Goal: Task Accomplishment & Management: Complete application form

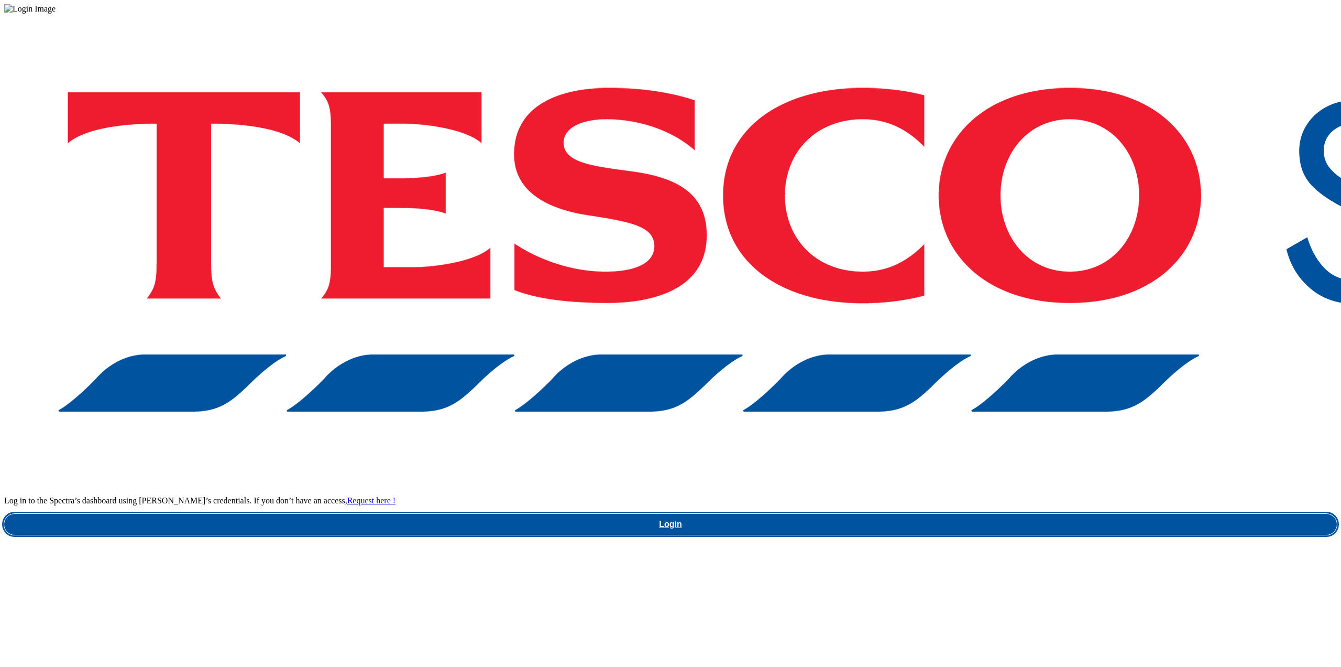
drag, startPoint x: 1017, startPoint y: 368, endPoint x: 1029, endPoint y: 369, distance: 12.6
click at [1017, 514] on link "Login" at bounding box center [670, 524] width 1333 height 21
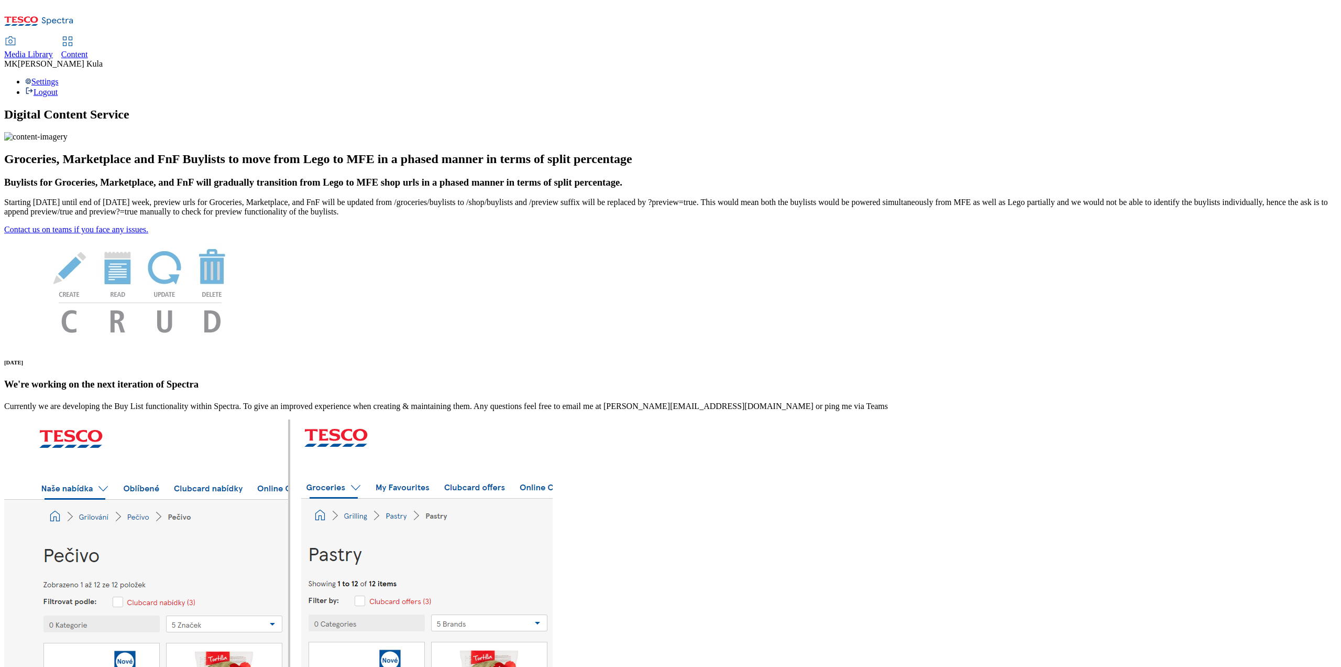
drag, startPoint x: 180, startPoint y: 17, endPoint x: 196, endPoint y: 29, distance: 19.9
click at [53, 50] on span "Media Library" at bounding box center [28, 54] width 49 height 9
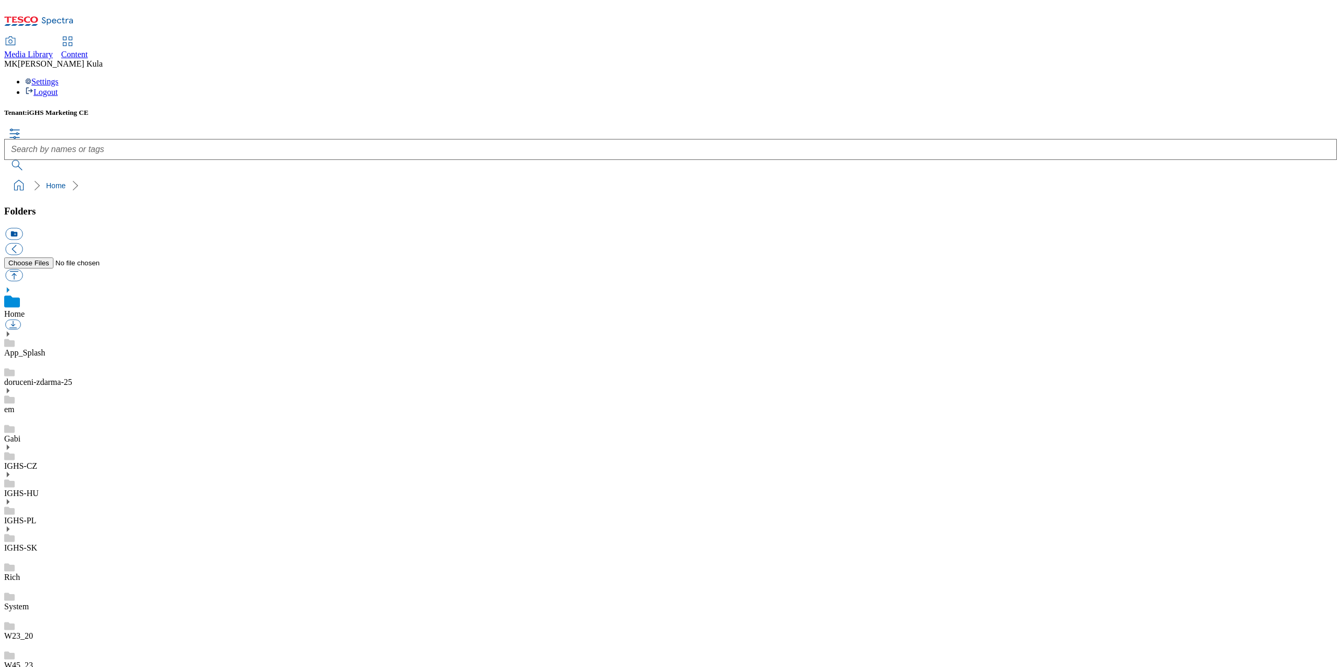
click at [12, 443] on icon at bounding box center [7, 446] width 7 height 7
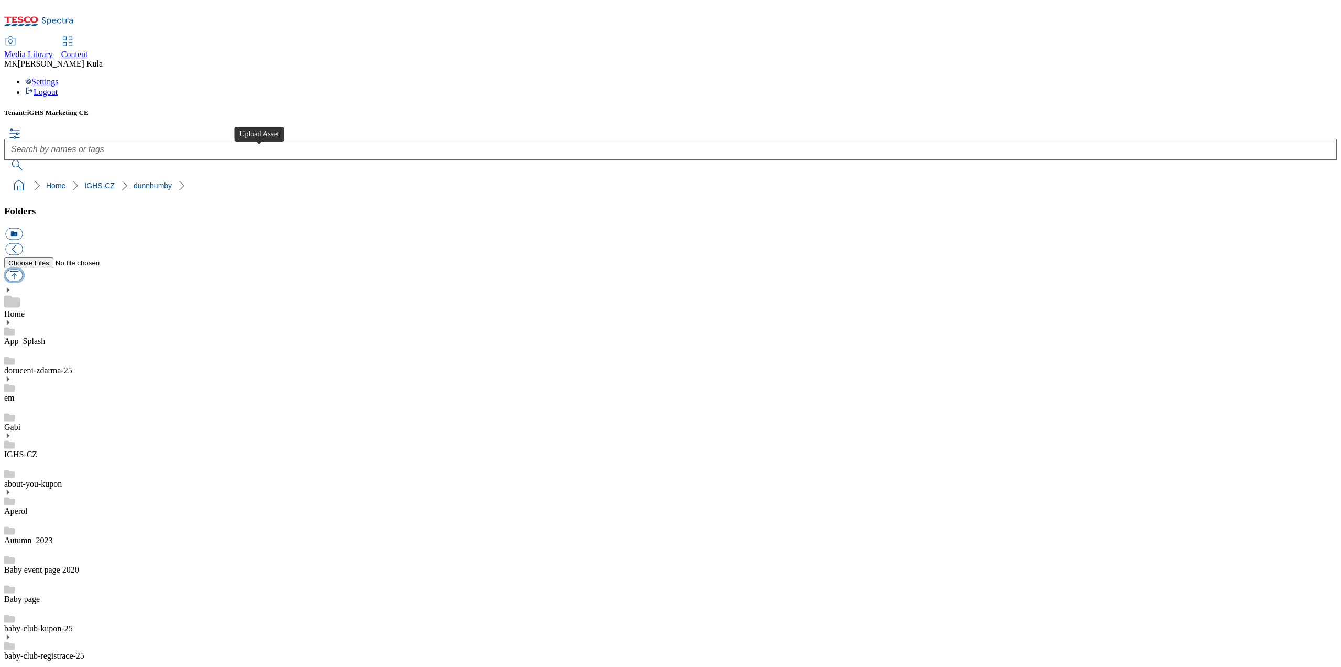
click at [23, 269] on button "button" at bounding box center [13, 275] width 17 height 12
type input "C:\fakepath\CCbuylist 184x333pxCZ.jpg"
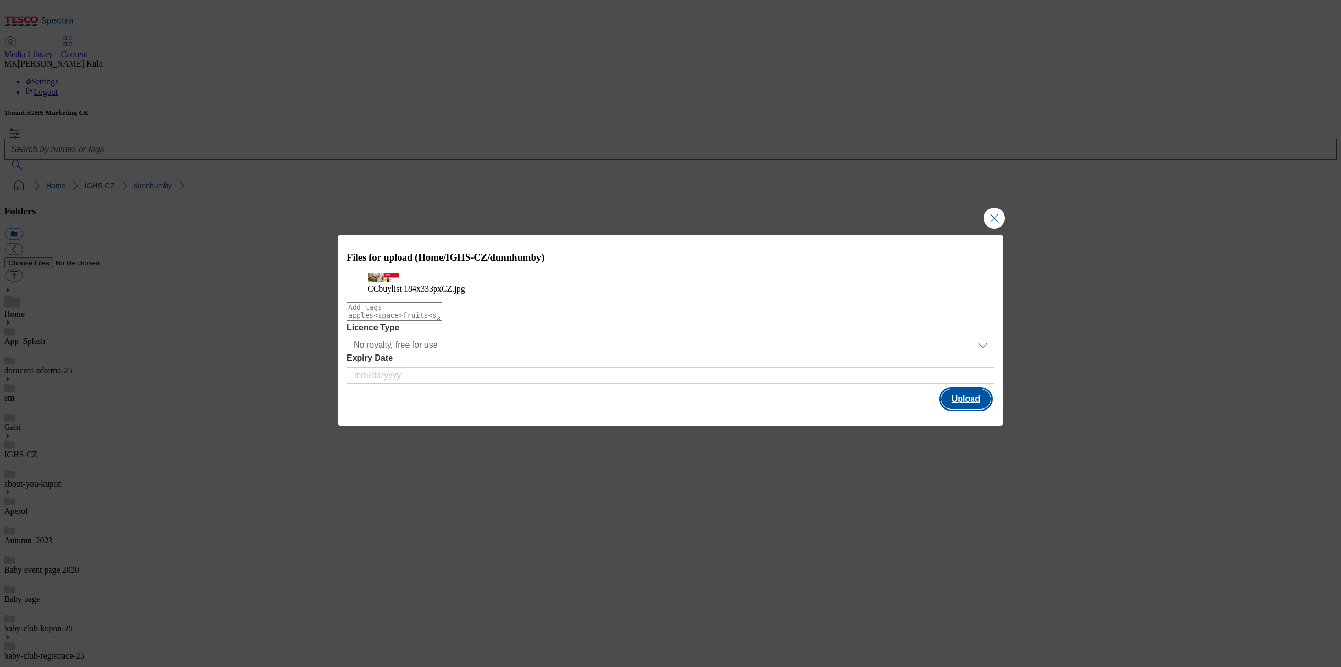
click at [963, 409] on button "Upload" at bounding box center [966, 399] width 49 height 20
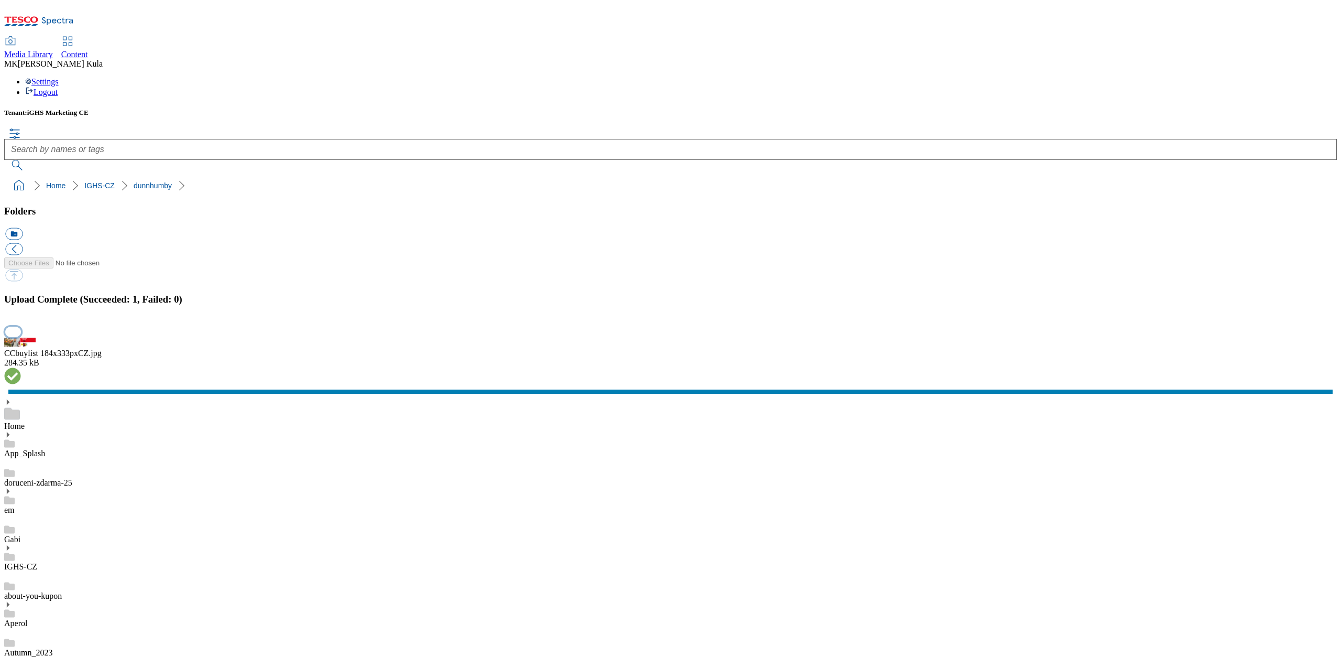
click at [21, 337] on button "button" at bounding box center [13, 332] width 16 height 10
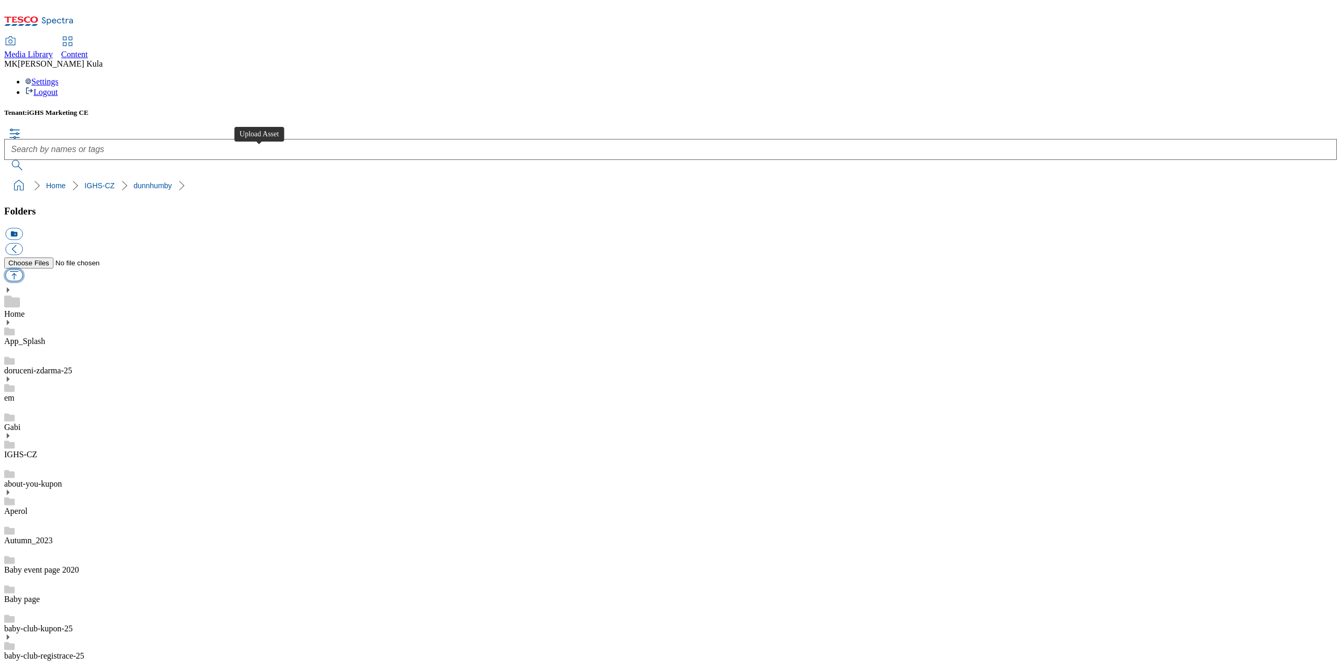
click at [23, 269] on button "button" at bounding box center [13, 275] width 17 height 12
type input "C:\fakepath\CC buylist 1184x333px EN.jpg"
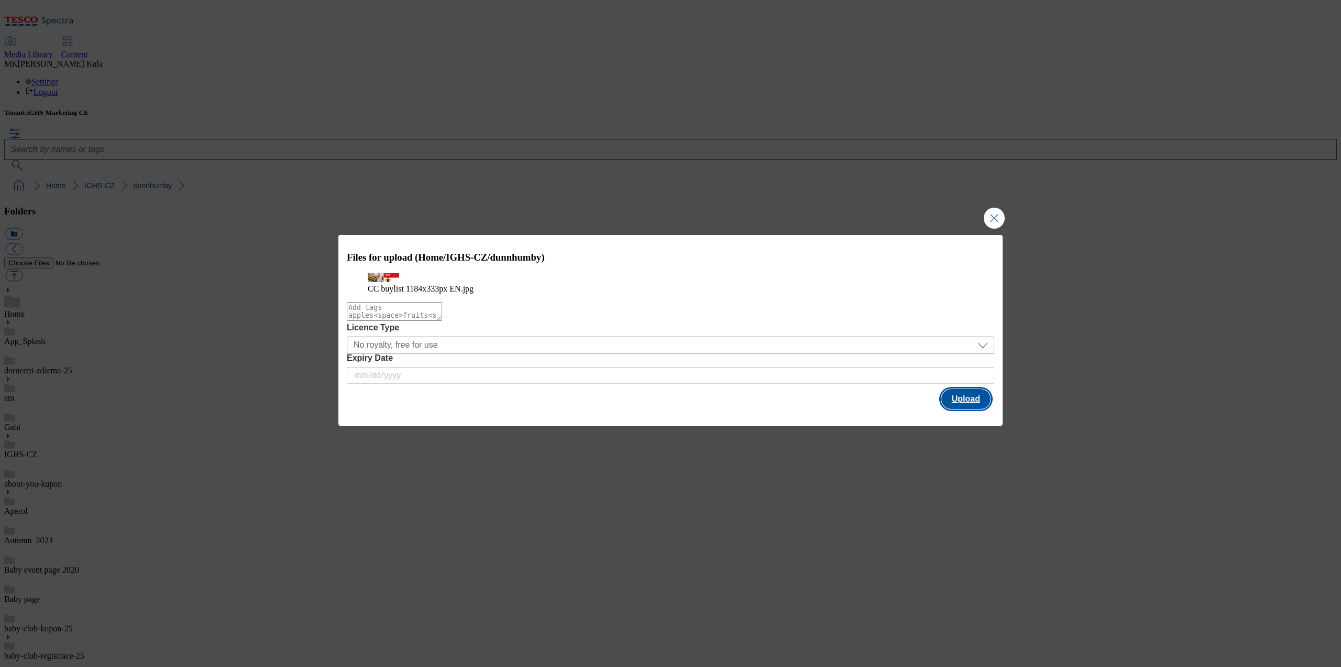
click at [959, 409] on button "Upload" at bounding box center [966, 399] width 49 height 20
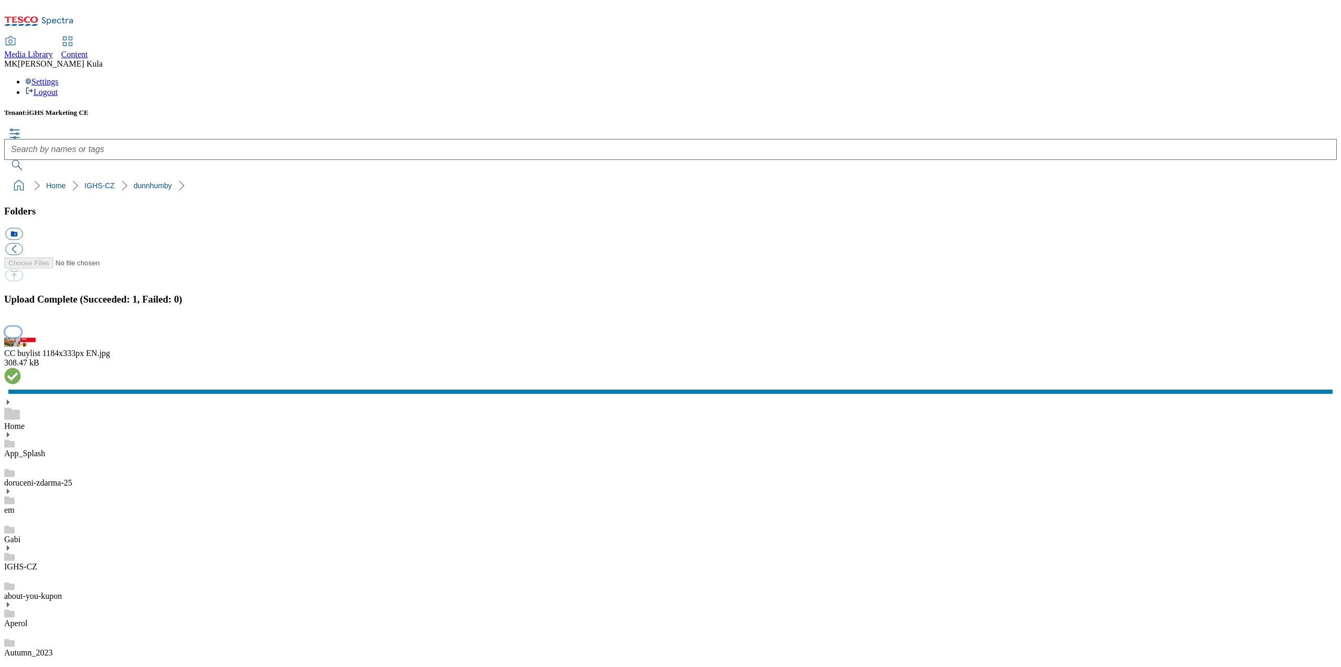
click at [21, 337] on button "button" at bounding box center [13, 332] width 16 height 10
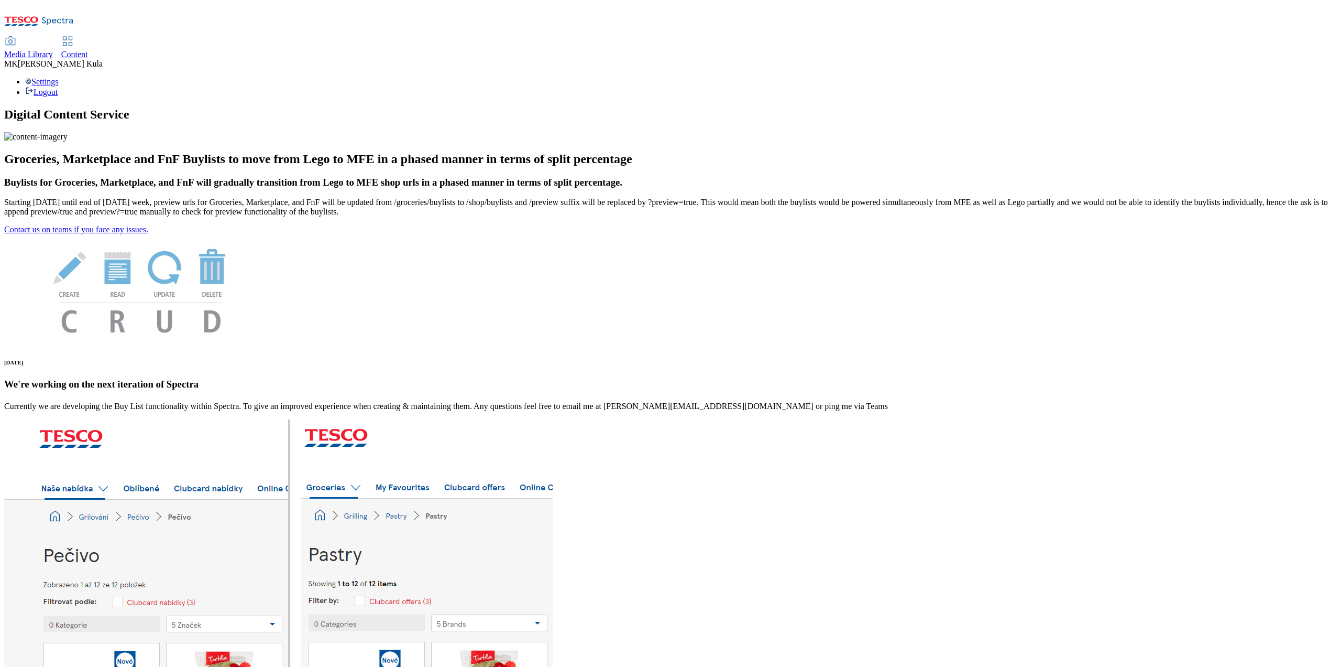
click at [88, 50] on span "Content" at bounding box center [74, 54] width 27 height 9
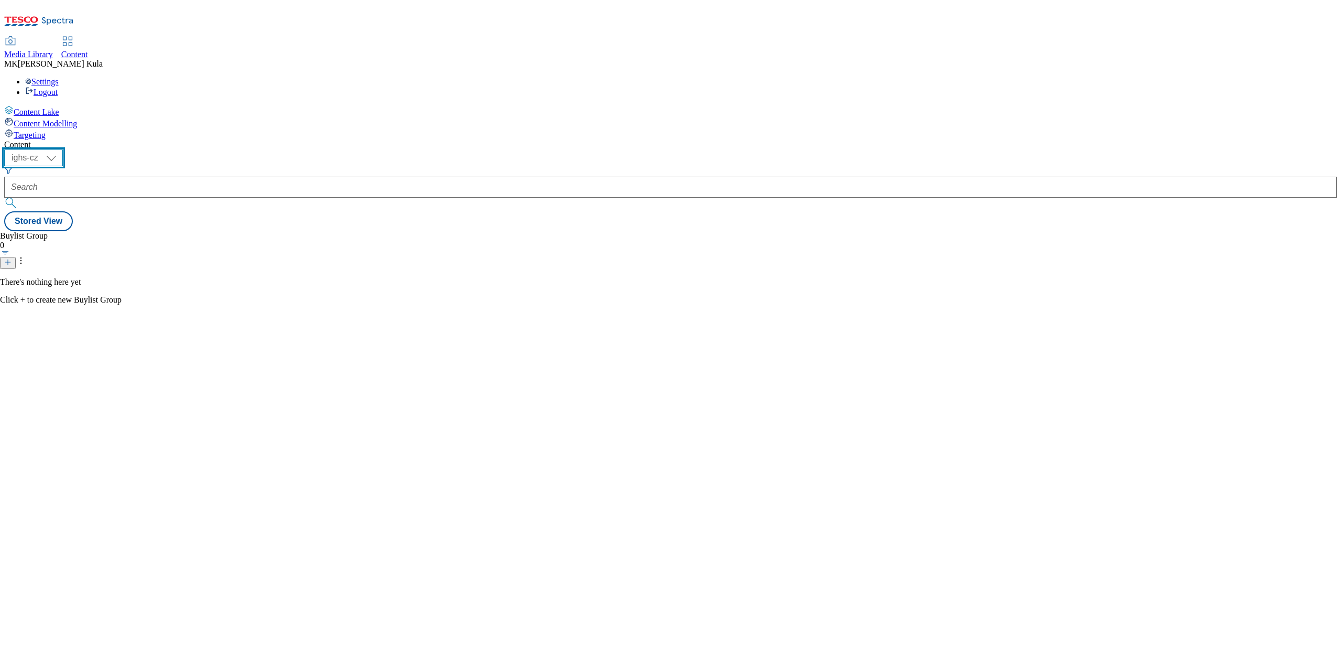
drag, startPoint x: 170, startPoint y: 81, endPoint x: 169, endPoint y: 89, distance: 8.5
click at [63, 149] on select "ighs-cz ighs-hu ighs-sk" at bounding box center [33, 157] width 59 height 17
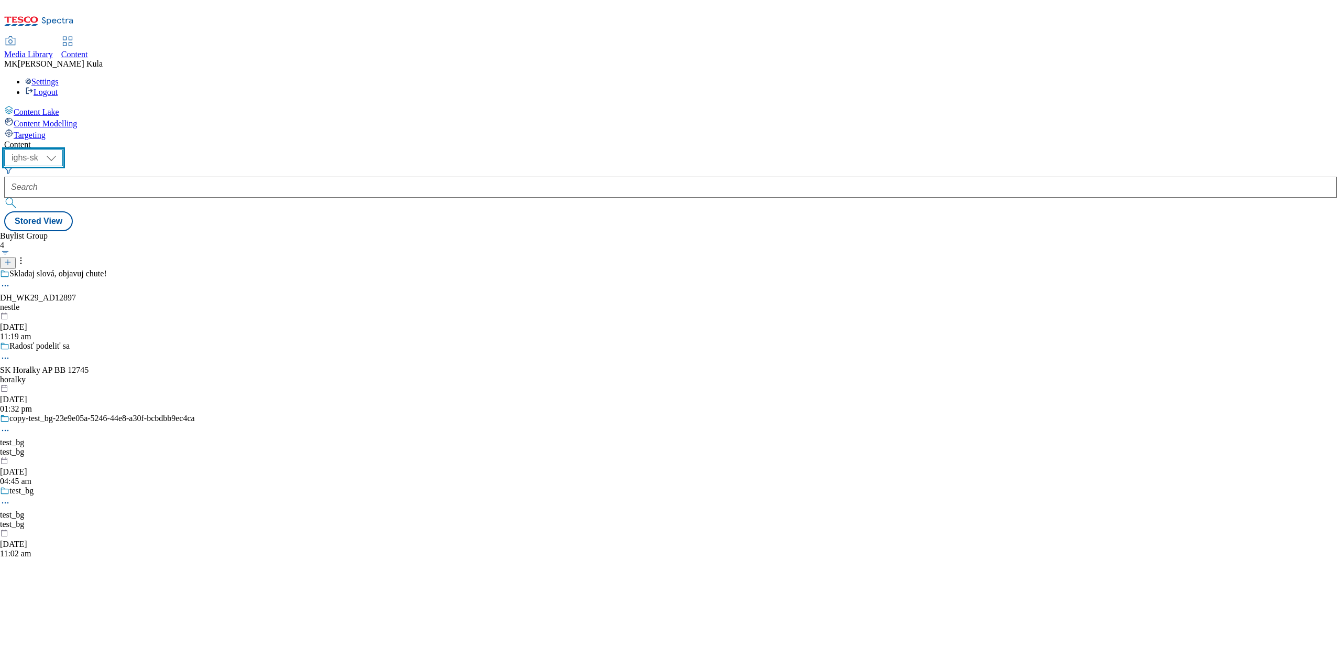
drag, startPoint x: 166, startPoint y: 78, endPoint x: 168, endPoint y: 88, distance: 9.7
click at [63, 149] on select "ighs-cz ighs-hu ighs-sk" at bounding box center [33, 157] width 59 height 17
select select "ighs-cz"
click at [63, 149] on select "ighs-cz ighs-hu ighs-sk" at bounding box center [33, 157] width 59 height 17
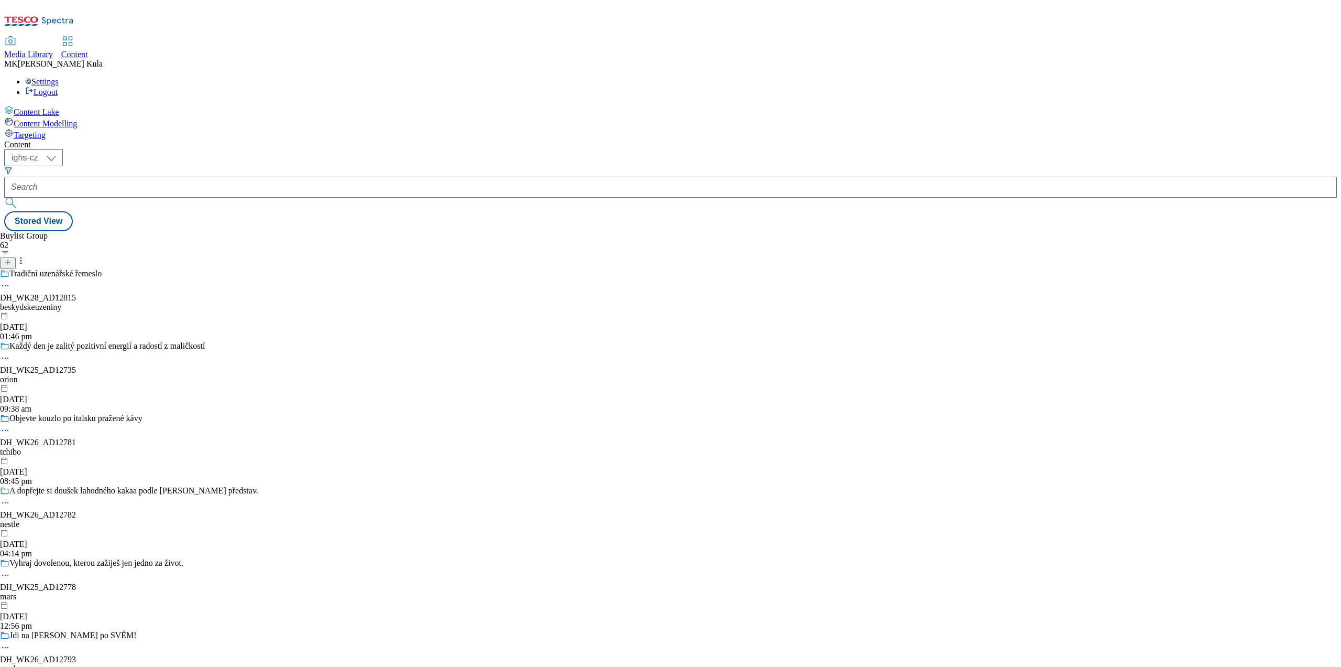
click at [12, 258] on icon at bounding box center [7, 261] width 7 height 7
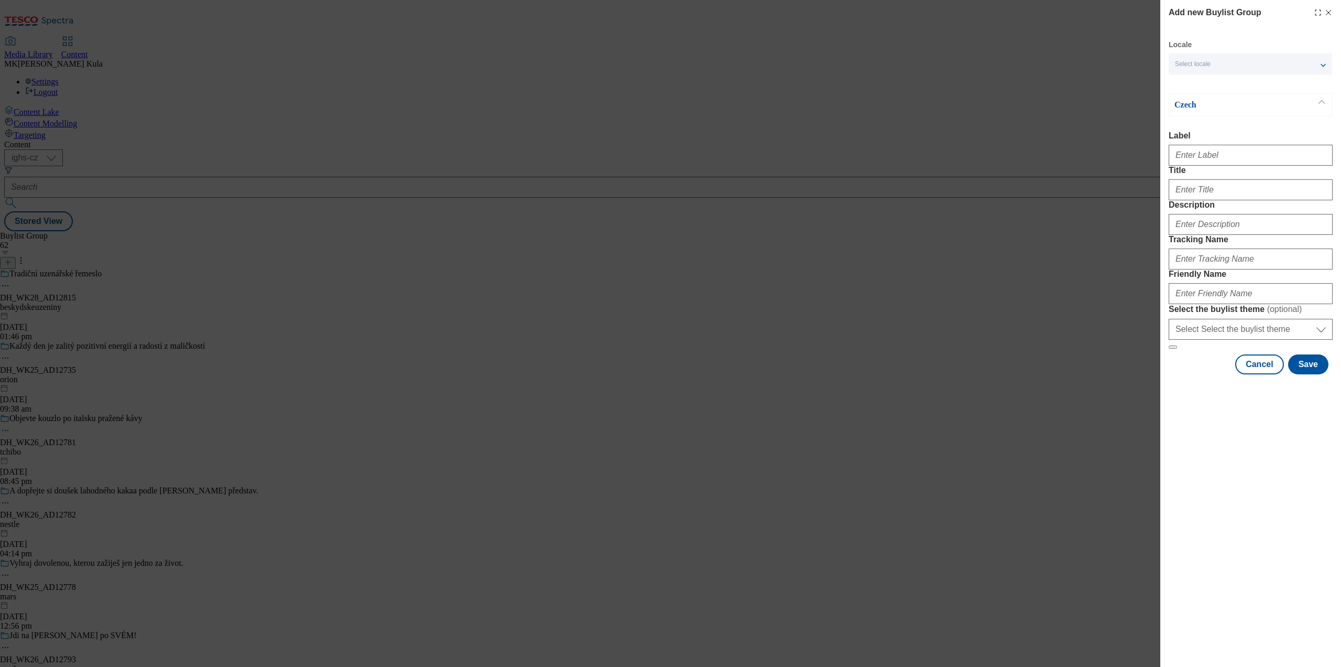
click at [1209, 58] on div "Select locale" at bounding box center [1250, 63] width 163 height 21
click at [1200, 81] on span "English" at bounding box center [1206, 84] width 24 height 6
click at [1188, 79] on input "English" at bounding box center [1181, 85] width 13 height 13
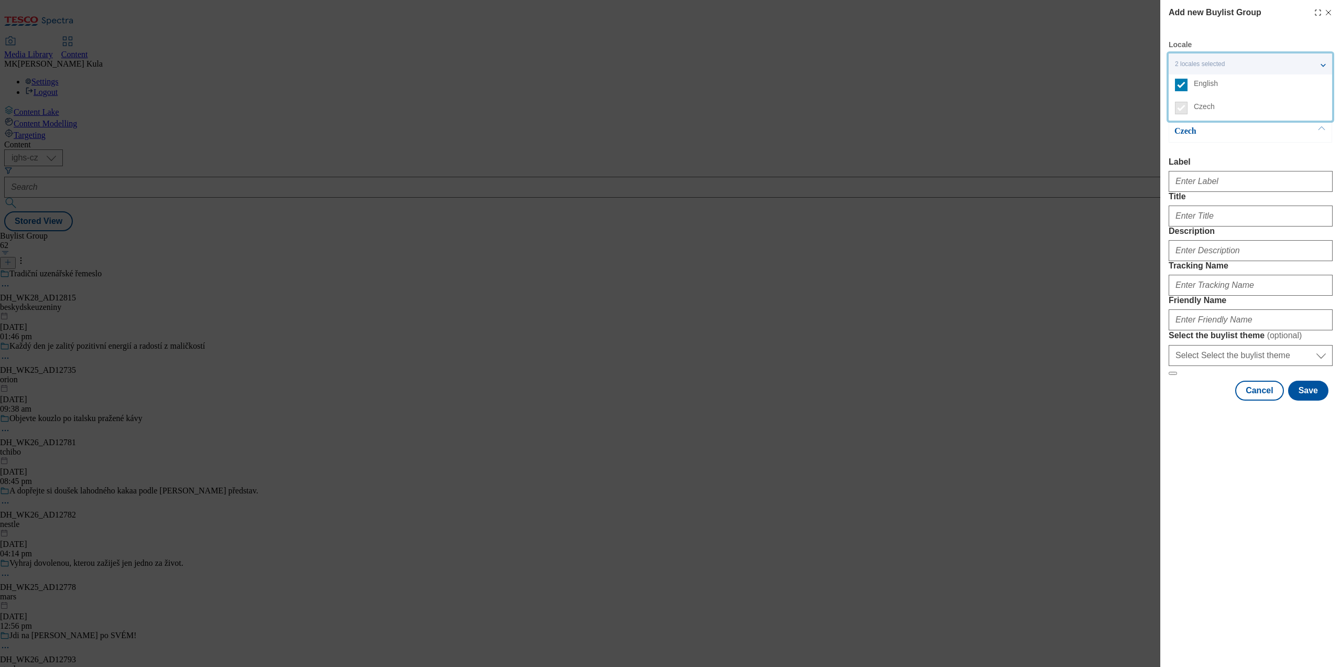
click at [1239, 138] on div "Czech" at bounding box center [1250, 130] width 163 height 23
click at [1231, 127] on p "Czech" at bounding box center [1230, 131] width 110 height 10
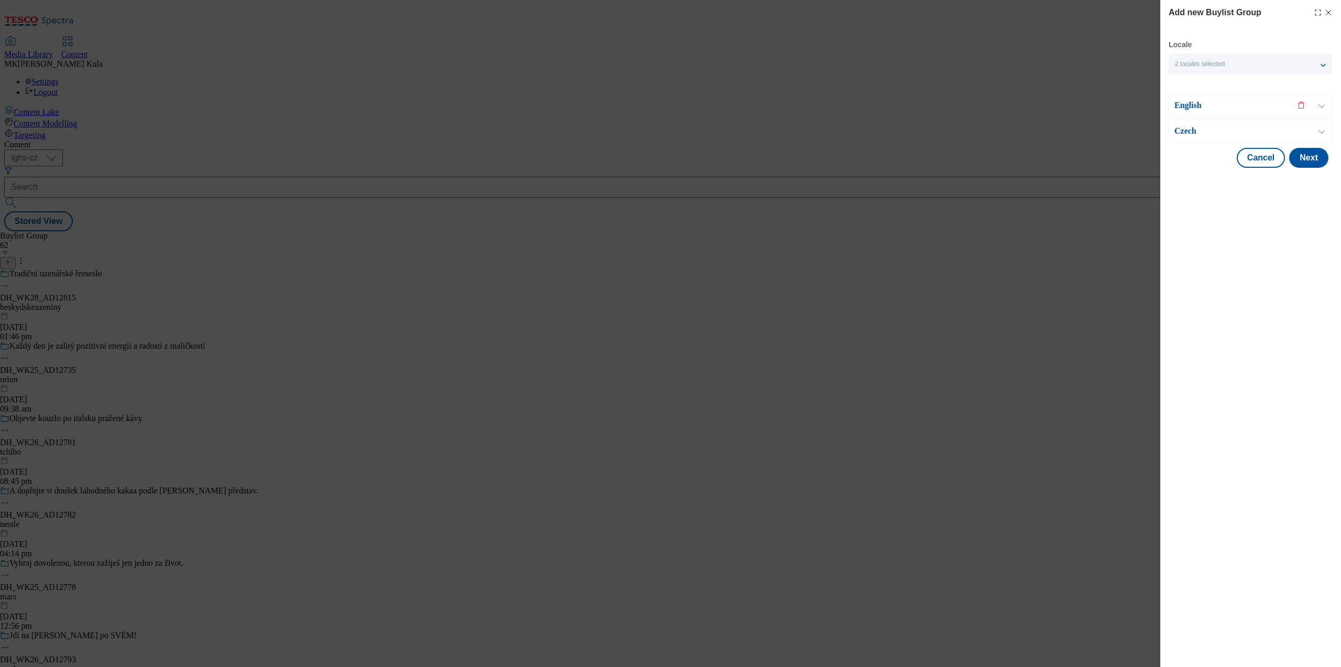
click at [1231, 127] on p "Czech" at bounding box center [1230, 131] width 110 height 10
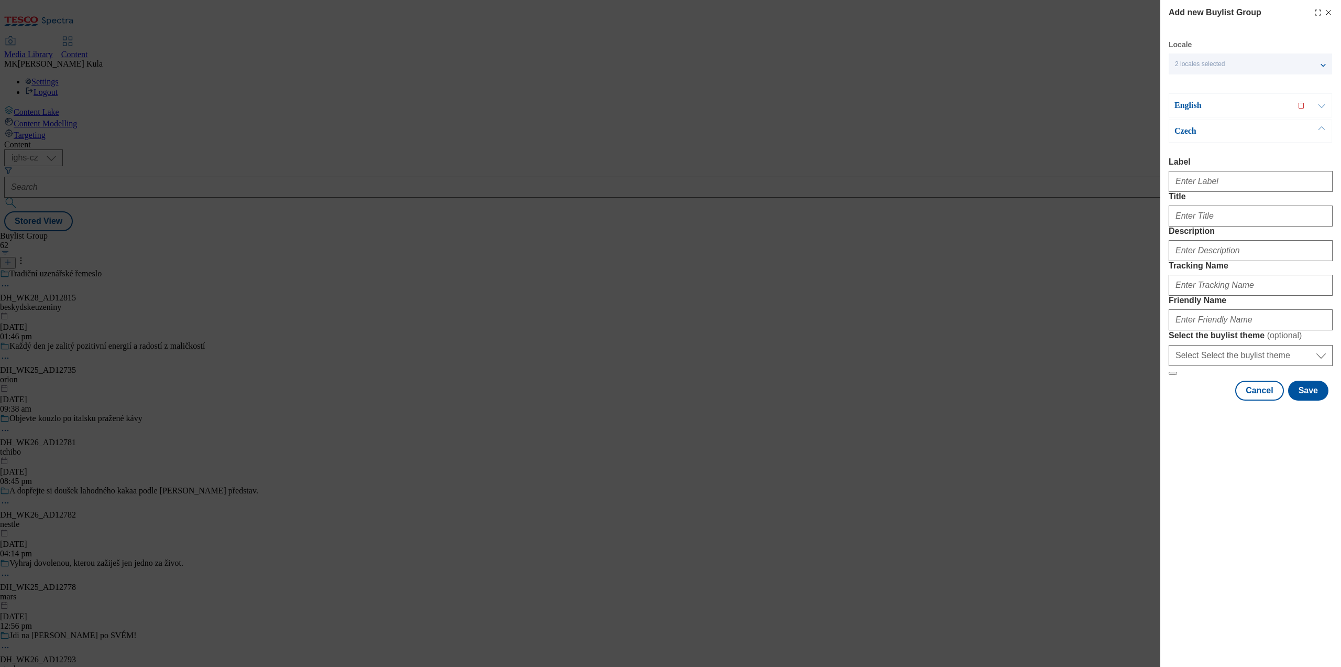
click at [1228, 107] on p "English" at bounding box center [1230, 105] width 110 height 10
click at [1225, 103] on p "English" at bounding box center [1230, 105] width 110 height 10
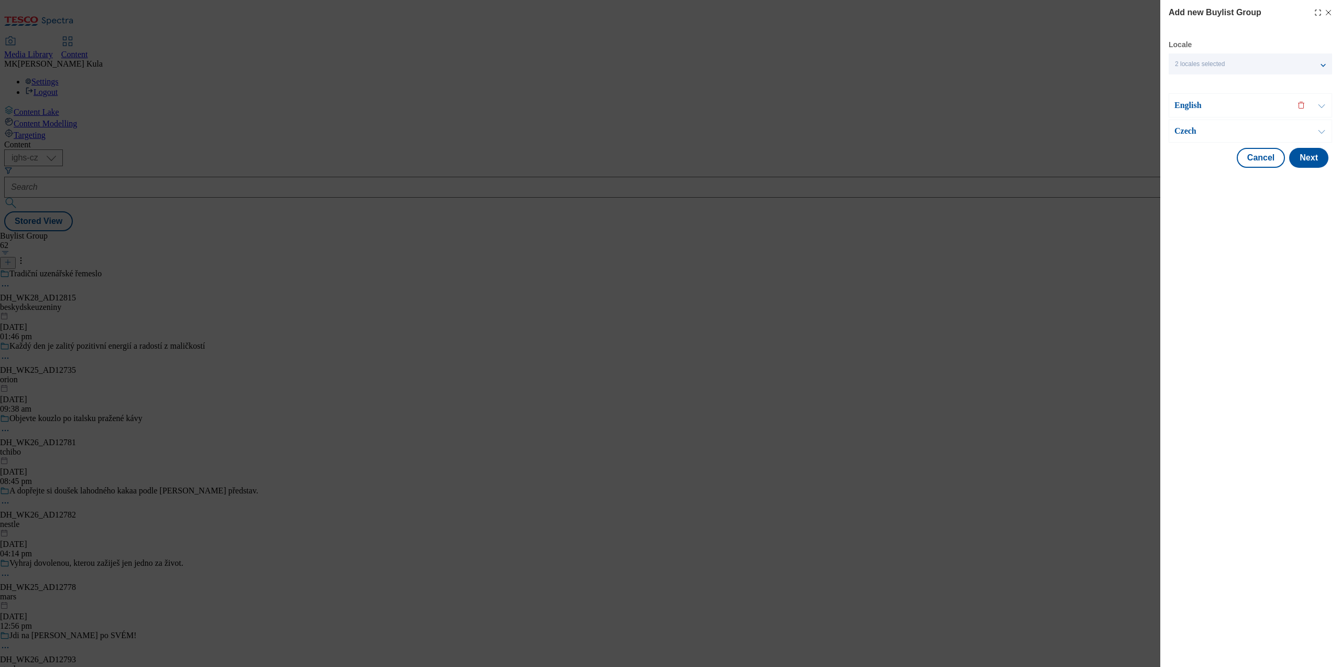
click at [1223, 133] on p "Czech" at bounding box center [1230, 131] width 110 height 10
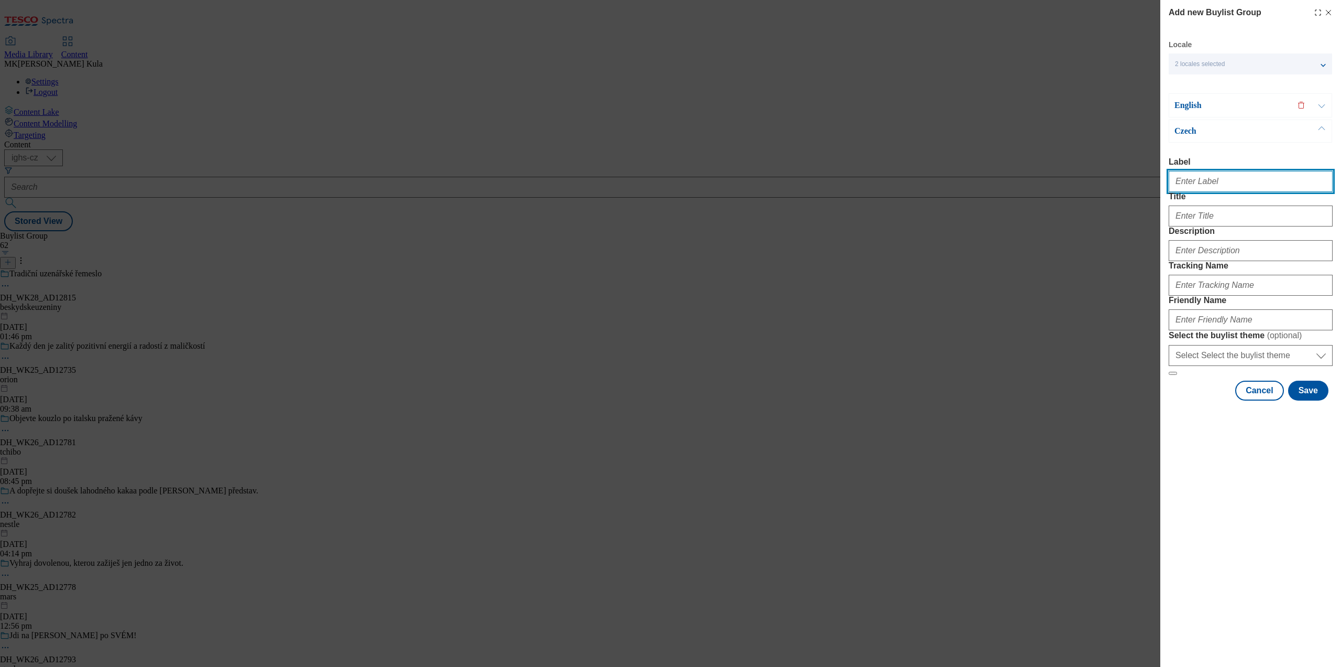
click at [1217, 179] on input "Label" at bounding box center [1251, 181] width 164 height 21
paste input "DH_WK26_AD12789"
type input "DH_WK26_AD12789"
click at [1214, 183] on input "DH_WK26_AD12789" at bounding box center [1251, 181] width 164 height 21
click at [1196, 226] on input "Title" at bounding box center [1251, 215] width 164 height 21
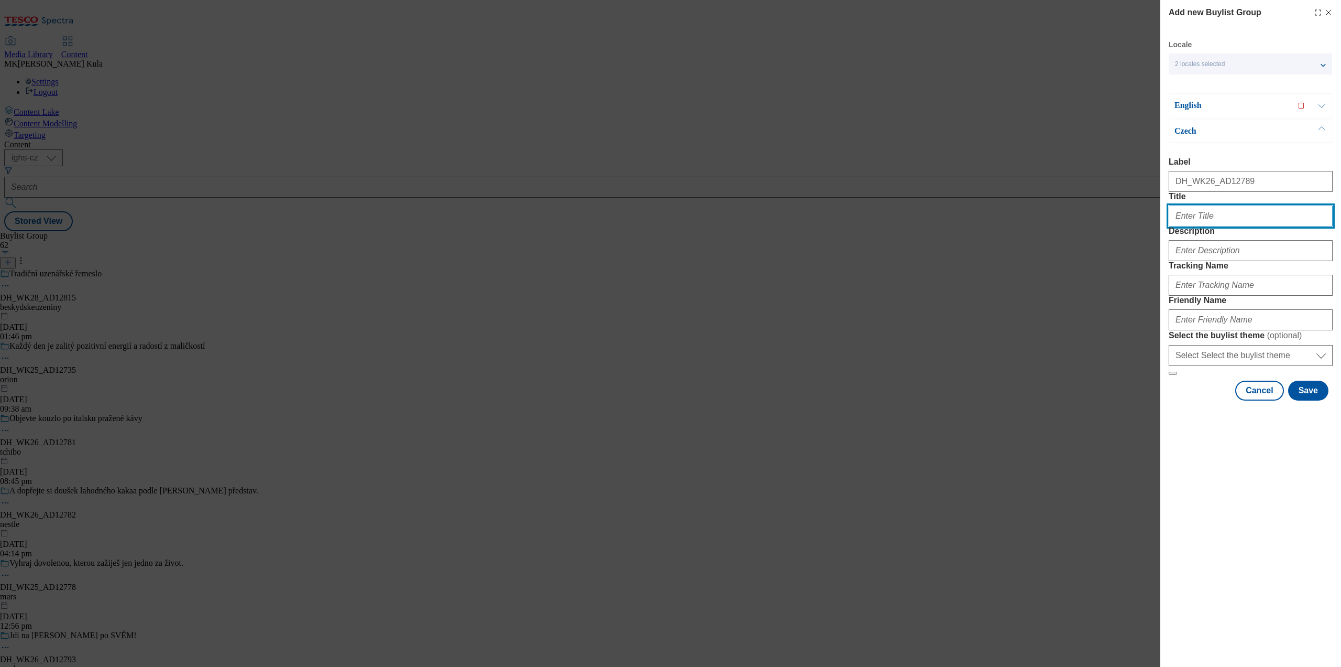
paste input "Tvůj recept na kouzlo je dostupnější než si myslíš"
type input "Tvůj recept na kouzlo je dostupnější než si myslíš"
drag, startPoint x: 1196, startPoint y: 308, endPoint x: 1192, endPoint y: 287, distance: 21.5
click at [1196, 308] on form "Label DH_WK26_AD12789 Title Tvůj recept na kouzlo je dostupnější než si myslíš …" at bounding box center [1251, 266] width 164 height 218
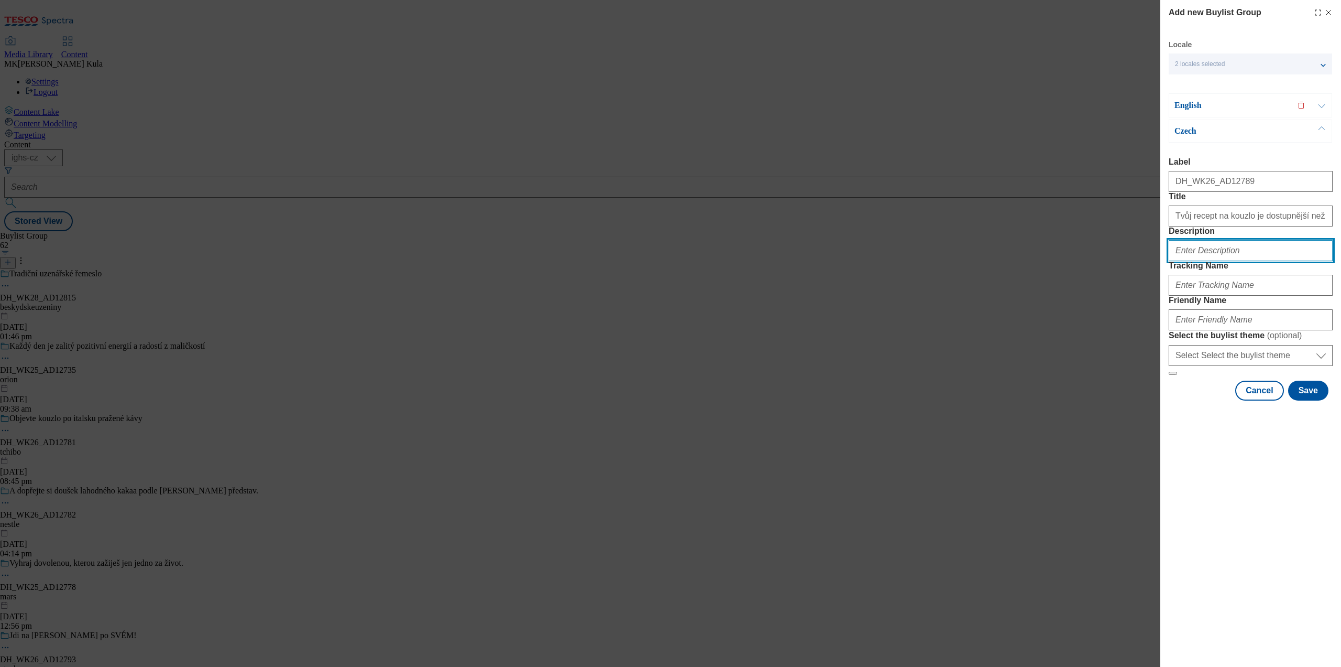
click at [1192, 261] on input "Description" at bounding box center [1251, 250] width 164 height 21
paste input "CocaCola"
type input "CocaCola"
click at [1234, 296] on input "Tracking Name" at bounding box center [1251, 285] width 164 height 21
paste input "DH_CZ_AD12789_BH"
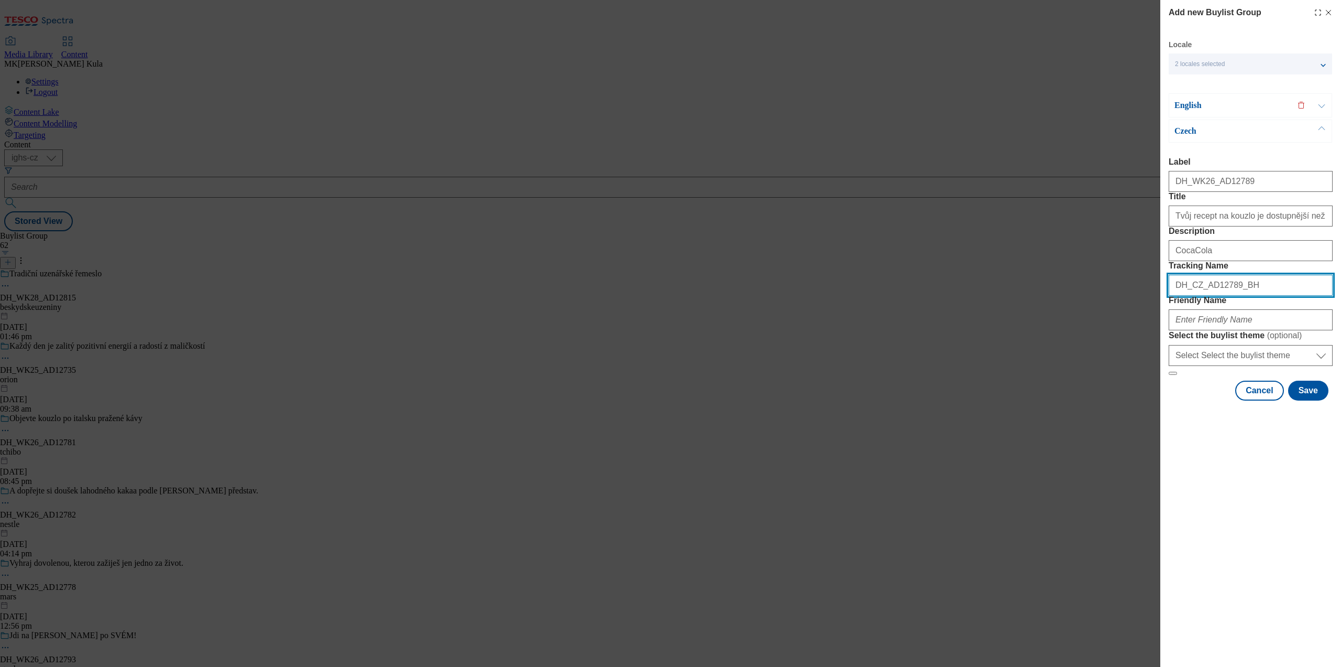
type input "DH_CZ_AD12789_BH"
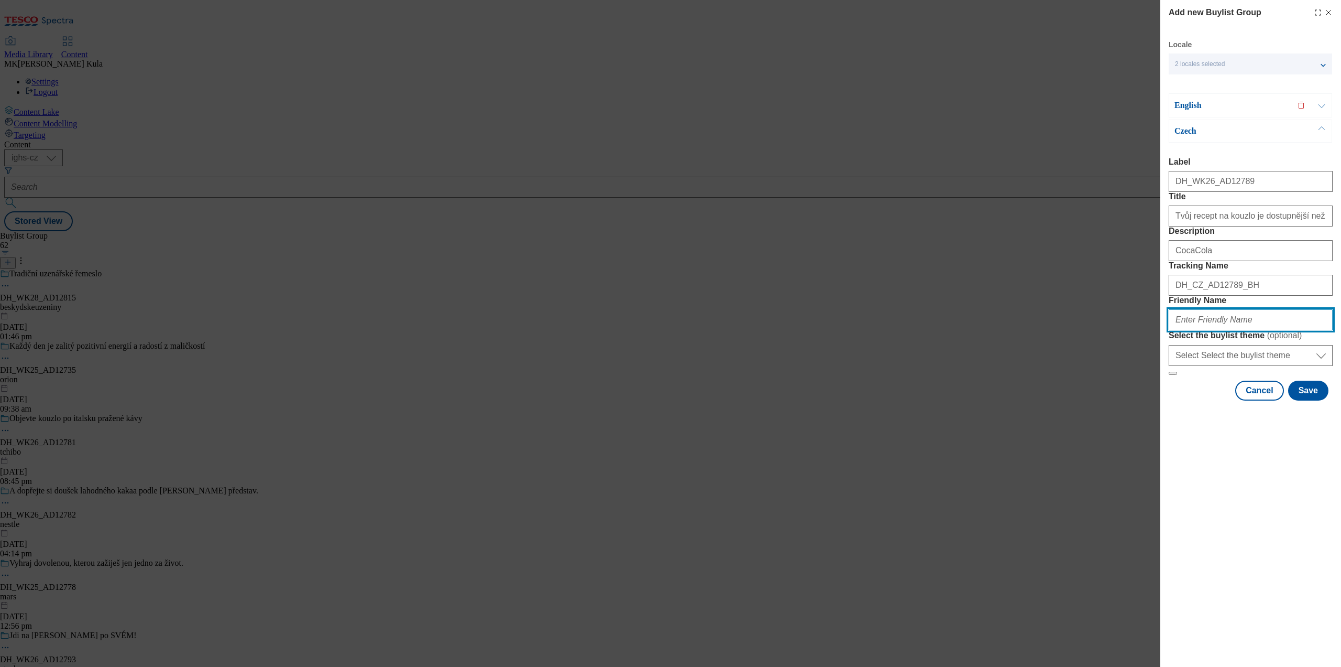
click at [1202, 330] on input "Friendly Name" at bounding box center [1251, 319] width 164 height 21
paste input "cocacola"
type input "cocacola"
click at [1236, 134] on p "Czech" at bounding box center [1230, 131] width 110 height 10
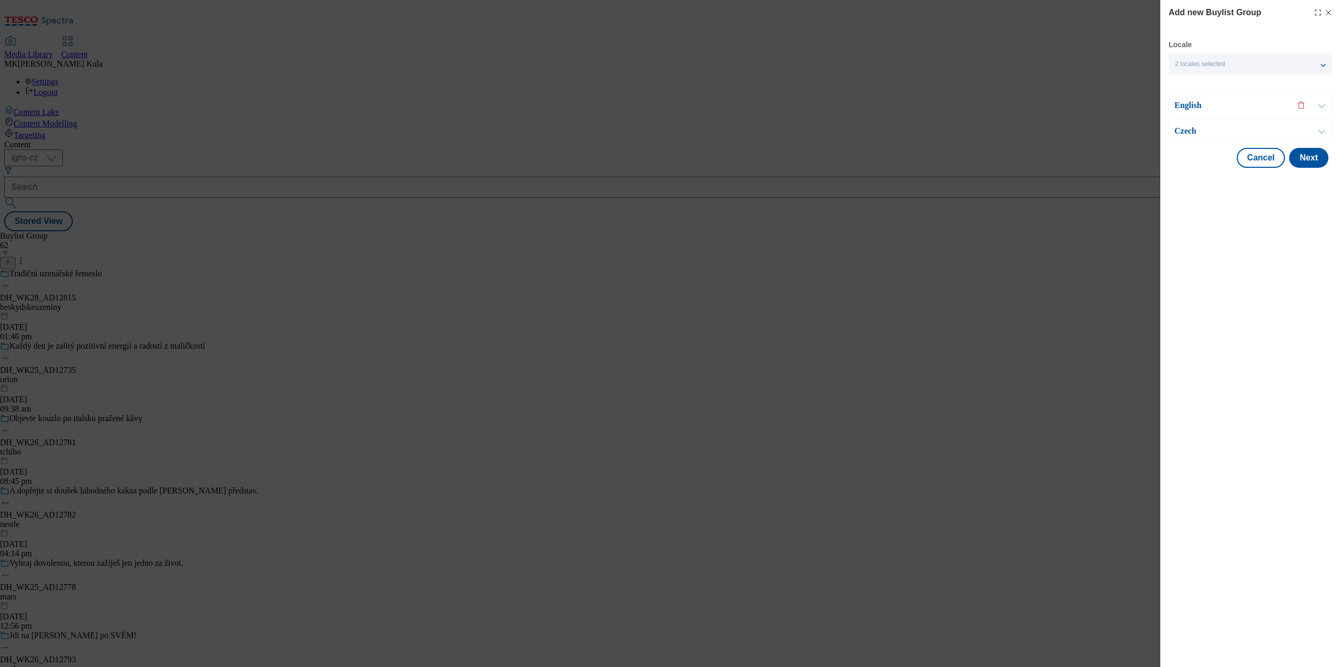
click at [1228, 105] on p "English" at bounding box center [1230, 105] width 110 height 10
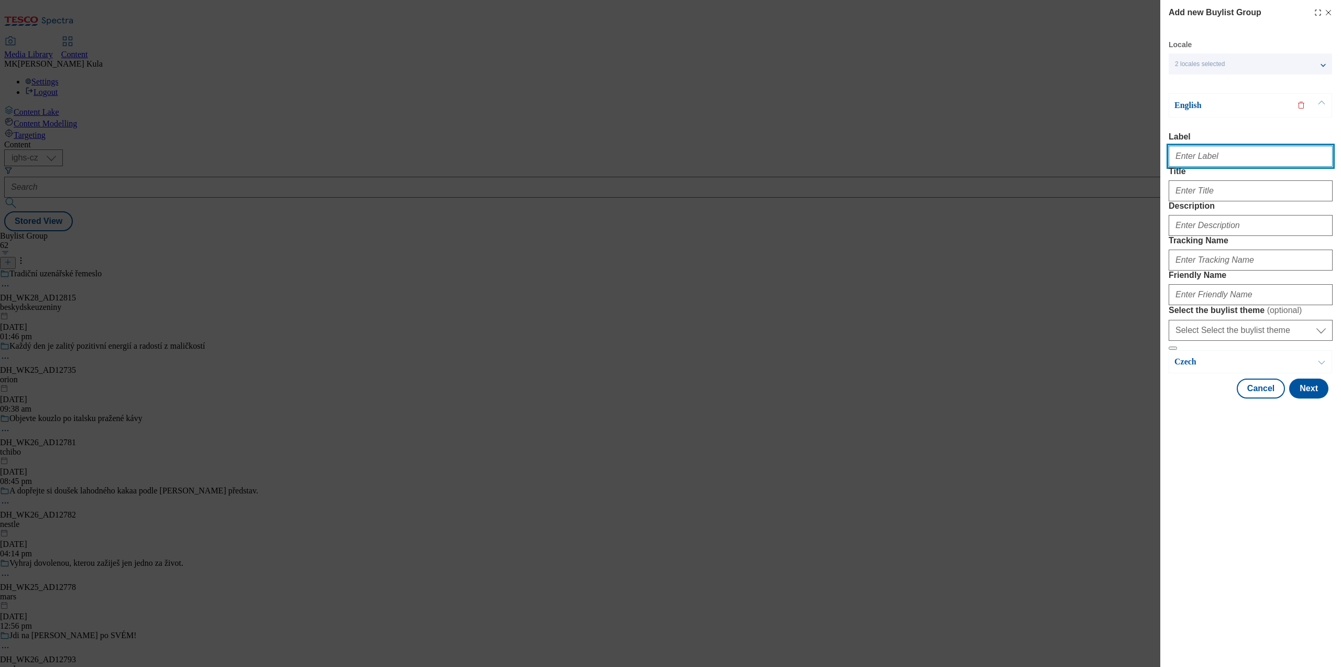
drag, startPoint x: 1189, startPoint y: 160, endPoint x: 1217, endPoint y: 162, distance: 28.4
click at [1189, 161] on input "Label" at bounding box center [1251, 156] width 164 height 21
paste input "DH_WK26_AD12789"
type input "DH_WK26_AD12789"
drag, startPoint x: 1225, startPoint y: 193, endPoint x: 1224, endPoint y: 202, distance: 9.5
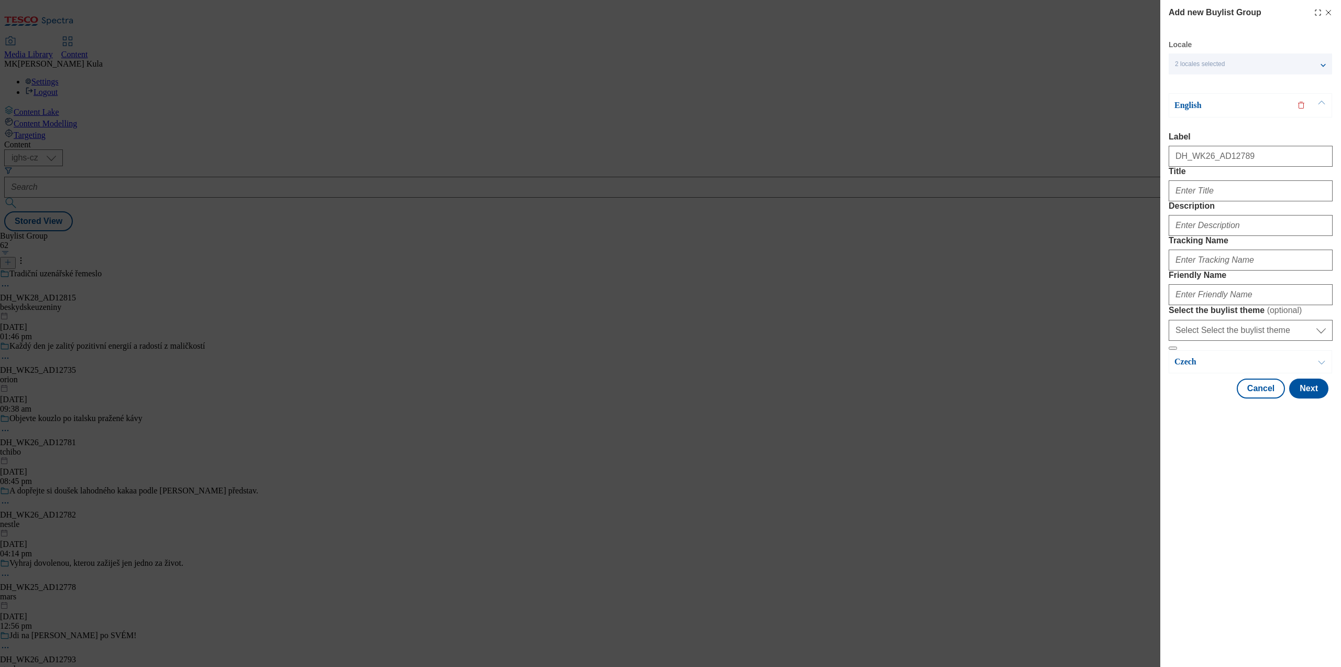
click at [1224, 201] on div "Title" at bounding box center [1251, 184] width 164 height 35
click at [1224, 201] on input "Title" at bounding box center [1251, 190] width 164 height 21
paste input "Your recipe for magic is more available than you think"
type input "Your recipe for magic is more available than you think"
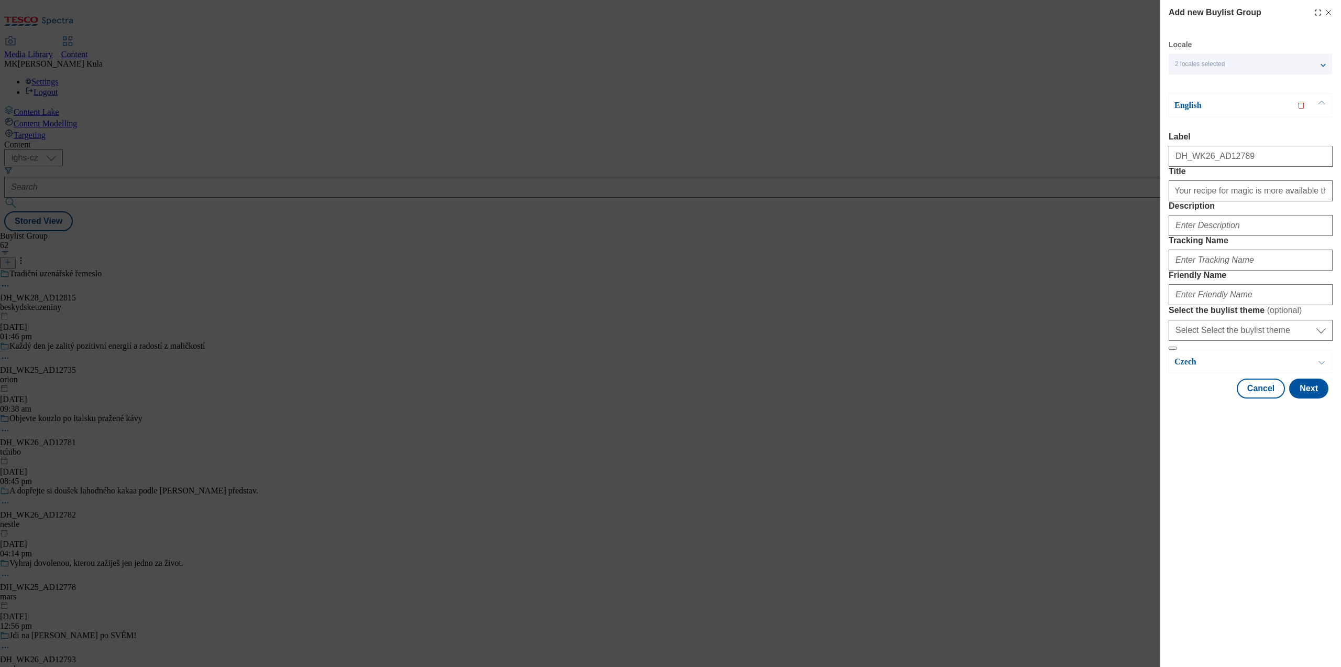
scroll to position [0, 0]
click at [1199, 236] on input "Description" at bounding box center [1251, 225] width 164 height 21
paste input "CocaCola"
click at [1214, 236] on input "CocaCola" at bounding box center [1251, 225] width 164 height 21
paste input "DH_EN_AD12789_BH"
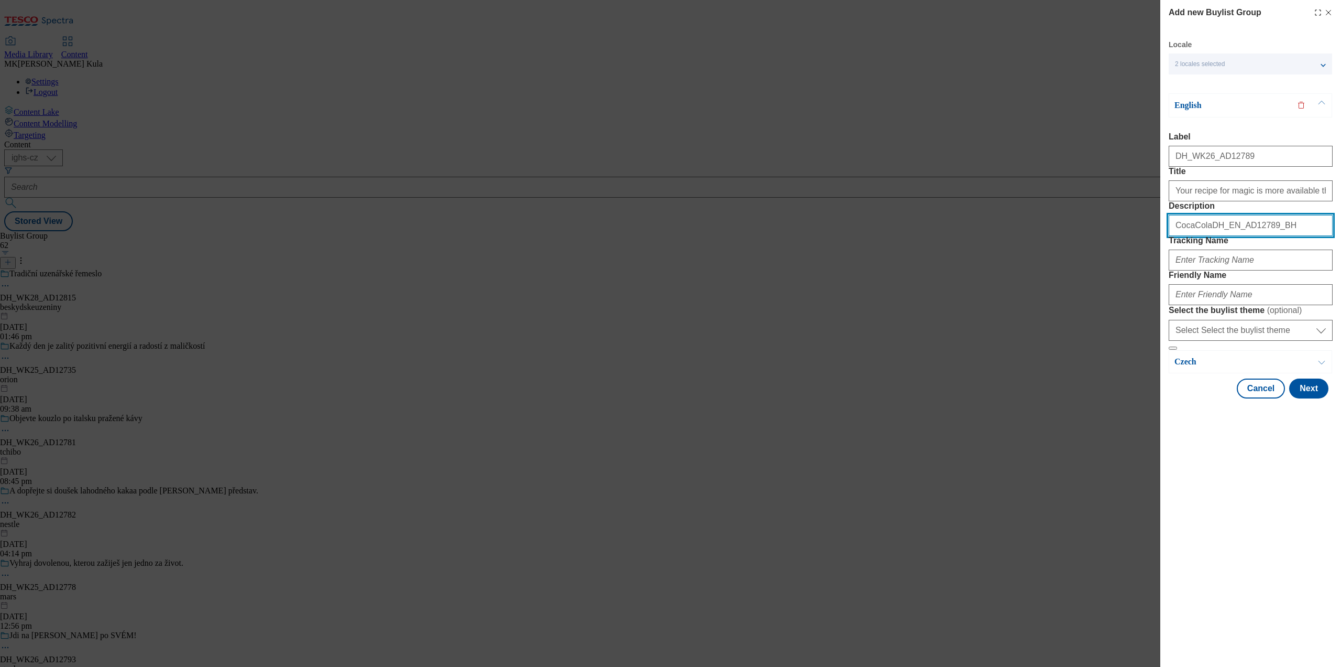
type input "CocaColaDH_EN_AD12789_BH"
drag, startPoint x: 1201, startPoint y: 312, endPoint x: 1227, endPoint y: 301, distance: 27.9
click at [1201, 270] on input "Tracking Name" at bounding box center [1251, 259] width 164 height 21
paste input "DH_EN_AD12789_BH"
type input "DH_EN_AD12789_BH"
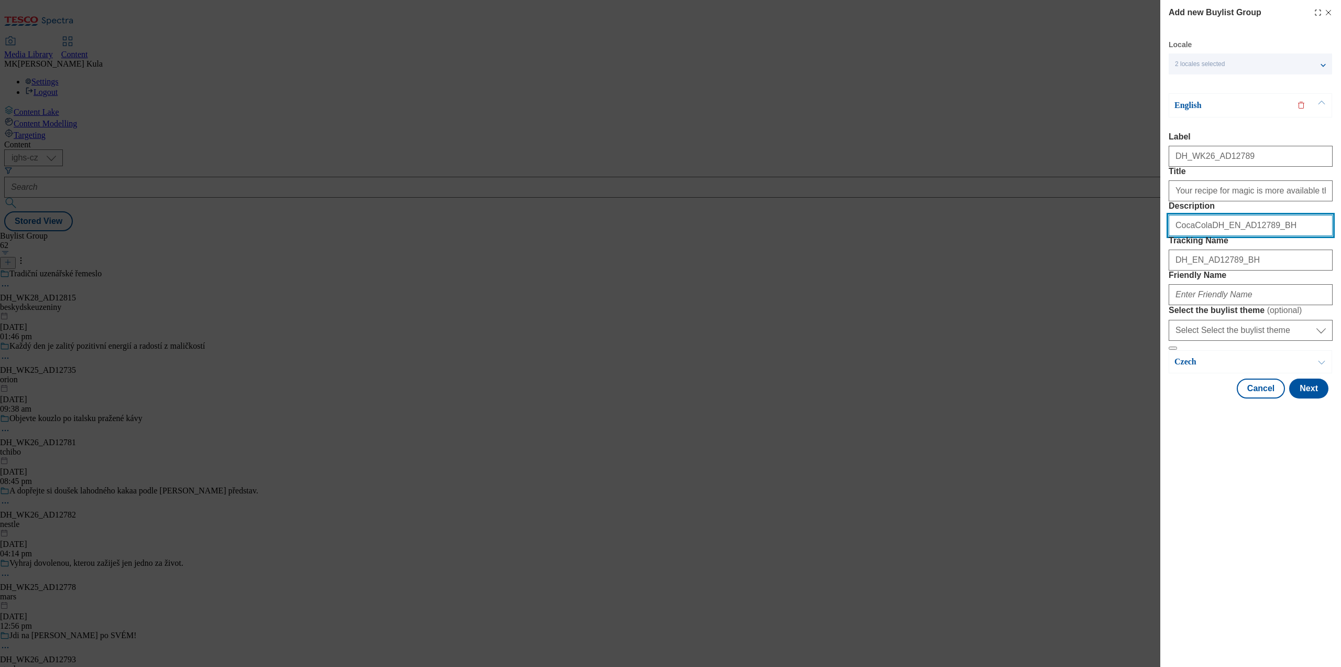
drag, startPoint x: 1273, startPoint y: 260, endPoint x: 1086, endPoint y: 259, distance: 187.6
click at [1086, 259] on div "Add new Buylist Group Locale 2 locales selected English Czech English Label DH_…" at bounding box center [670, 333] width 1341 height 667
paste input "Modal"
type input "CocaCola"
click at [1222, 305] on div "Modal" at bounding box center [1251, 292] width 164 height 25
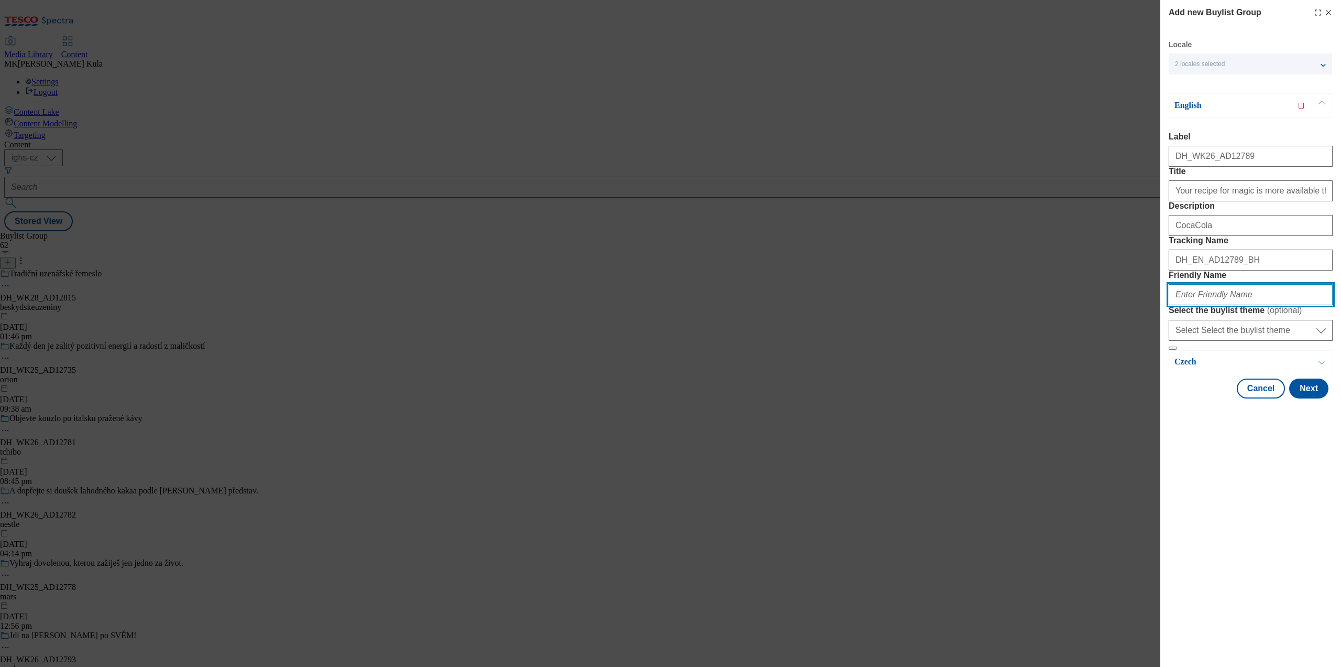
click at [1220, 305] on input "Friendly Name" at bounding box center [1251, 294] width 164 height 21
paste input "cocacola"
type input "cocacola"
click at [1241, 565] on div "Add new Buylist Group Locale 2 locales selected English Czech English Label DH_…" at bounding box center [1251, 333] width 181 height 667
click at [1311, 398] on button "Next" at bounding box center [1309, 388] width 39 height 20
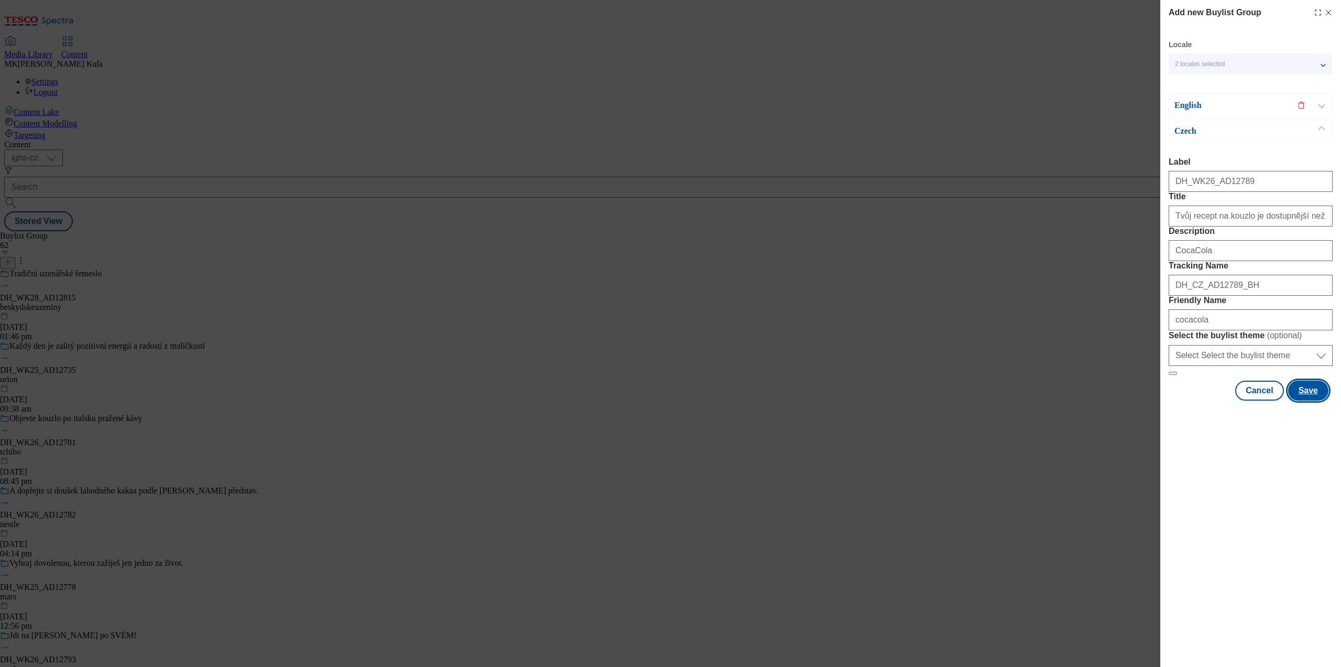
click at [1305, 400] on button "Save" at bounding box center [1309, 390] width 40 height 20
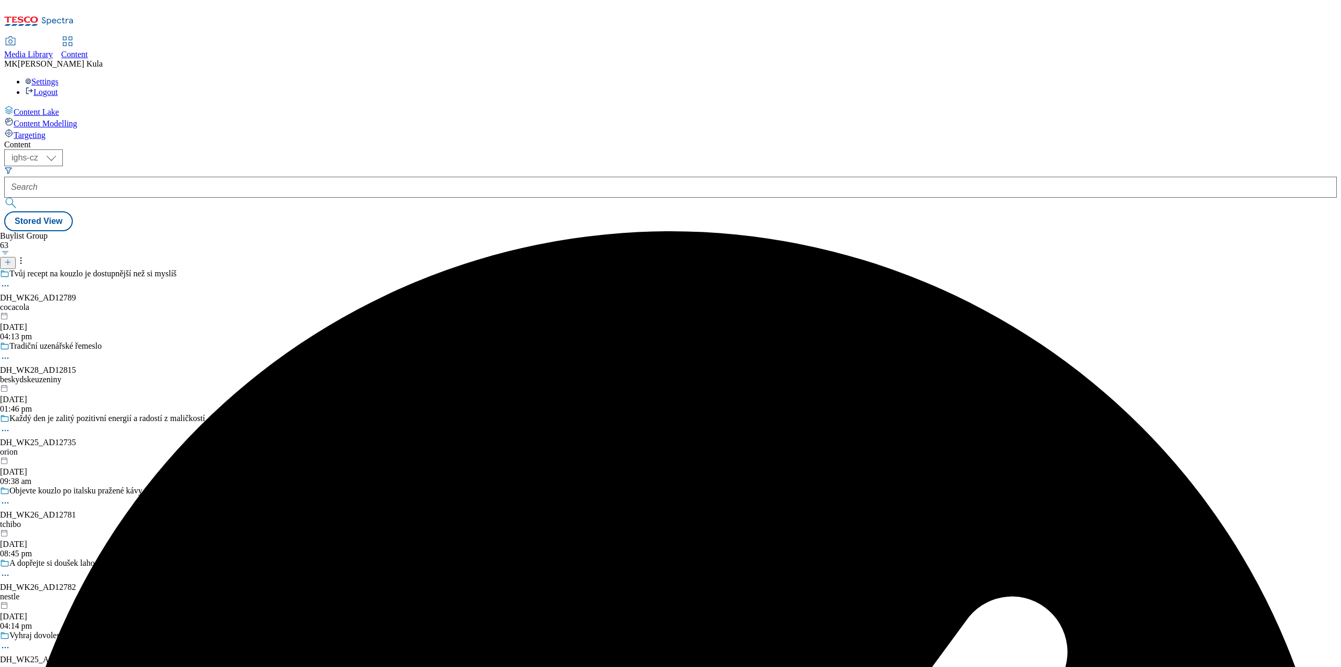
click at [246, 302] on div "cocacola" at bounding box center [129, 306] width 258 height 9
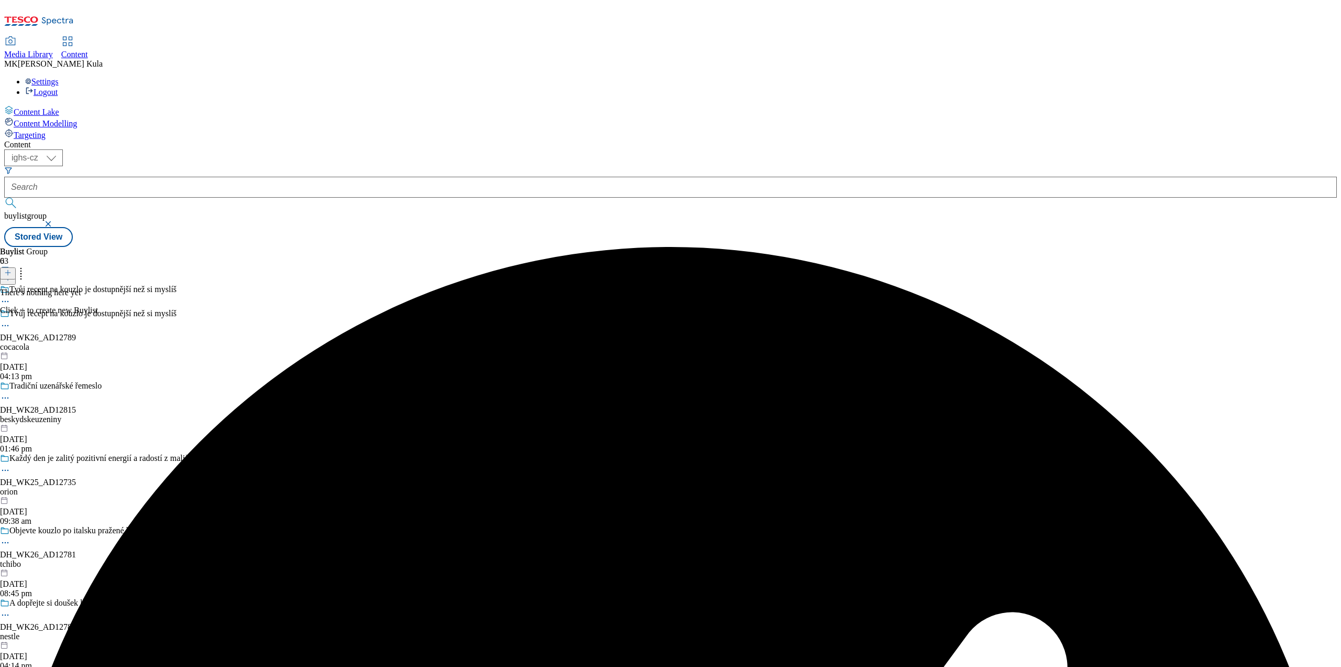
click at [258, 309] on div "Tvůj recept na kouzlo je dostupnější než si myslíš DH_WK26_AD12789 cocacola 14 …" at bounding box center [129, 345] width 258 height 72
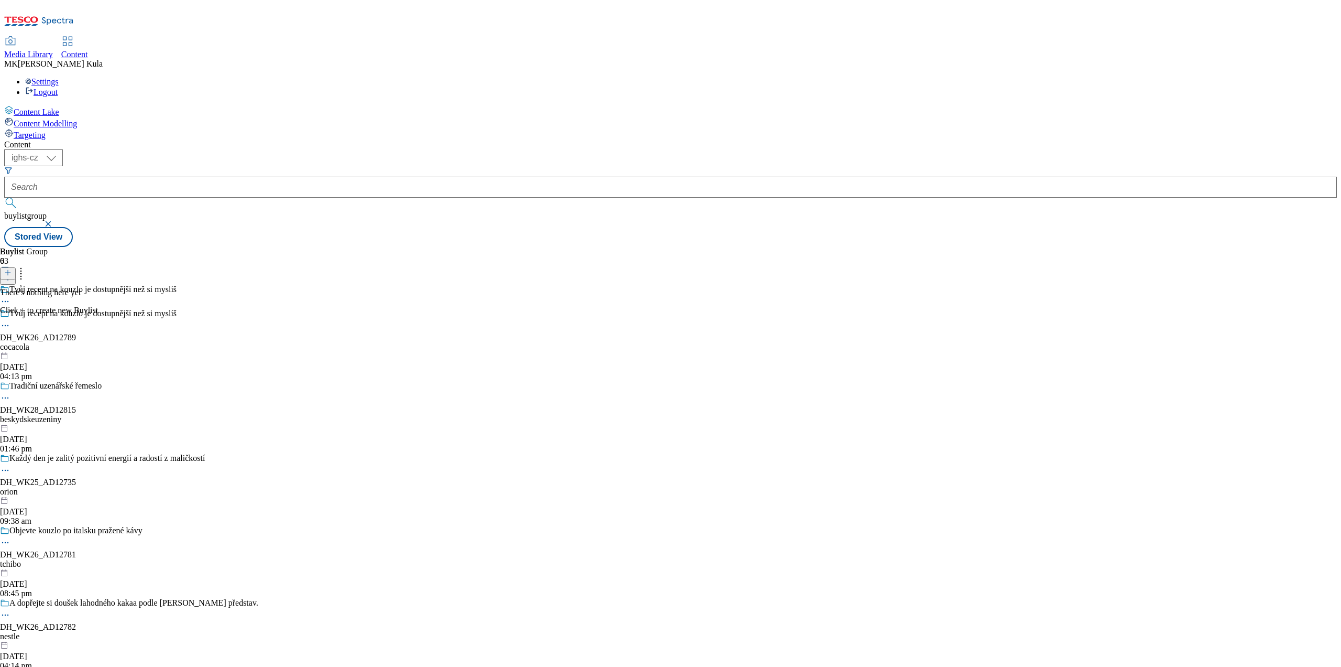
click at [26, 266] on icon at bounding box center [21, 271] width 10 height 10
click at [12, 269] on icon at bounding box center [7, 272] width 7 height 7
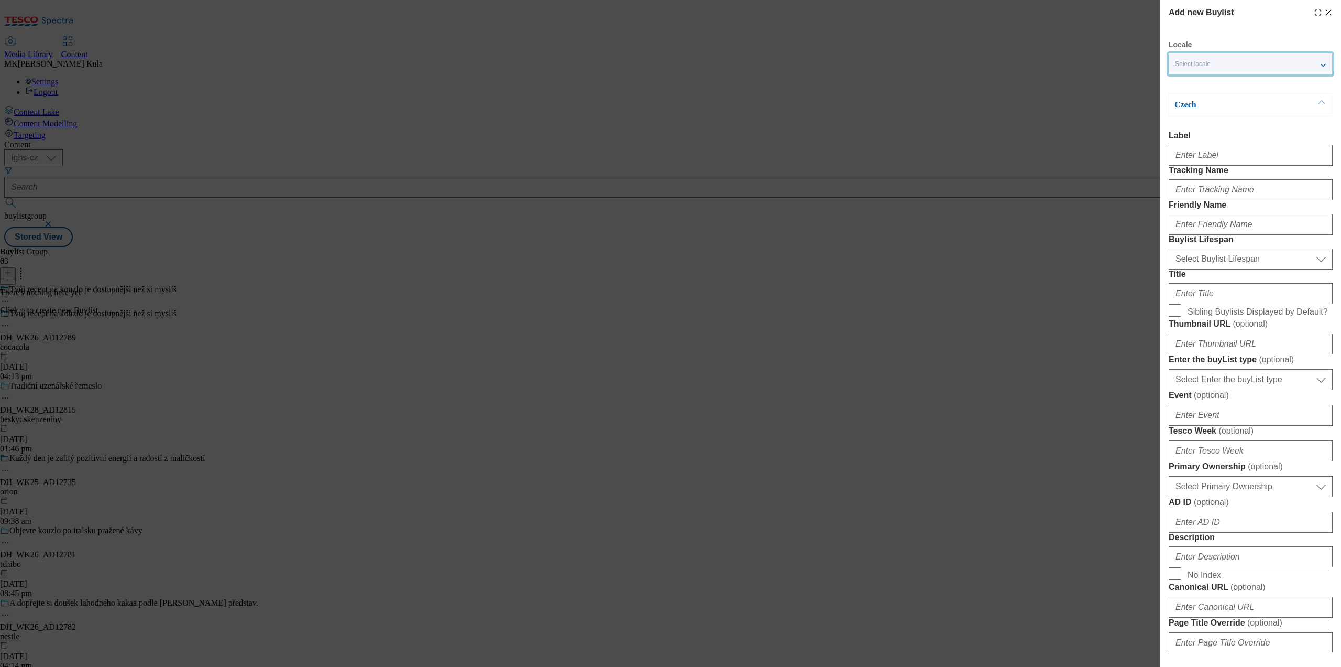
click at [1245, 62] on div "Select locale" at bounding box center [1250, 63] width 163 height 21
click at [1217, 83] on span "English" at bounding box center [1206, 84] width 24 height 6
click at [1188, 83] on input "English" at bounding box center [1181, 85] width 13 height 13
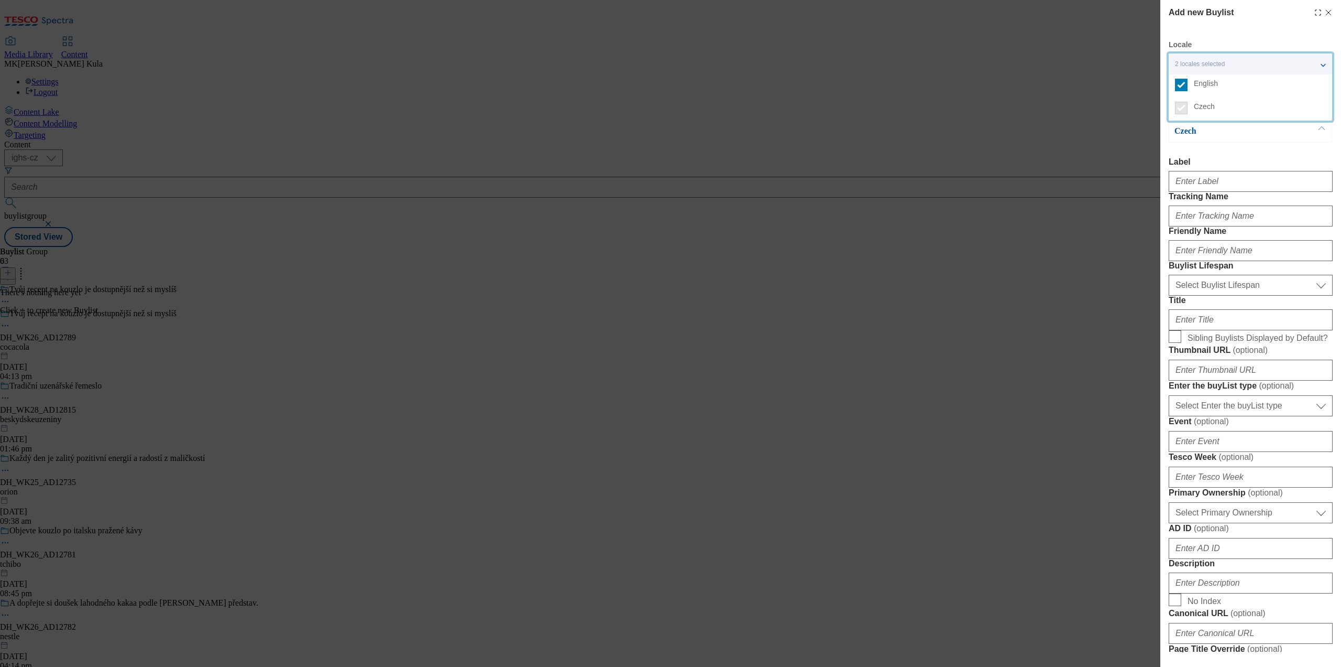
click at [1226, 138] on div "Czech" at bounding box center [1250, 130] width 163 height 23
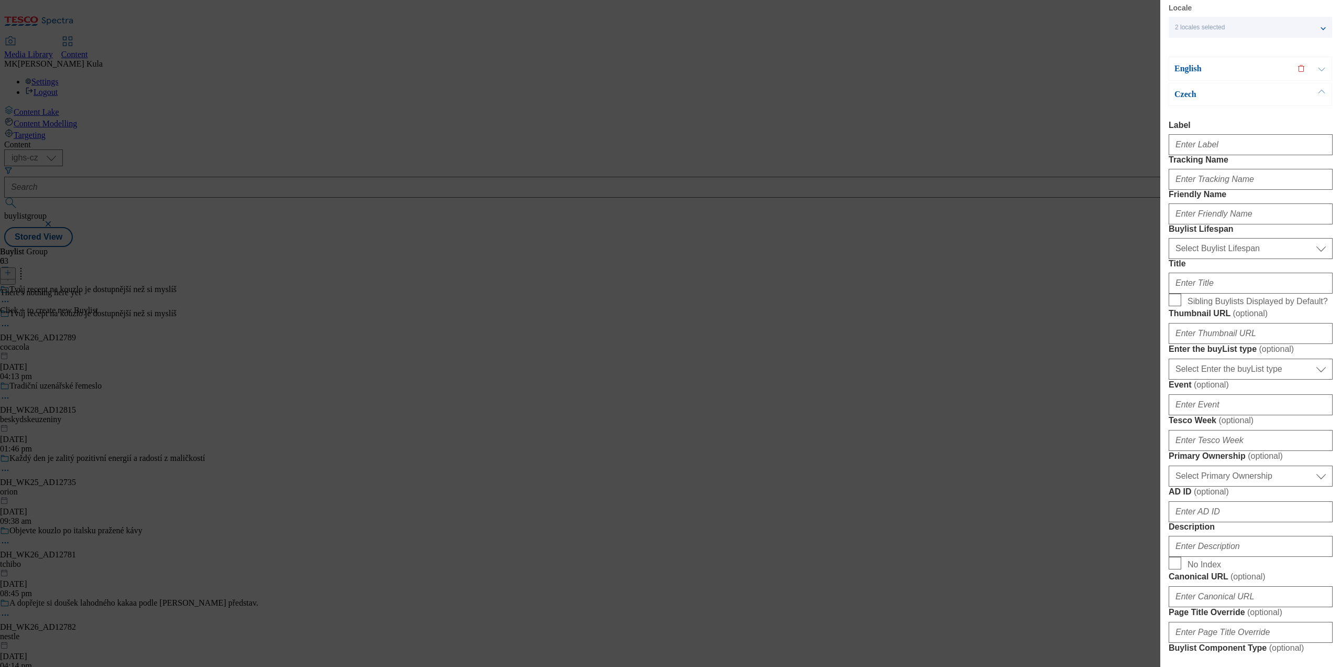
scroll to position [66, 0]
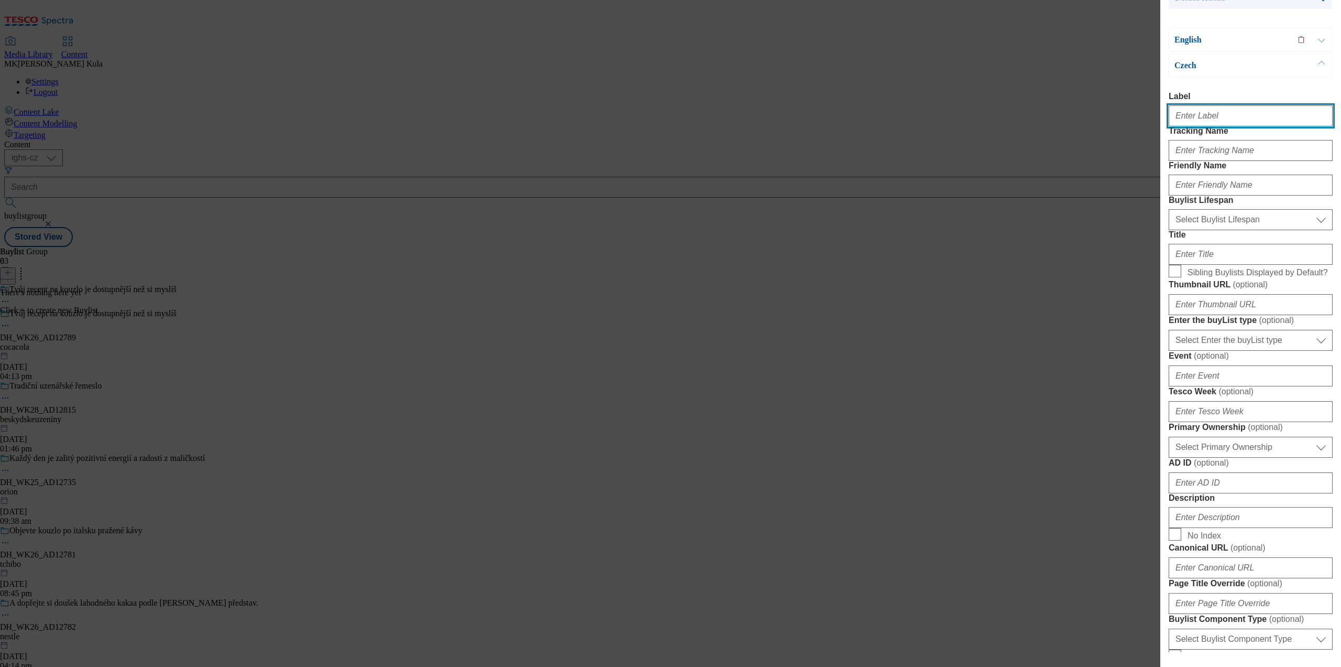
click at [1210, 120] on input "Label" at bounding box center [1251, 115] width 164 height 21
paste input "DH_WK26_AD12789"
type input "DH_WK26_AD12789"
click at [1187, 161] on input "Tracking Name" at bounding box center [1251, 150] width 164 height 21
paste input "DH_CZ_AD12789_BH"
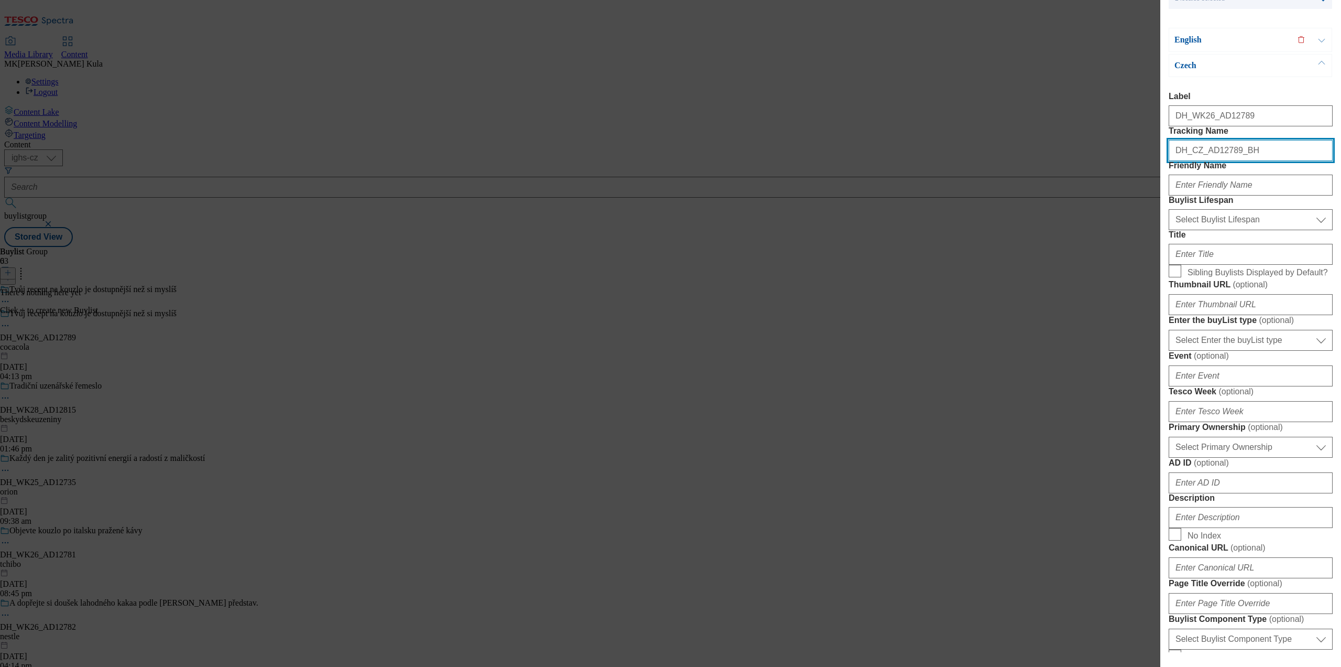
type input "DH_CZ_AD12789_BH"
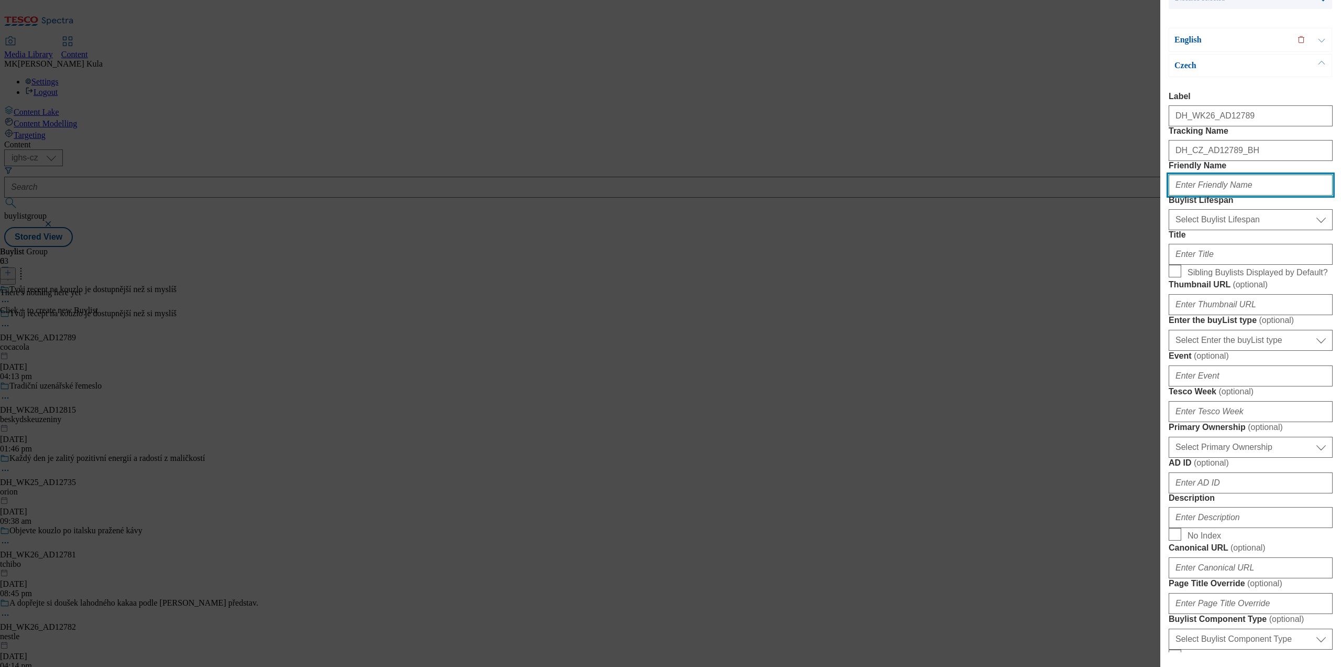
click at [1212, 195] on input "Friendly Name" at bounding box center [1251, 184] width 164 height 21
paste input "cocacola"
type input "cocacola"
click at [1203, 288] on form "Label DH_WK26_AD12789 Tracking Name DH_CZ_AD12789_BH Friendly Name cocacola Buy…" at bounding box center [1251, 460] width 164 height 736
click at [1202, 230] on select "Select Buylist Lifespan evergreen seasonal tactical" at bounding box center [1251, 219] width 164 height 21
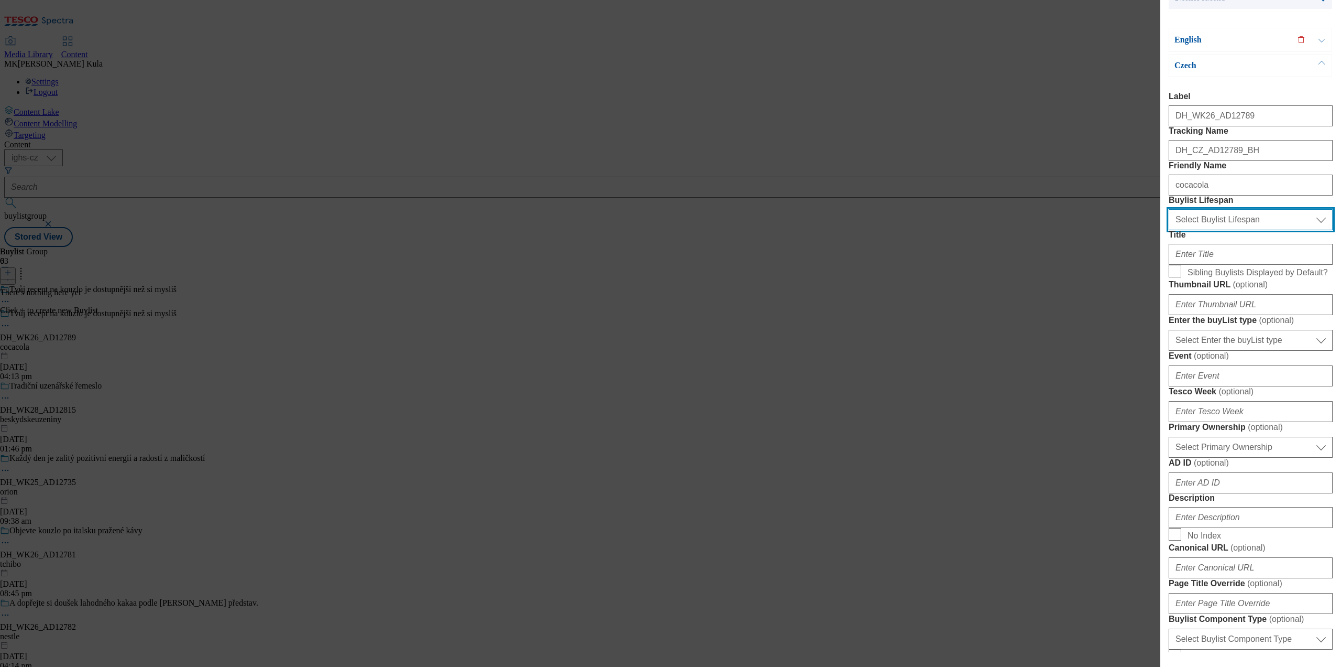
select select "evergreen"
click at [1169, 230] on select "Select Buylist Lifespan evergreen seasonal tactical" at bounding box center [1251, 219] width 164 height 21
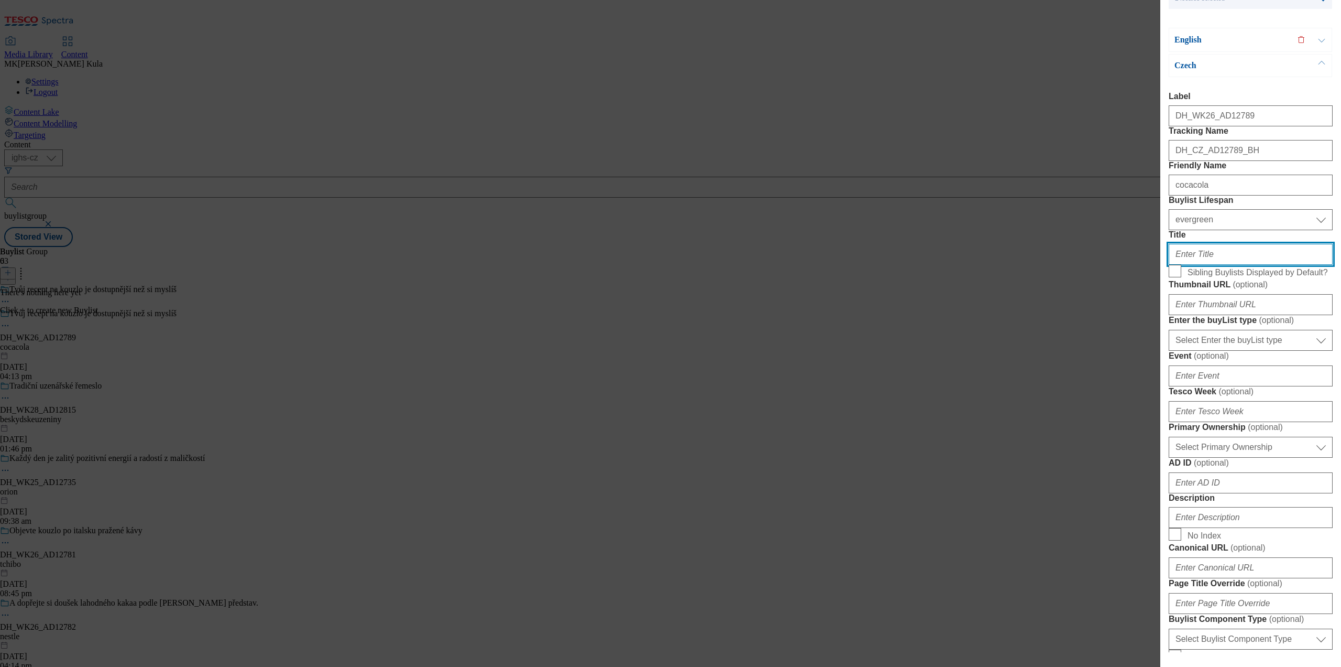
click at [1231, 265] on input "Title" at bounding box center [1251, 254] width 164 height 21
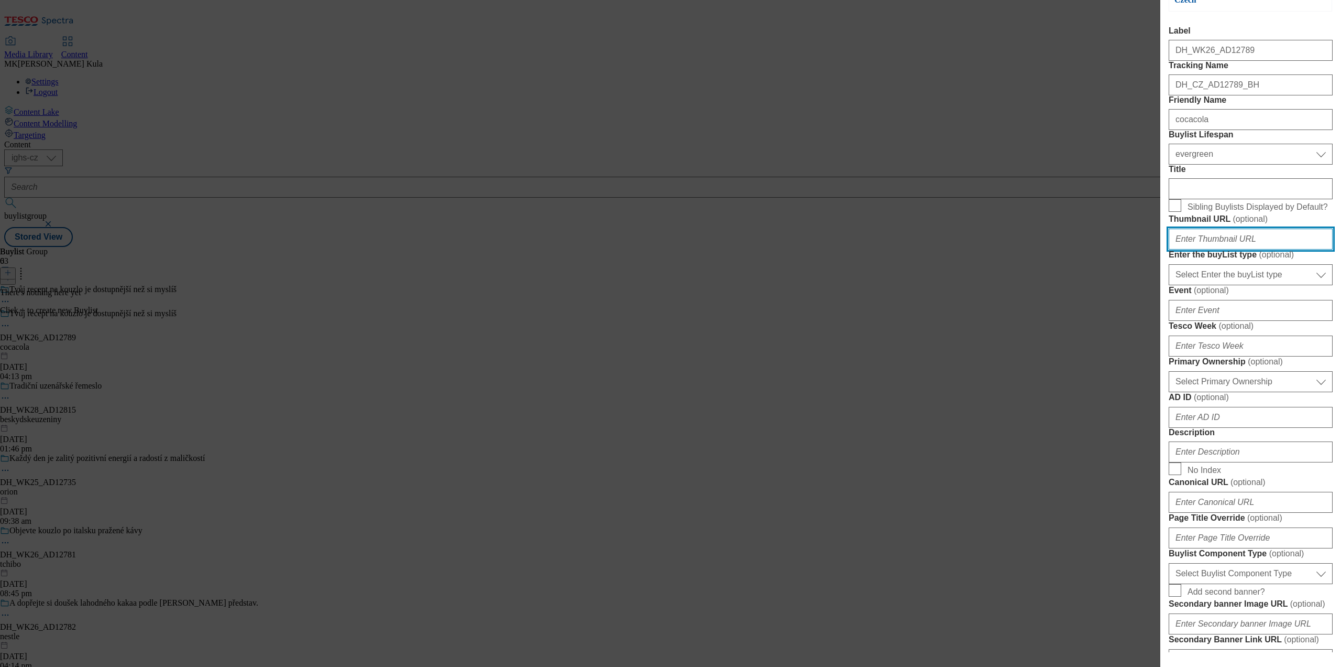
click at [1236, 249] on input "Thumbnail URL ( optional )" at bounding box center [1251, 238] width 164 height 21
click at [1292, 224] on label "Thumbnail URL ( optional )" at bounding box center [1251, 219] width 164 height 10
click at [0, 0] on input "Thumbnail URL ( optional )" at bounding box center [0, 0] width 0 height 0
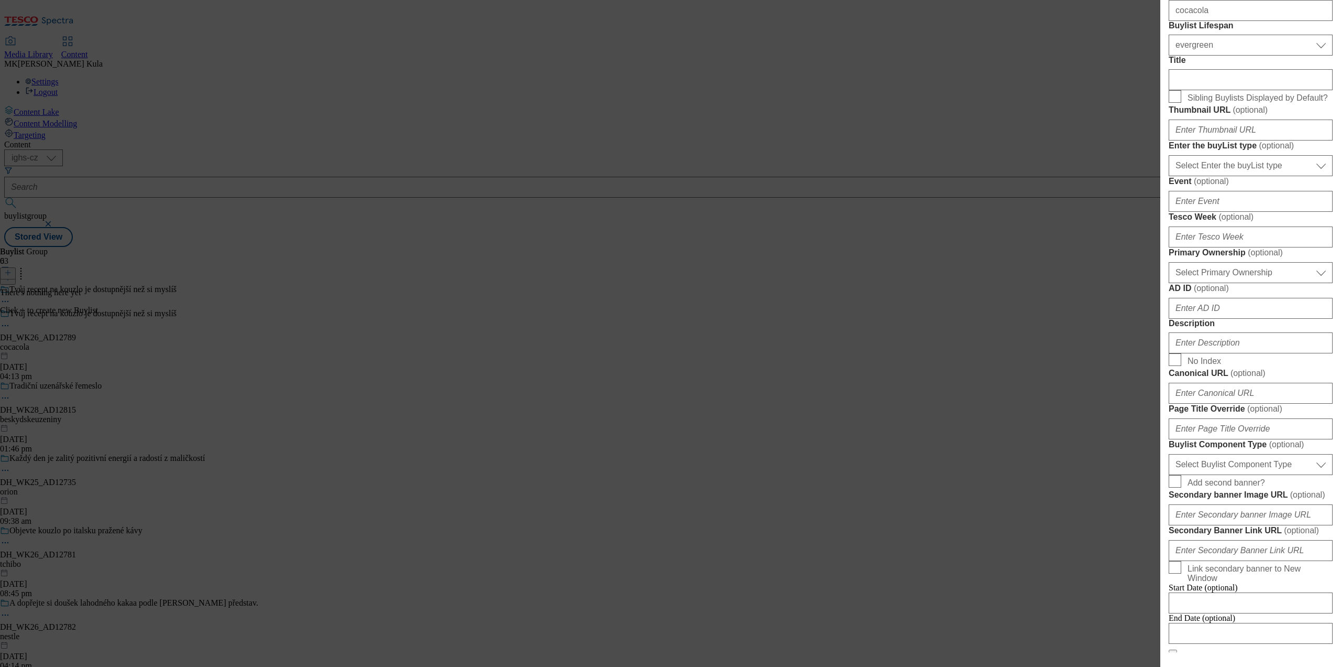
scroll to position [262, 0]
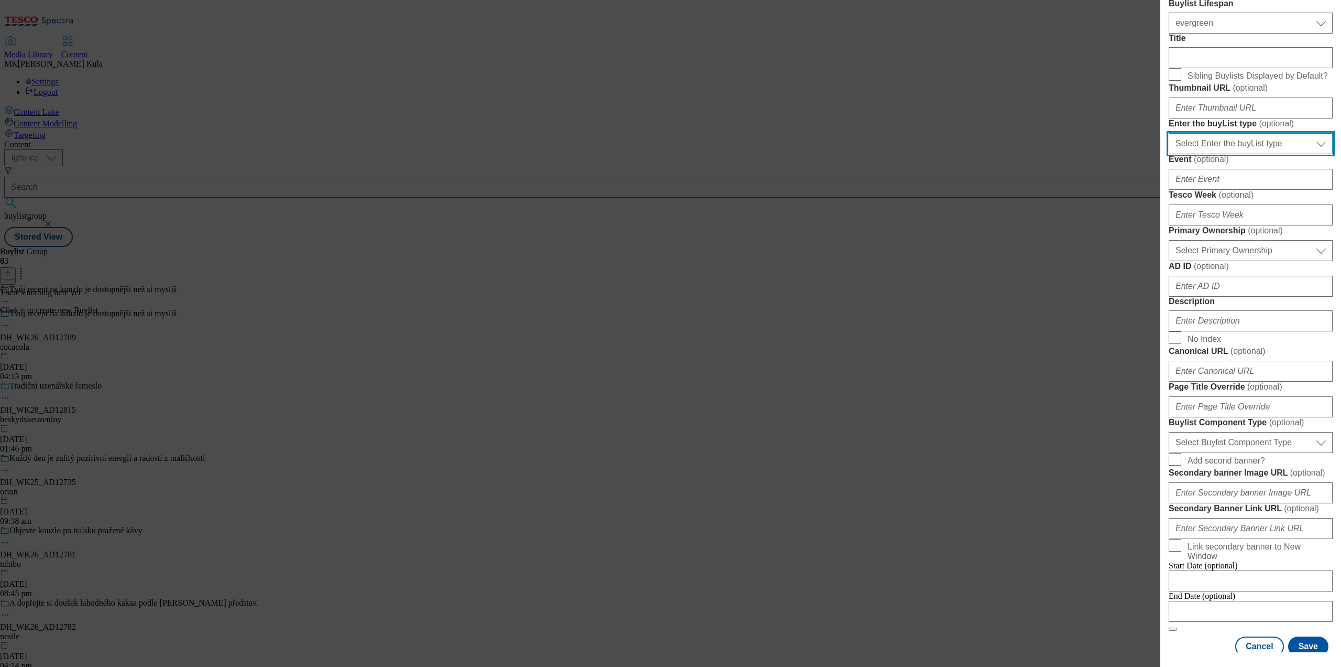
click at [1228, 154] on select "Select Enter the buyList type event supplier funded long term >4 weeks supplier…" at bounding box center [1251, 143] width 164 height 21
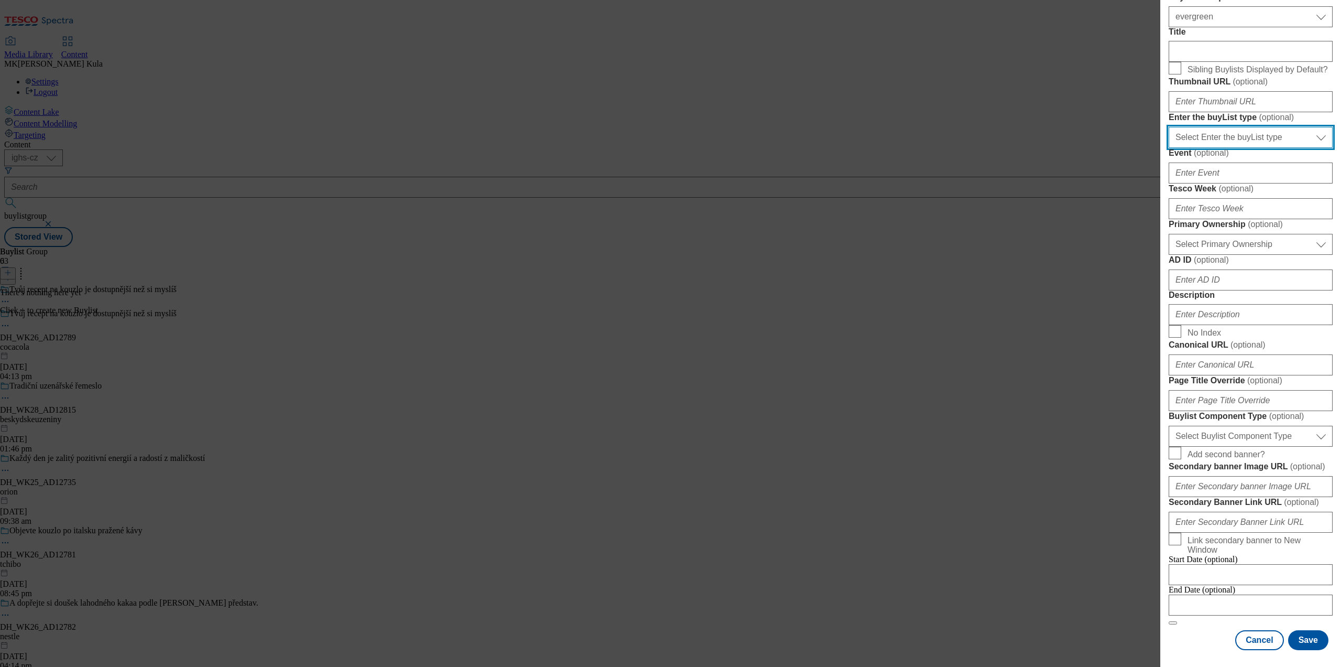
scroll to position [393, 0]
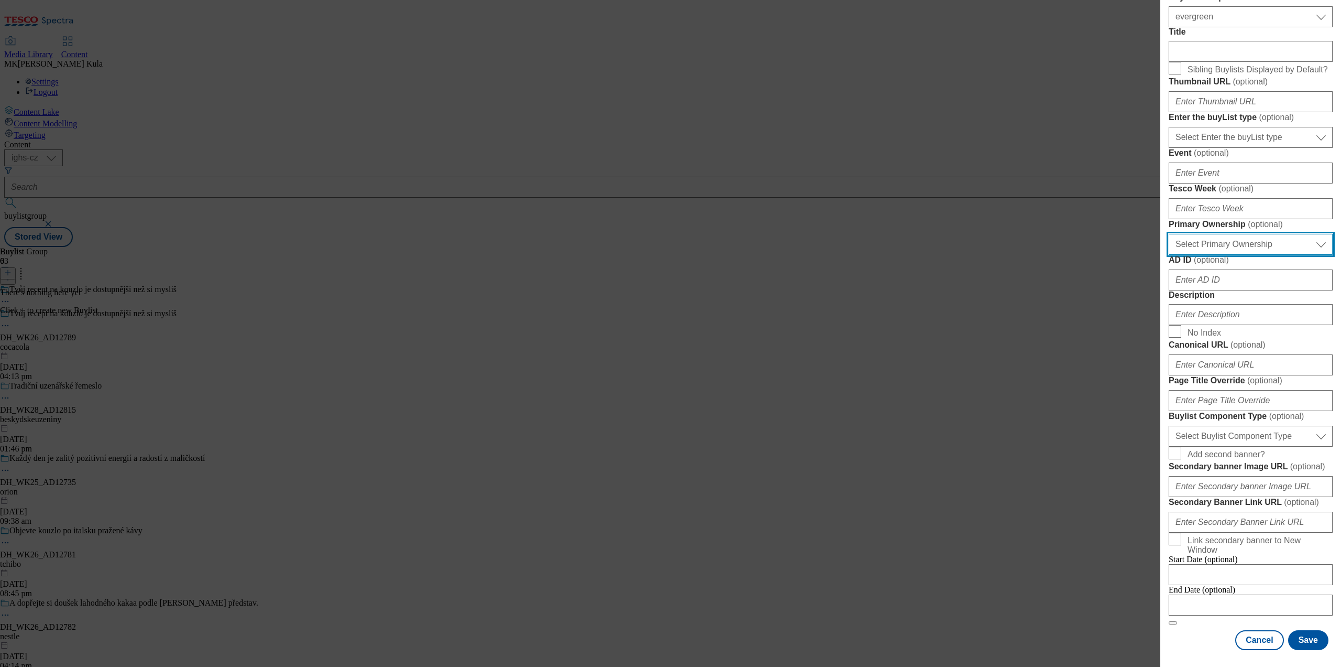
click at [1219, 255] on select "Select Primary Ownership tesco dunnhumby" at bounding box center [1251, 244] width 164 height 21
select select "dunnhumby"
click at [1169, 255] on select "Select Primary Ownership tesco dunnhumby" at bounding box center [1251, 244] width 164 height 21
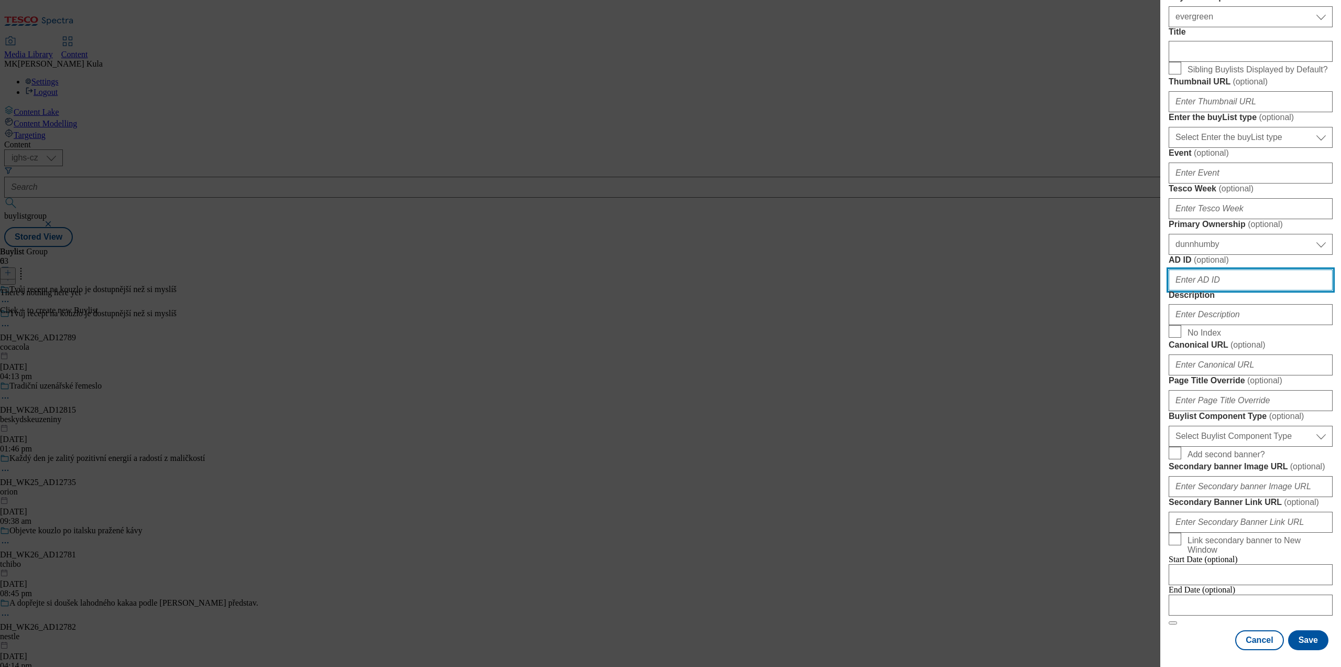
click at [1206, 279] on input "AD ID ( optional )" at bounding box center [1251, 279] width 164 height 21
paste input "12789"
type input "12789"
click at [1226, 318] on div "Modal" at bounding box center [1251, 312] width 164 height 25
click at [1215, 325] on input "Description" at bounding box center [1251, 314] width 164 height 21
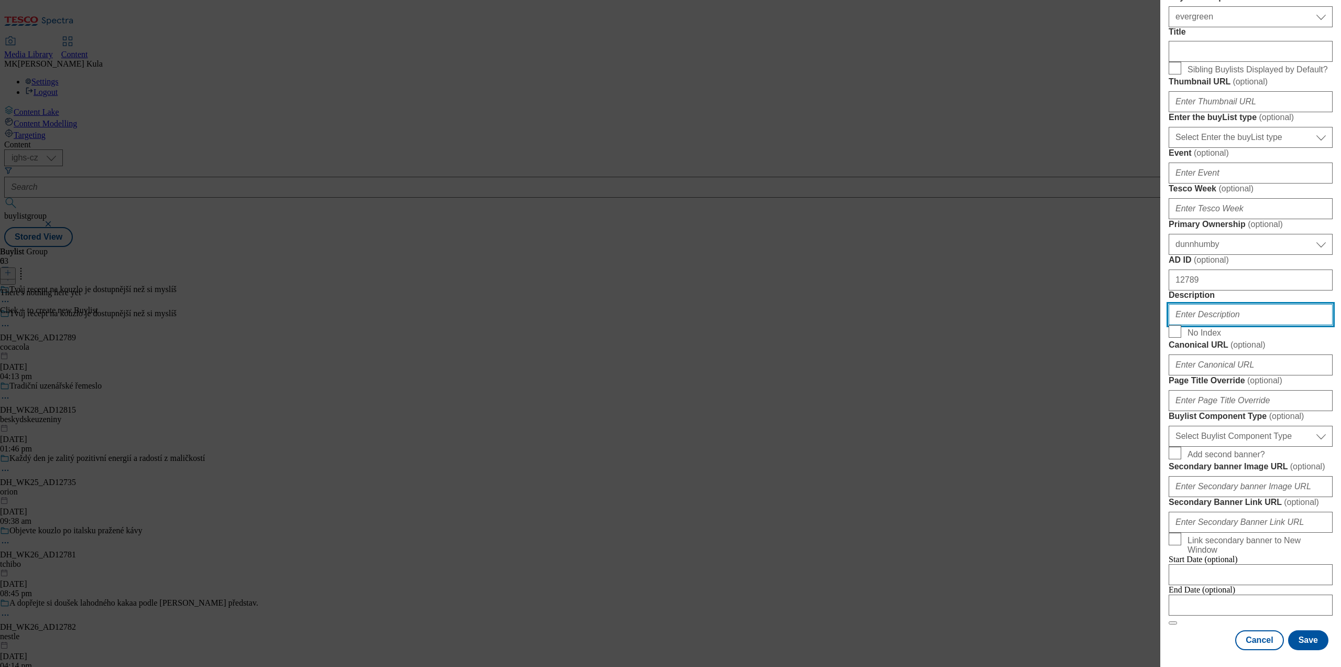
paste input "CocaCola"
type input "CocaCola"
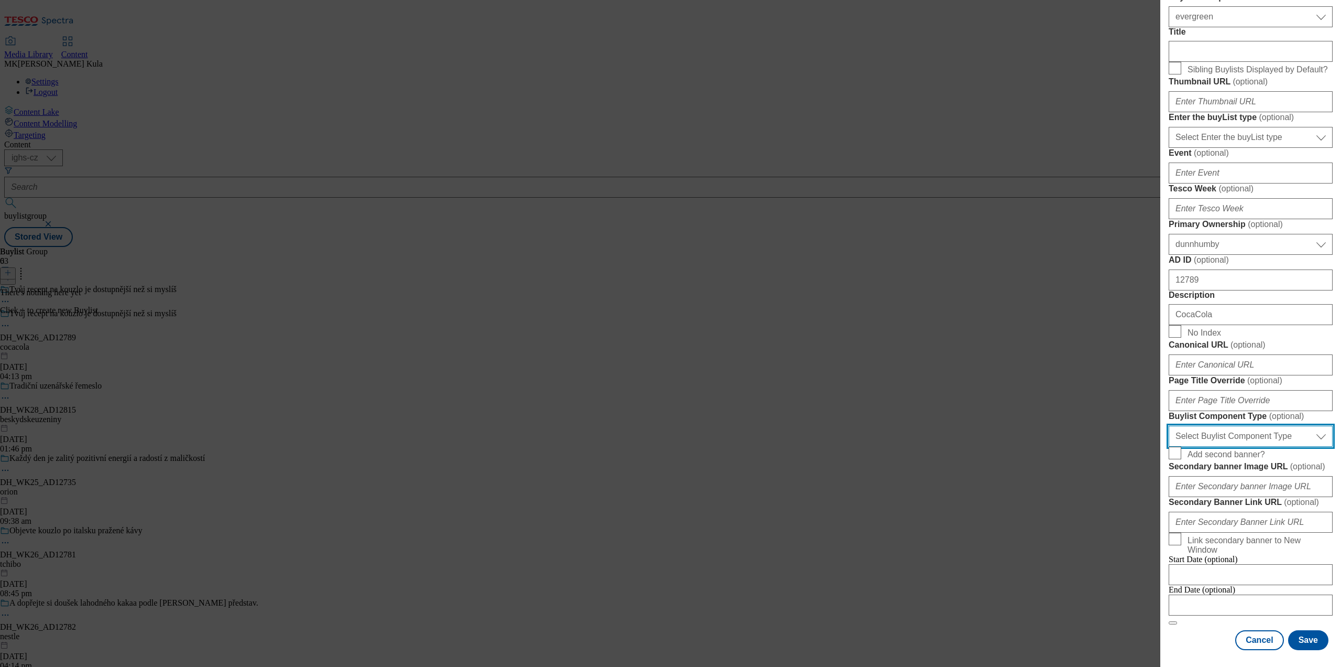
click at [1215, 425] on select "Select Buylist Component Type Banner Competition Header Meal" at bounding box center [1251, 435] width 164 height 21
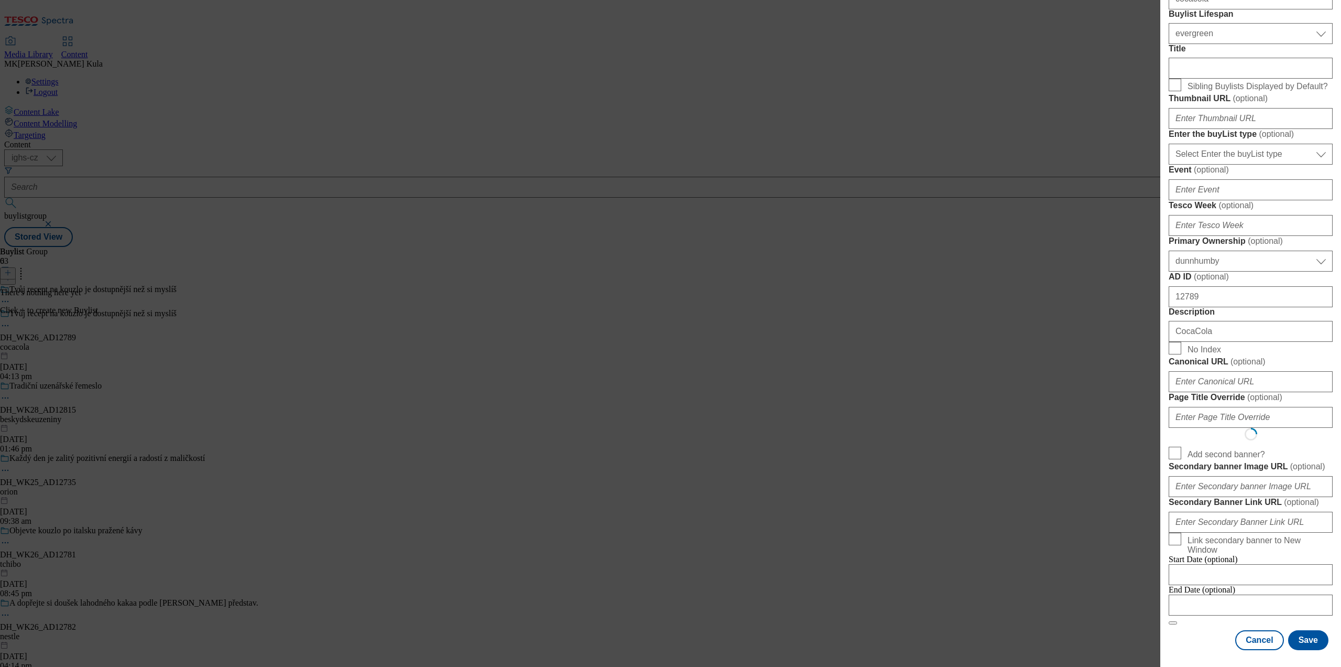
select select "Banner"
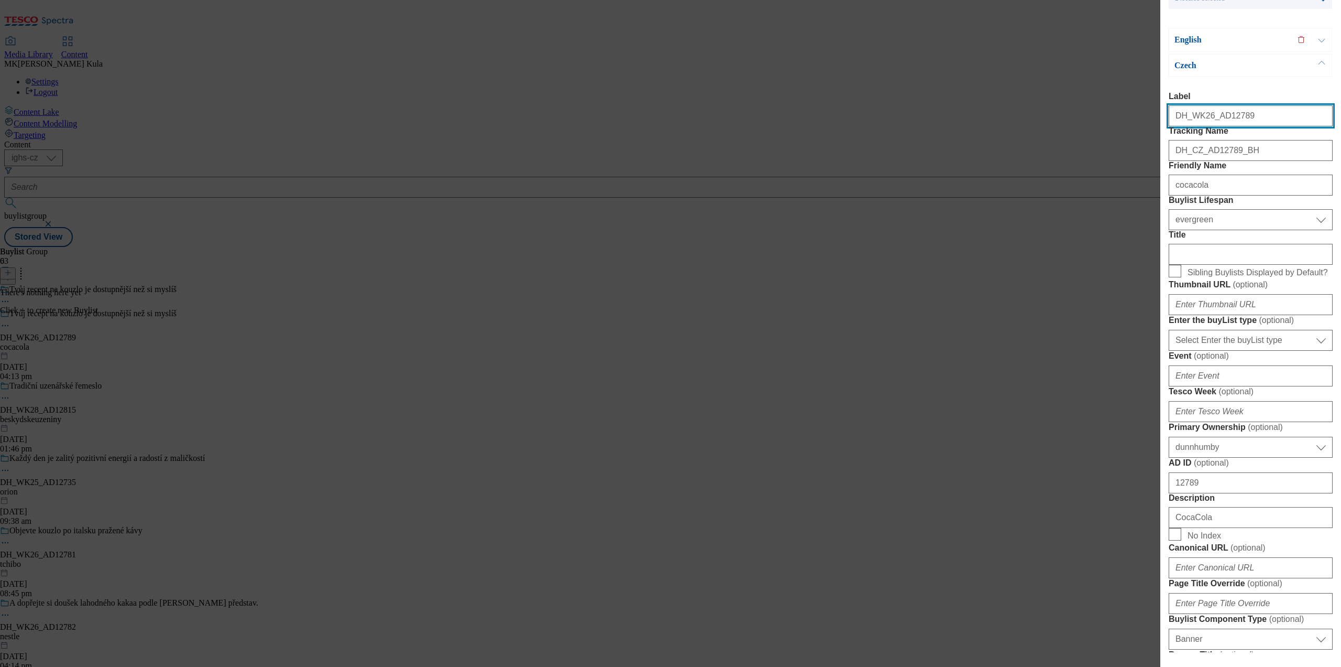
scroll to position [131, 0]
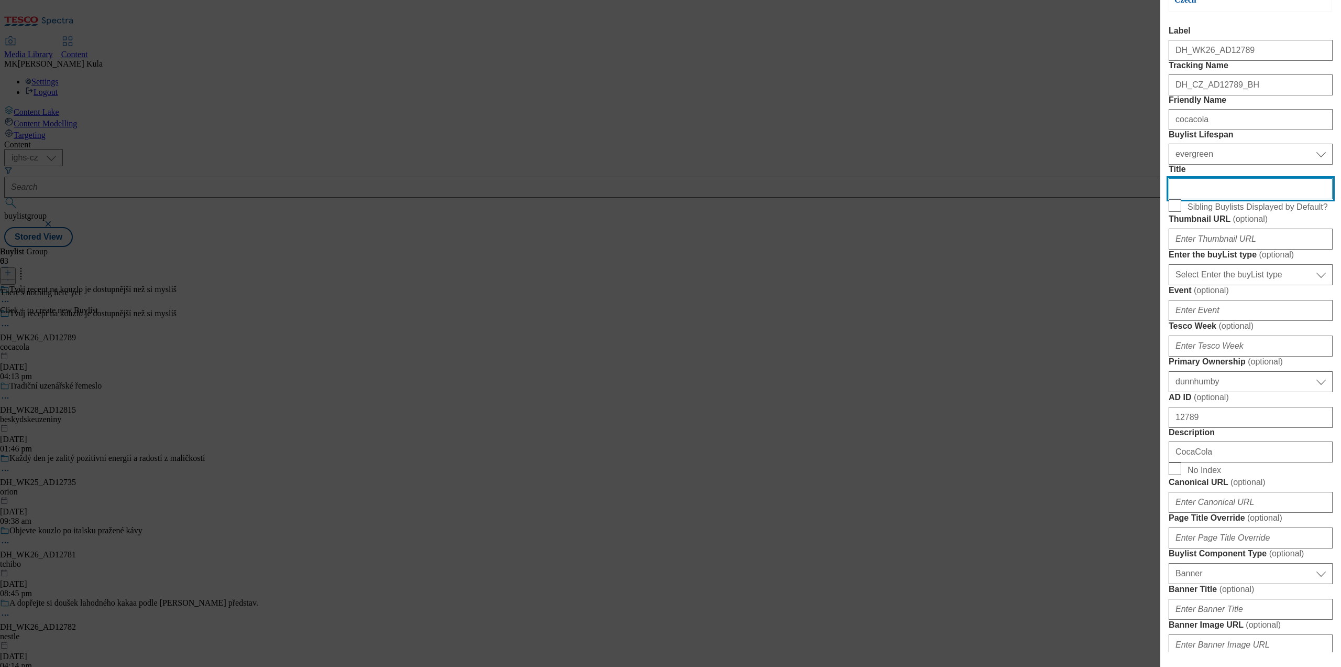
click at [1208, 199] on input "Title" at bounding box center [1251, 188] width 164 height 21
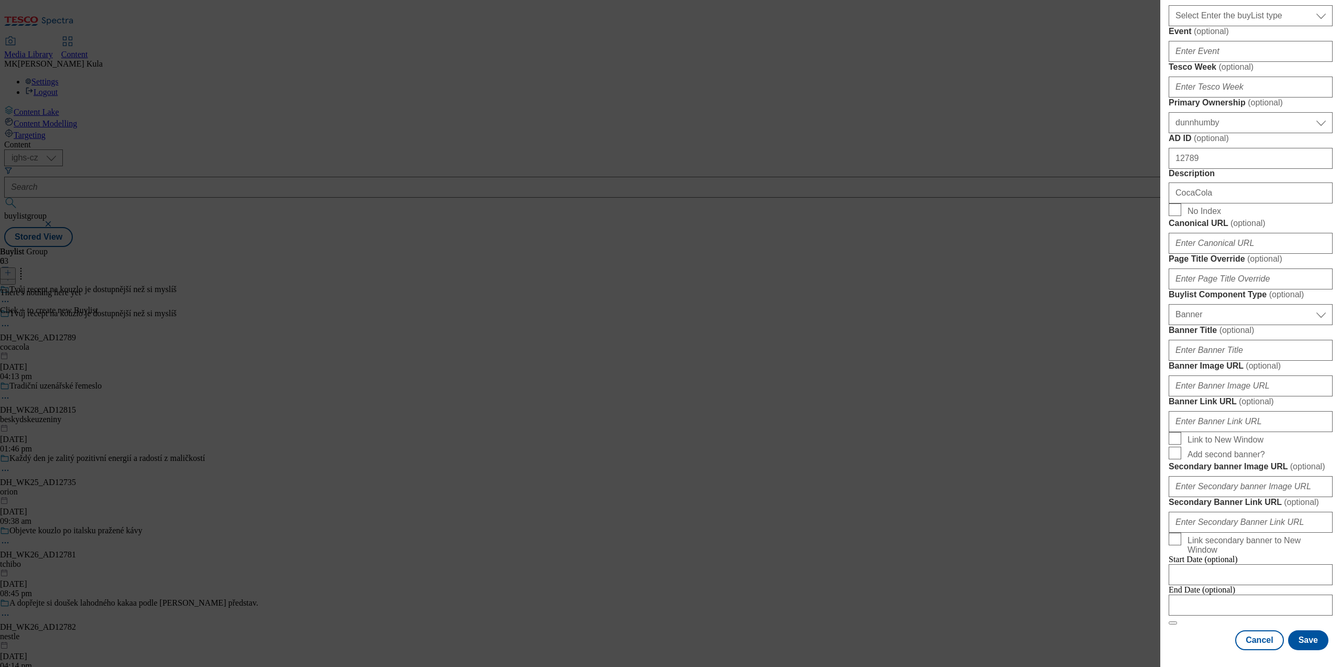
scroll to position [721, 0]
click at [1256, 375] on input "Banner Image URL ( optional )" at bounding box center [1251, 385] width 164 height 21
paste input "https://digitalcontent.api.tesco.com/v2/media/ighs-ce-mktg/cfd20e2d-182d-4b46-9…"
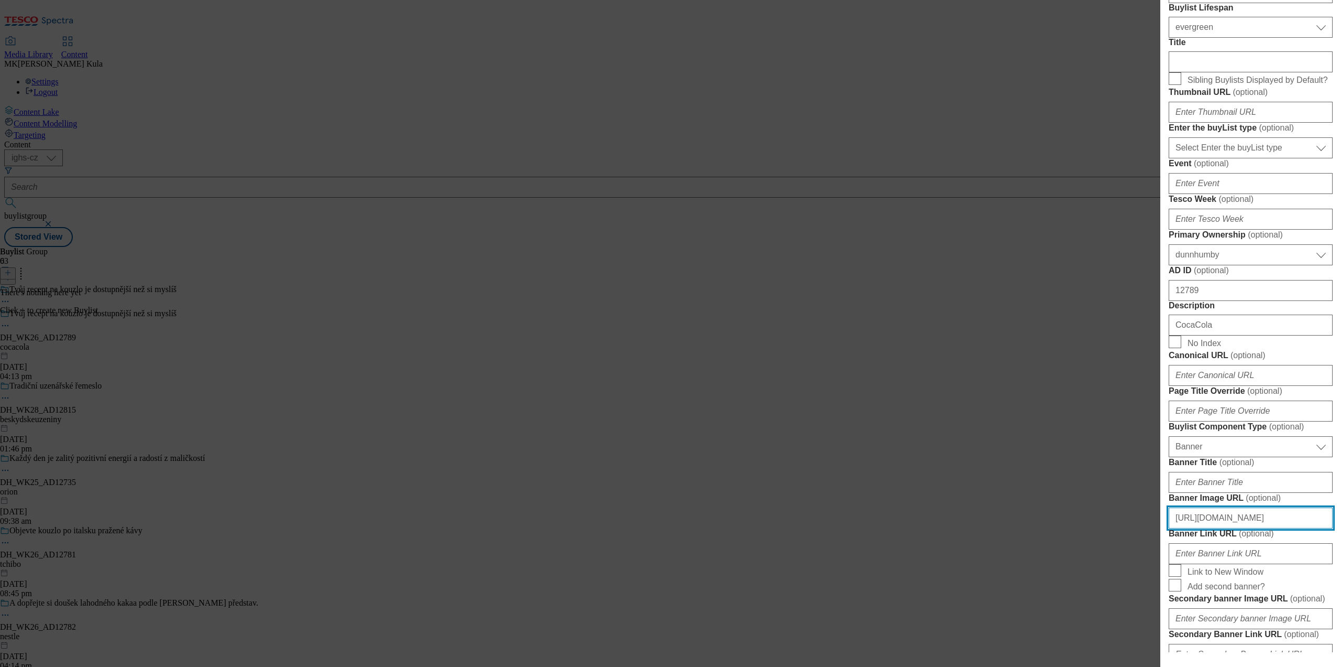
scroll to position [0, 0]
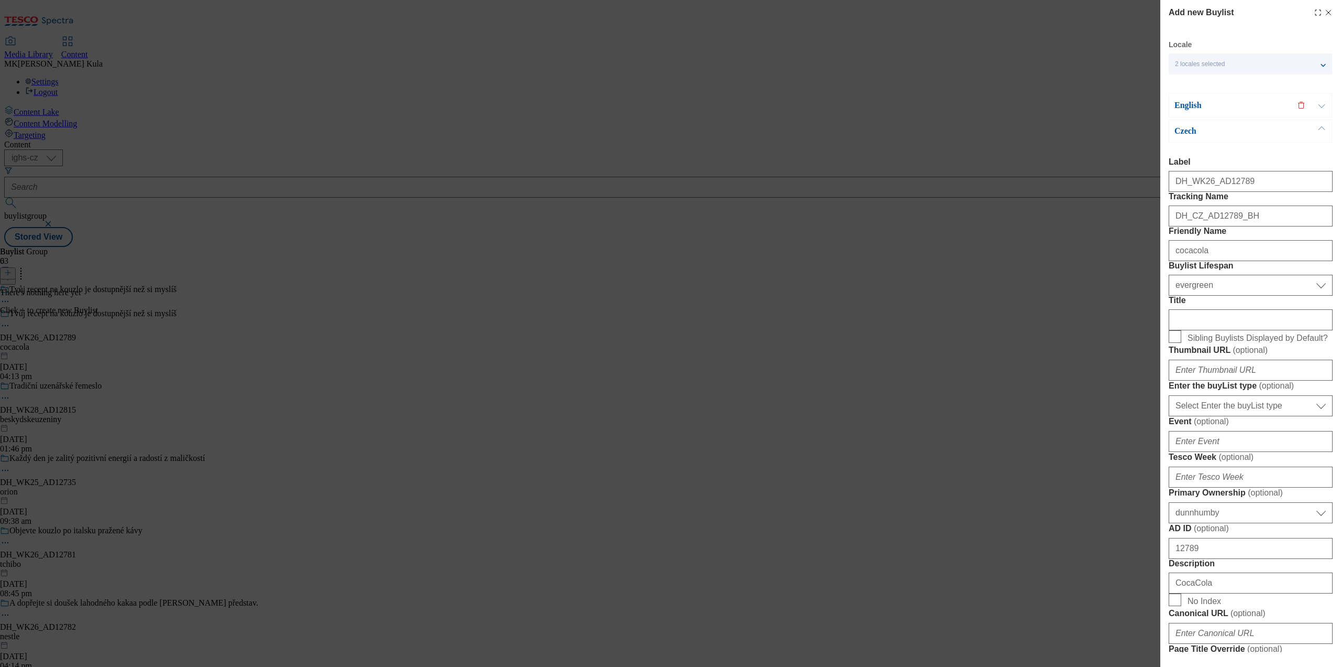
type input "https://digitalcontent.api.tesco.com/v2/media/ighs-ce-mktg/cfd20e2d-182d-4b46-9…"
click at [1207, 102] on p "English" at bounding box center [1230, 105] width 110 height 10
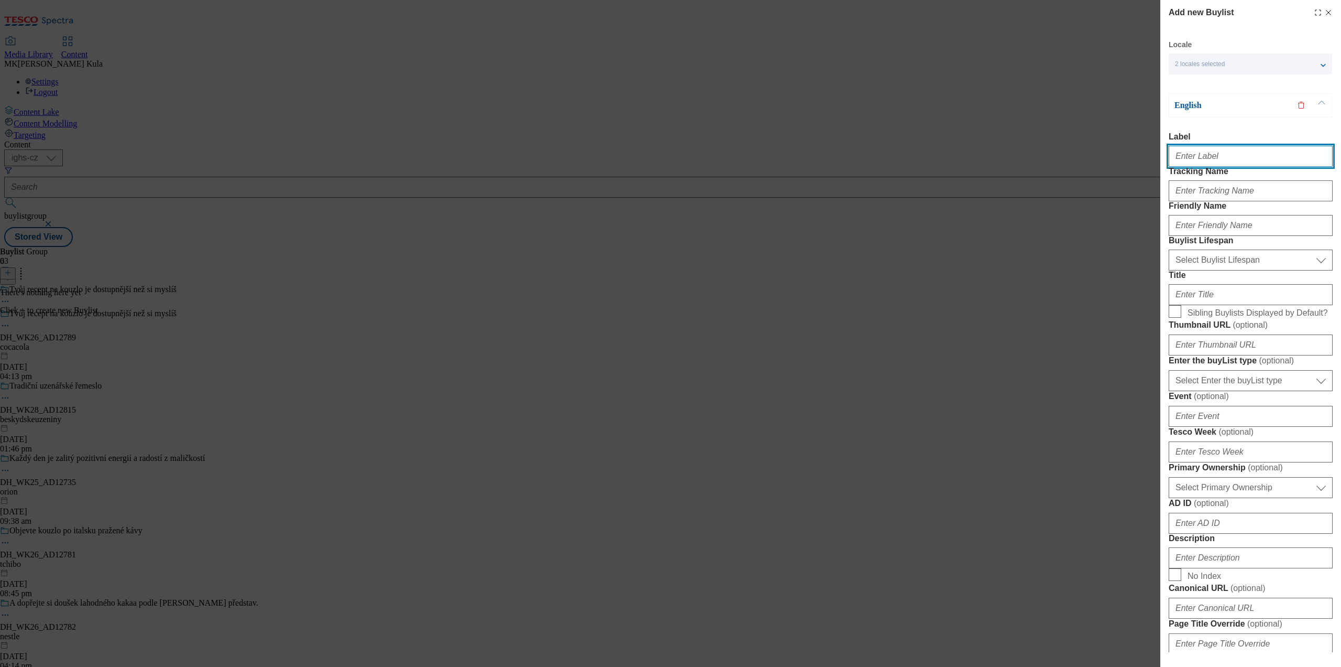
click at [1212, 153] on input "Label" at bounding box center [1251, 156] width 164 height 21
paste input "DH_WK26_AD12789"
type input "DH_WK26_AD12789"
click at [1236, 201] on input "Tracking Name" at bounding box center [1251, 190] width 164 height 21
paste input "DH_EN_AD12789_BH"
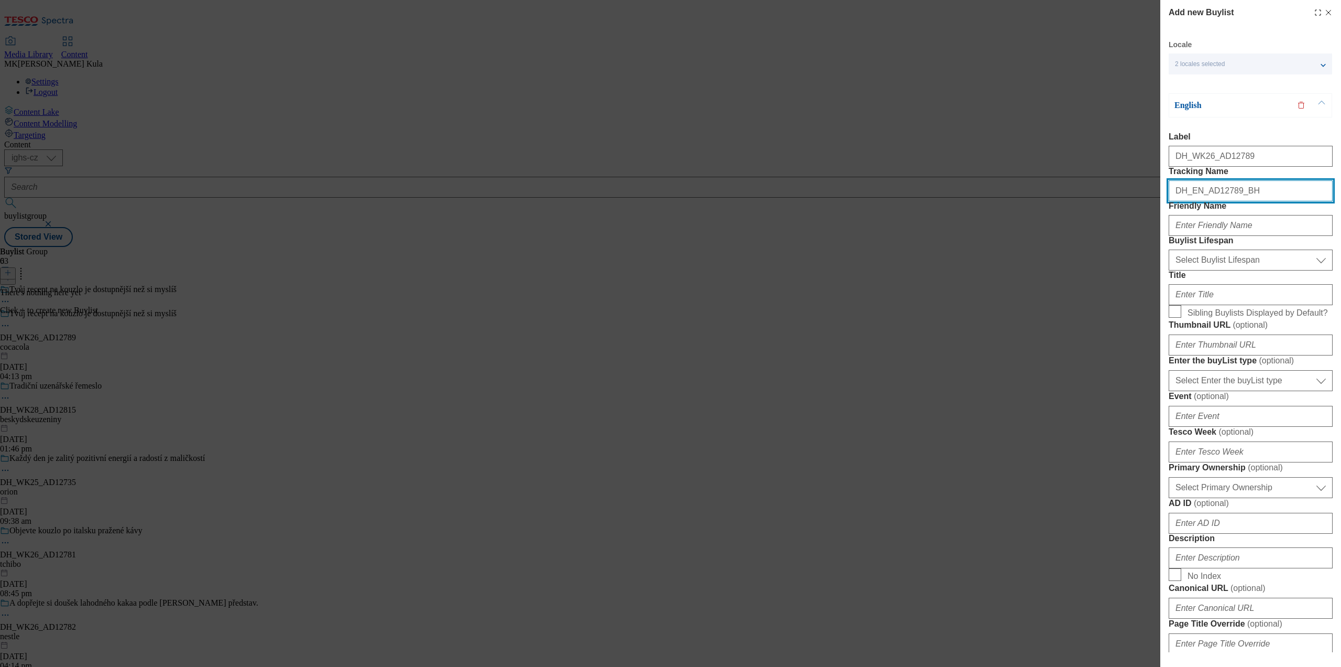
type input "DH_EN_AD12789_BH"
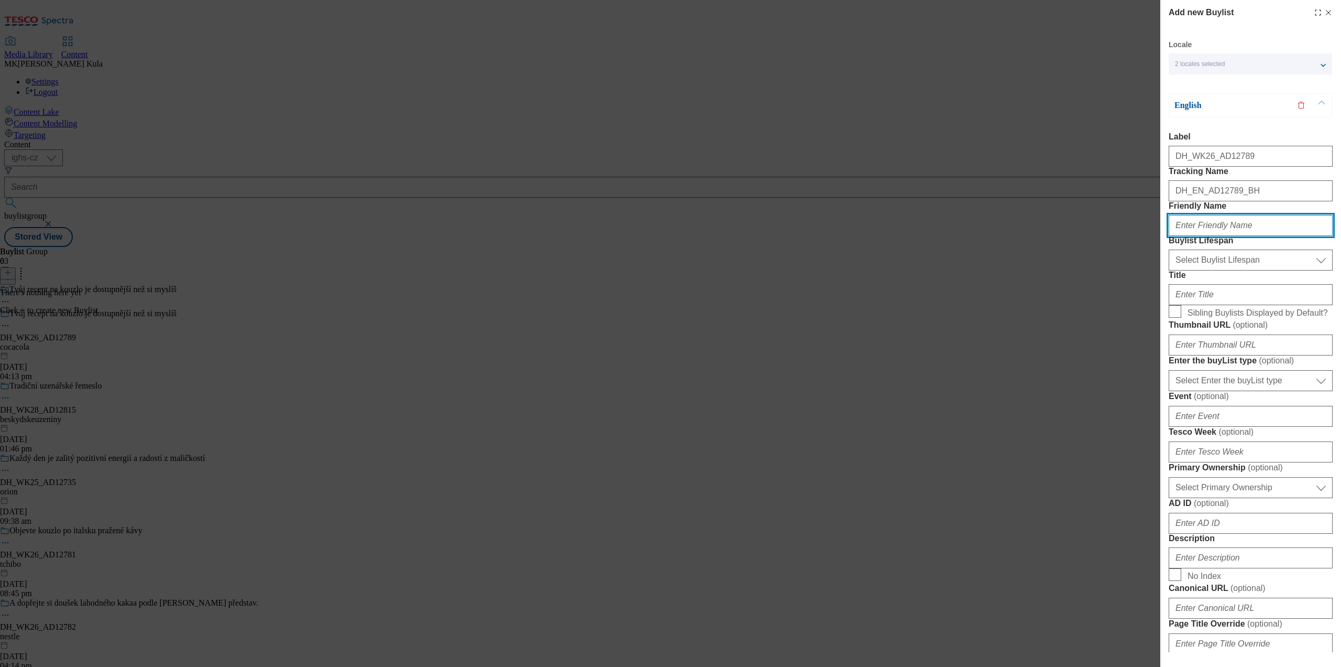
click at [1191, 236] on input "Friendly Name" at bounding box center [1251, 225] width 164 height 21
paste input "cocacola"
type input "cocacola"
click at [1221, 270] on select "Select Buylist Lifespan evergreen seasonal tactical" at bounding box center [1251, 259] width 164 height 21
select select "evergreen"
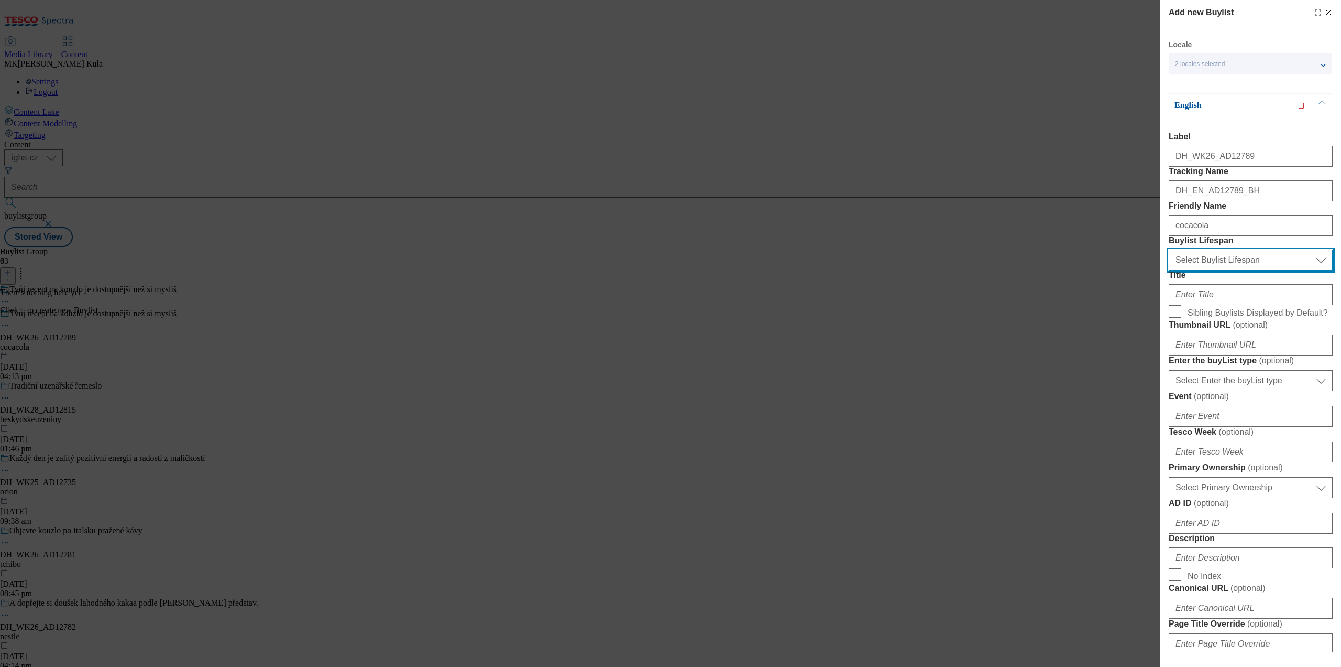
click at [1169, 270] on select "Select Buylist Lifespan evergreen seasonal tactical" at bounding box center [1251, 259] width 164 height 21
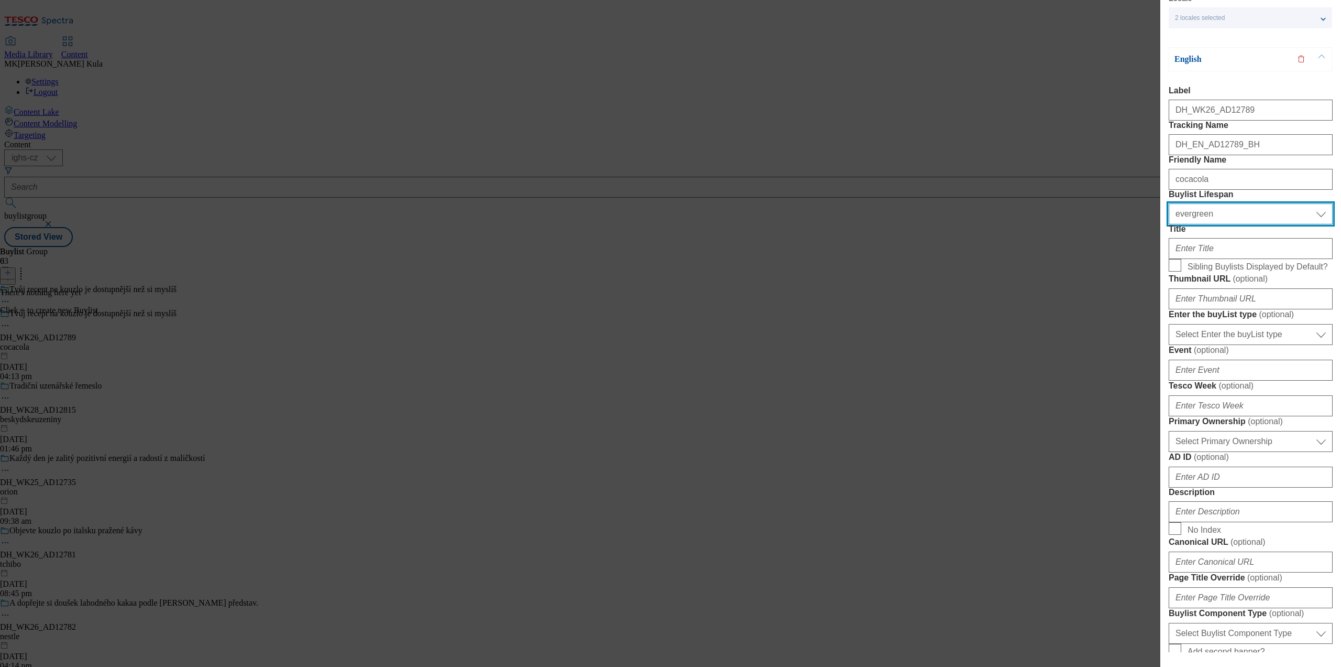
scroll to position [66, 0]
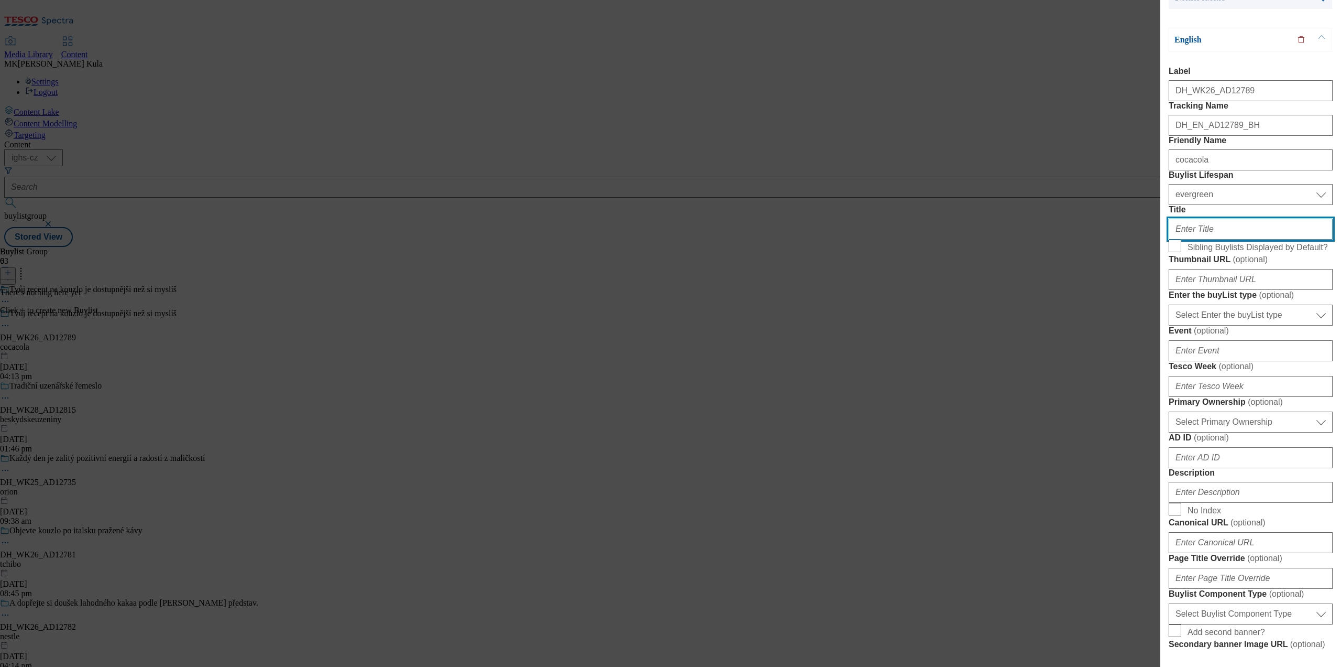
click at [1224, 239] on input "Title" at bounding box center [1251, 229] width 164 height 21
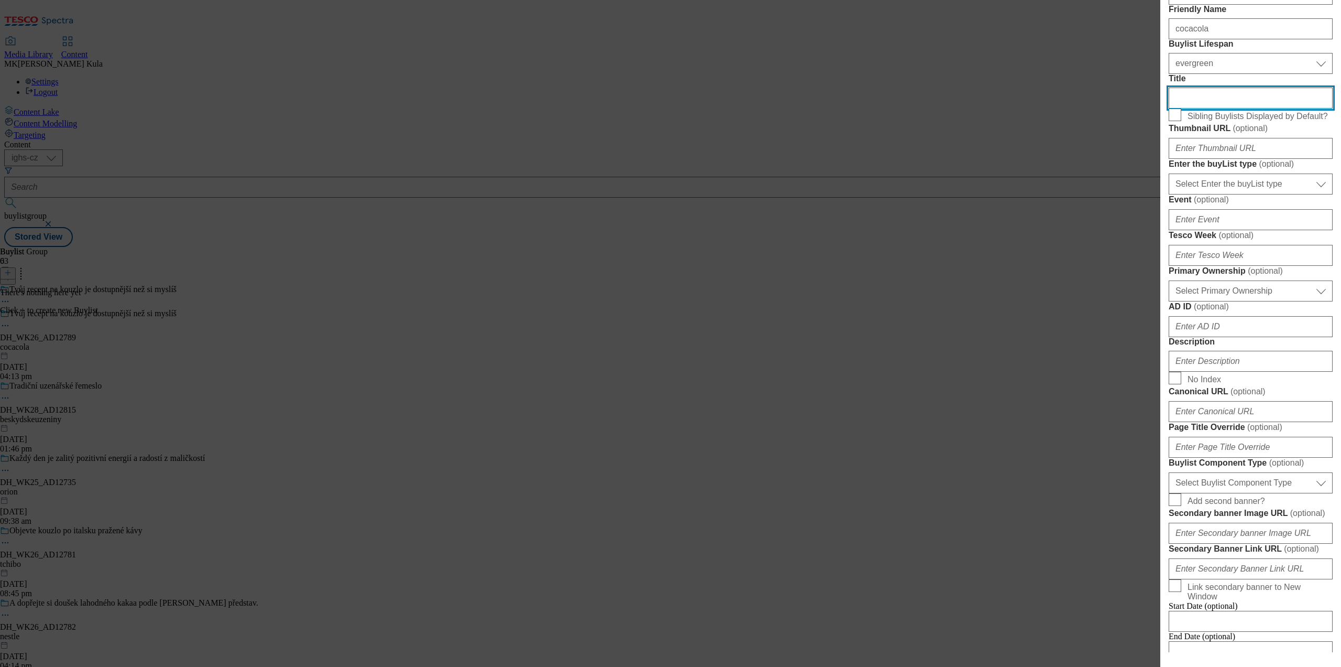
scroll to position [328, 0]
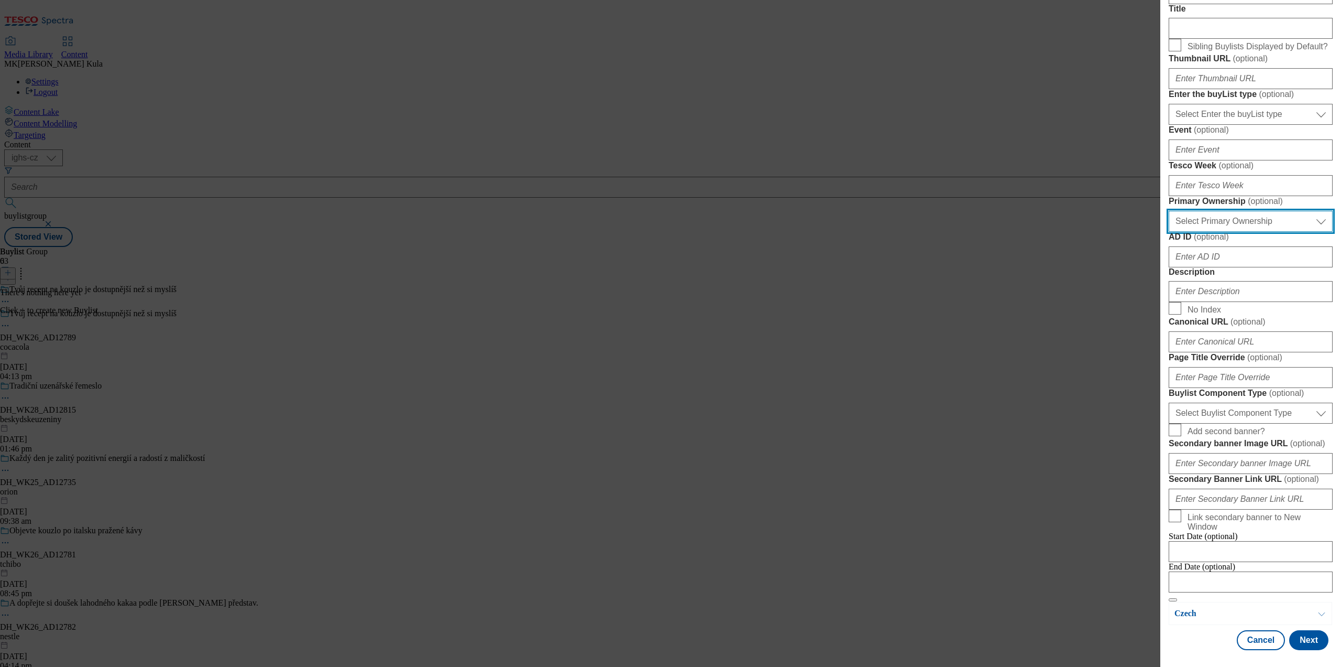
drag, startPoint x: 1238, startPoint y: 334, endPoint x: 1232, endPoint y: 341, distance: 8.5
click at [1238, 232] on select "Select Primary Ownership tesco dunnhumby" at bounding box center [1251, 221] width 164 height 21
select select "dunnhumby"
click at [1169, 232] on select "Select Primary Ownership tesco dunnhumby" at bounding box center [1251, 221] width 164 height 21
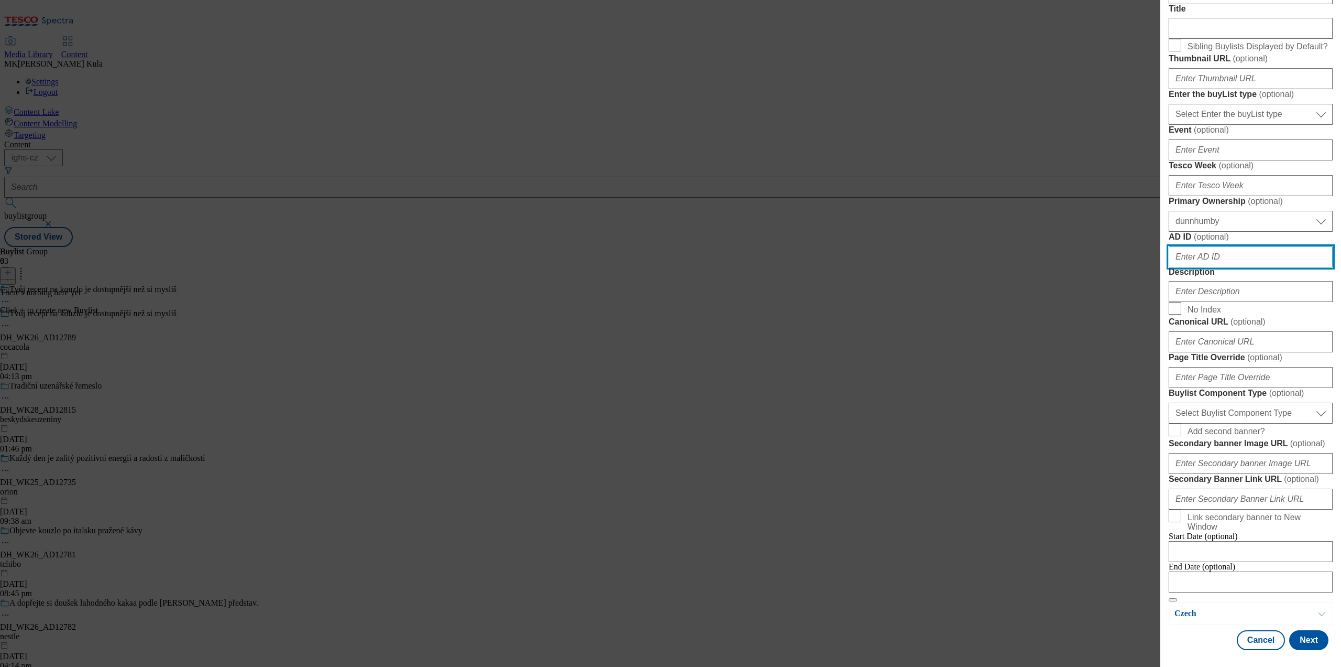
click at [1204, 255] on input "AD ID ( optional )" at bounding box center [1251, 256] width 164 height 21
paste input "12789"
type input "12789"
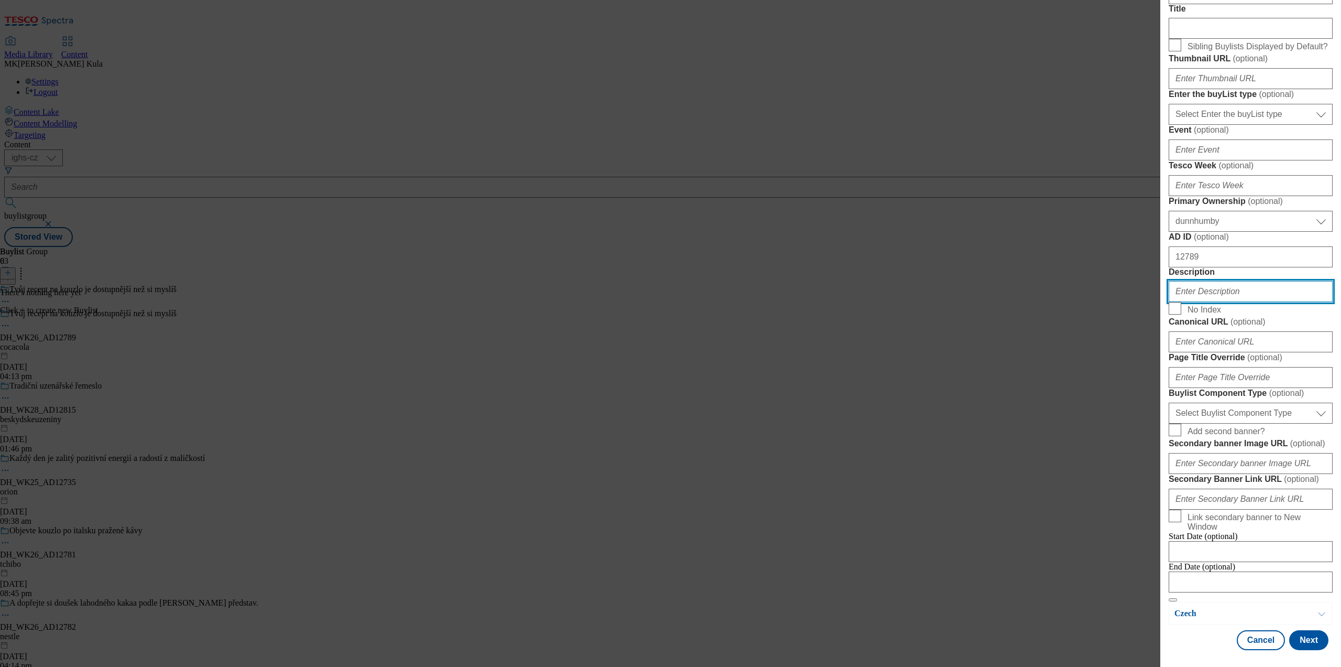
click at [1226, 302] on input "Description" at bounding box center [1251, 291] width 164 height 21
click at [1213, 302] on input "Description" at bounding box center [1251, 291] width 164 height 21
paste input "CocaCola"
type input "CocaCola"
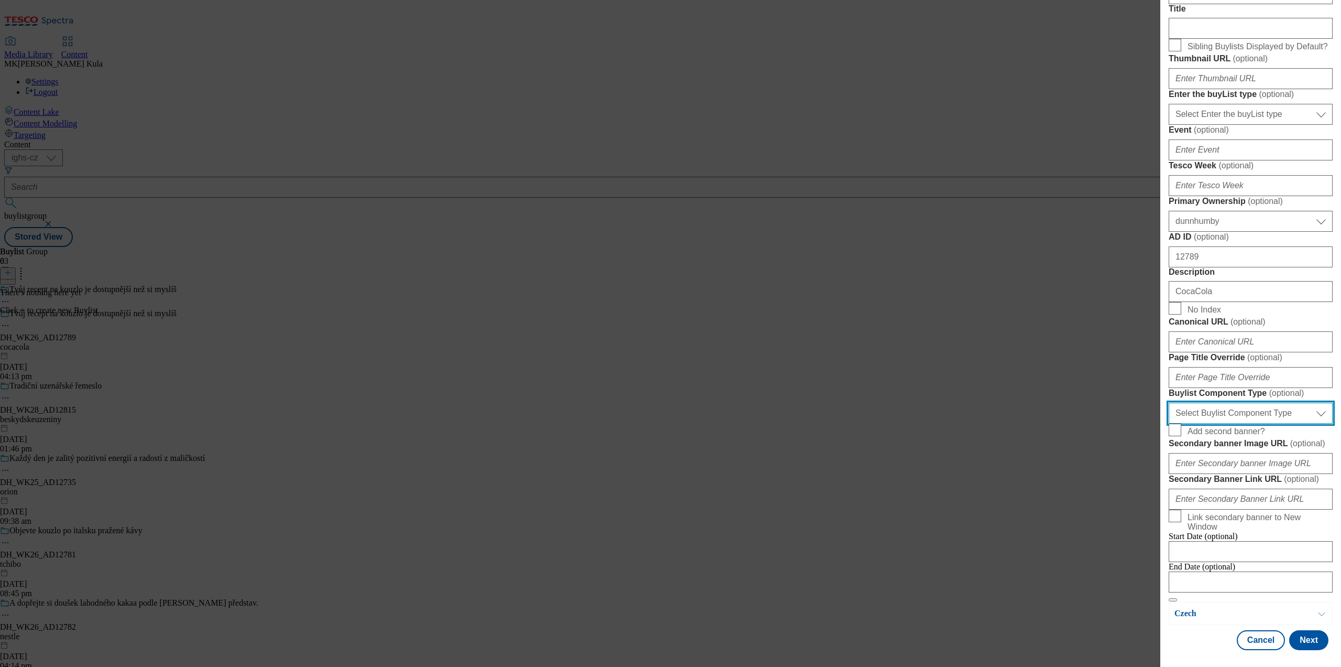
click at [1242, 402] on select "Select Buylist Component Type Banner Competition Header Meal" at bounding box center [1251, 412] width 164 height 21
select select "Banner"
click at [1169, 402] on select "Select Buylist Component Type Banner Competition Header Meal" at bounding box center [1251, 412] width 164 height 21
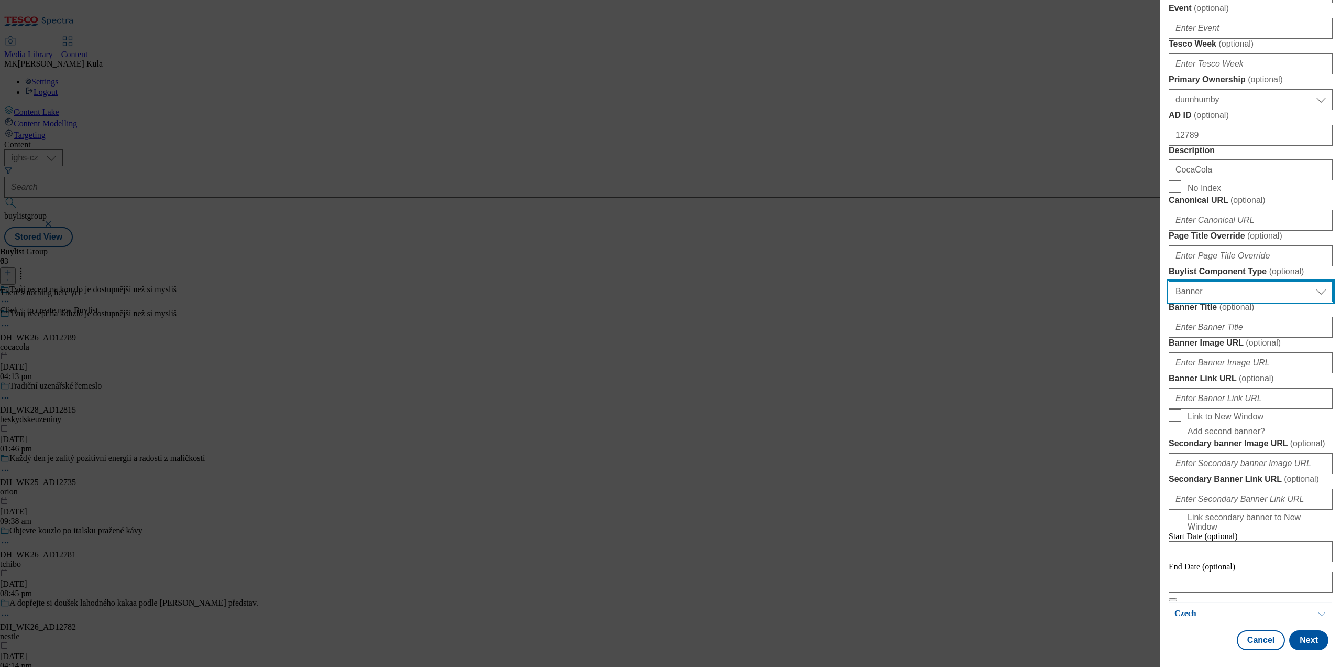
scroll to position [845, 0]
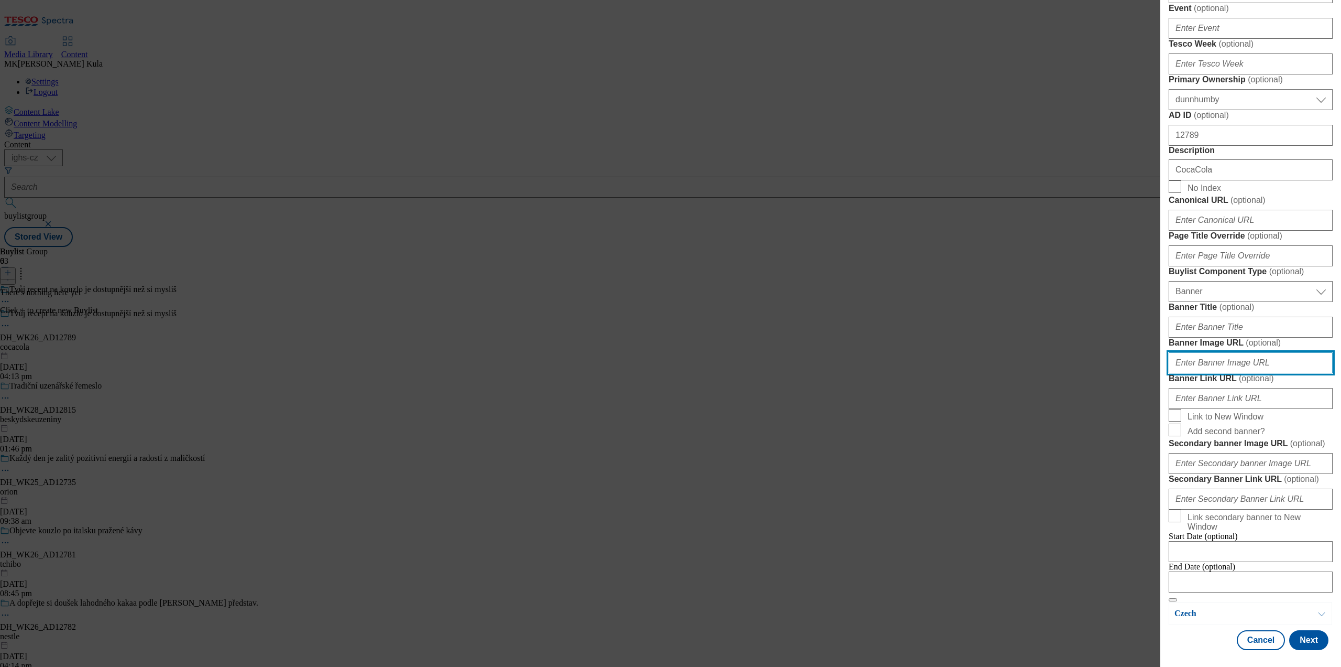
click at [1211, 352] on input "Banner Image URL ( optional )" at bounding box center [1251, 362] width 164 height 21
paste input "https://digitalcontent.api.tesco.com/v2/media/ighs-ce-mktg/adb84e20-6c1a-4fc5-b…"
type input "https://digitalcontent.api.tesco.com/v2/media/ighs-ce-mktg/adb84e20-6c1a-4fc5-b…"
click at [1301, 635] on button "Next" at bounding box center [1309, 640] width 39 height 20
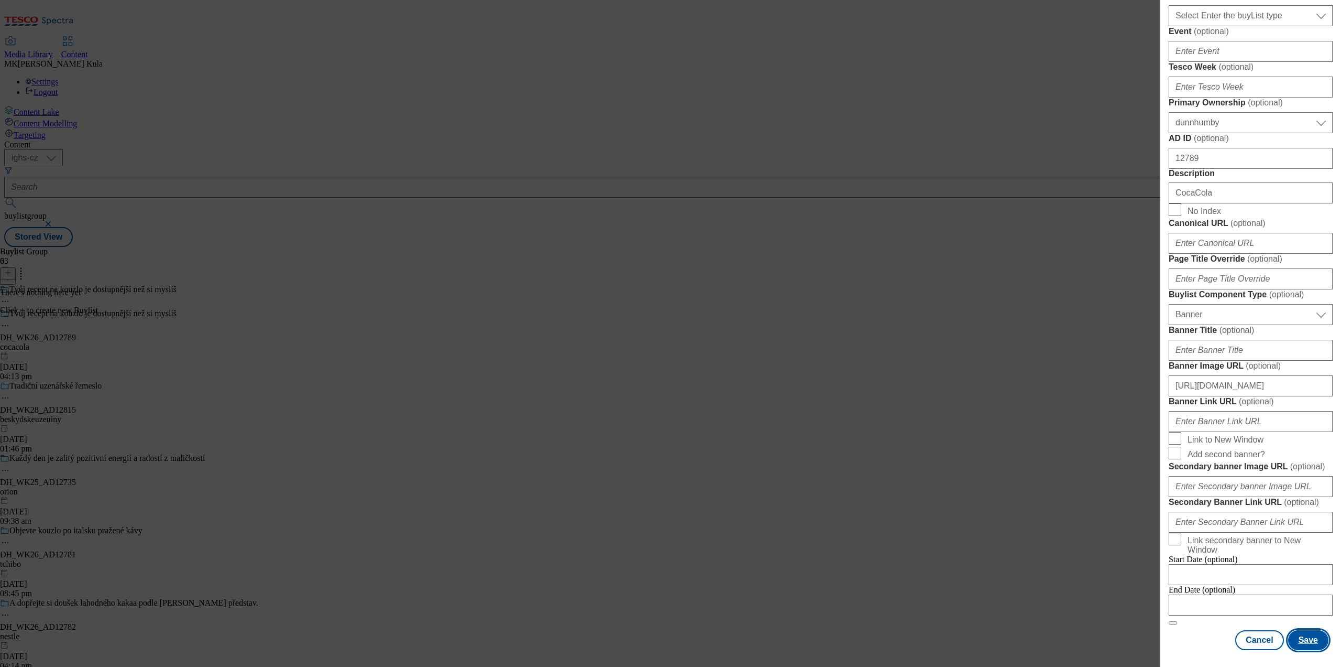
click at [1306, 633] on button "Save" at bounding box center [1309, 640] width 40 height 20
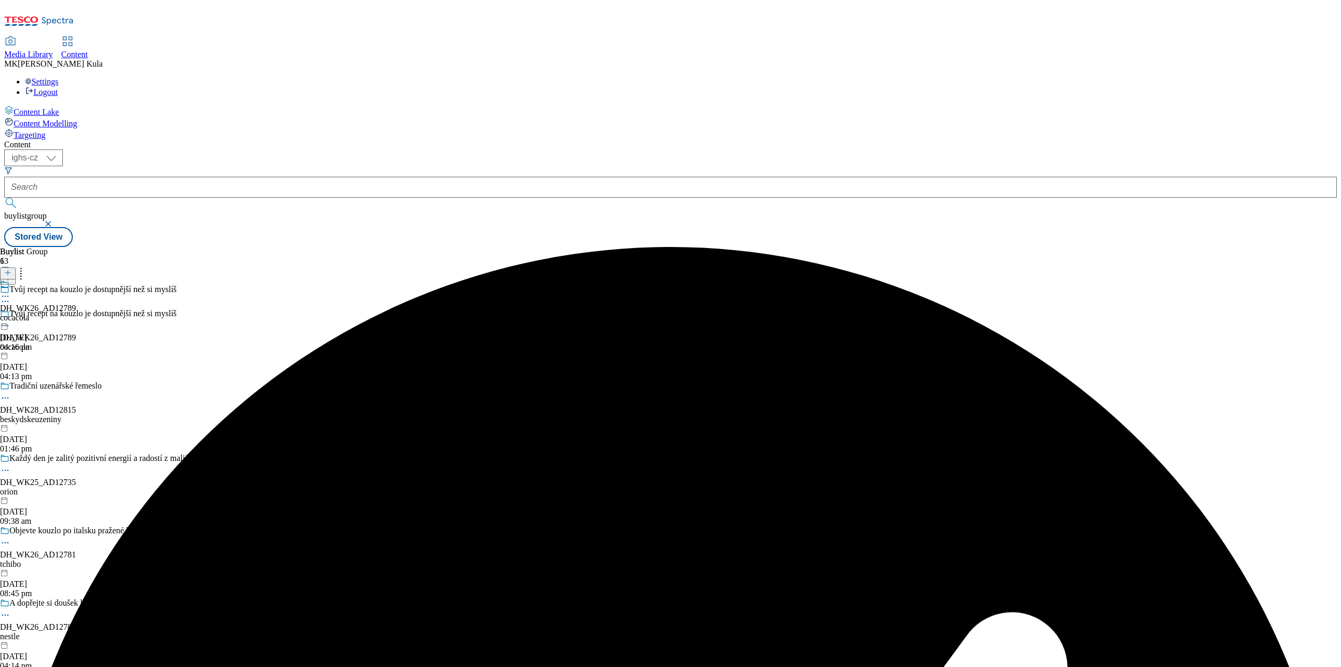
click at [76, 313] on div "cocacola" at bounding box center [38, 317] width 76 height 9
click at [76, 337] on div "cocacola" at bounding box center [38, 341] width 76 height 9
click at [16, 269] on div at bounding box center [8, 273] width 16 height 9
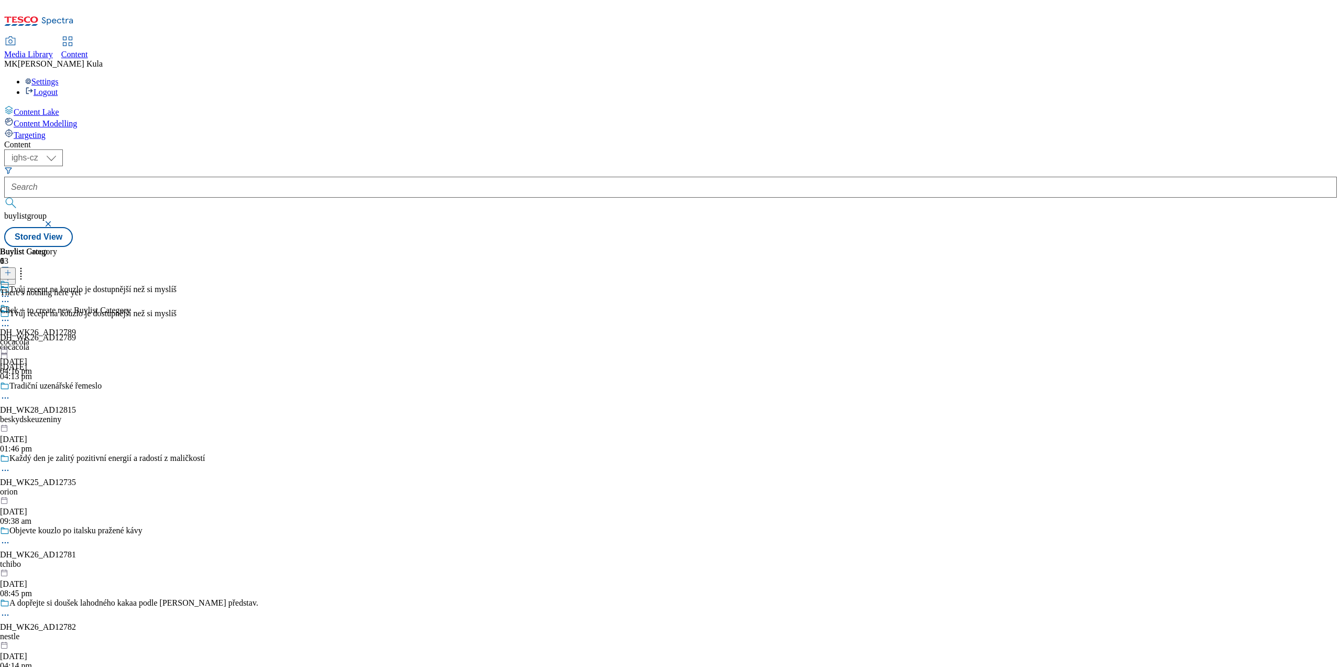
click at [12, 269] on icon at bounding box center [7, 272] width 7 height 7
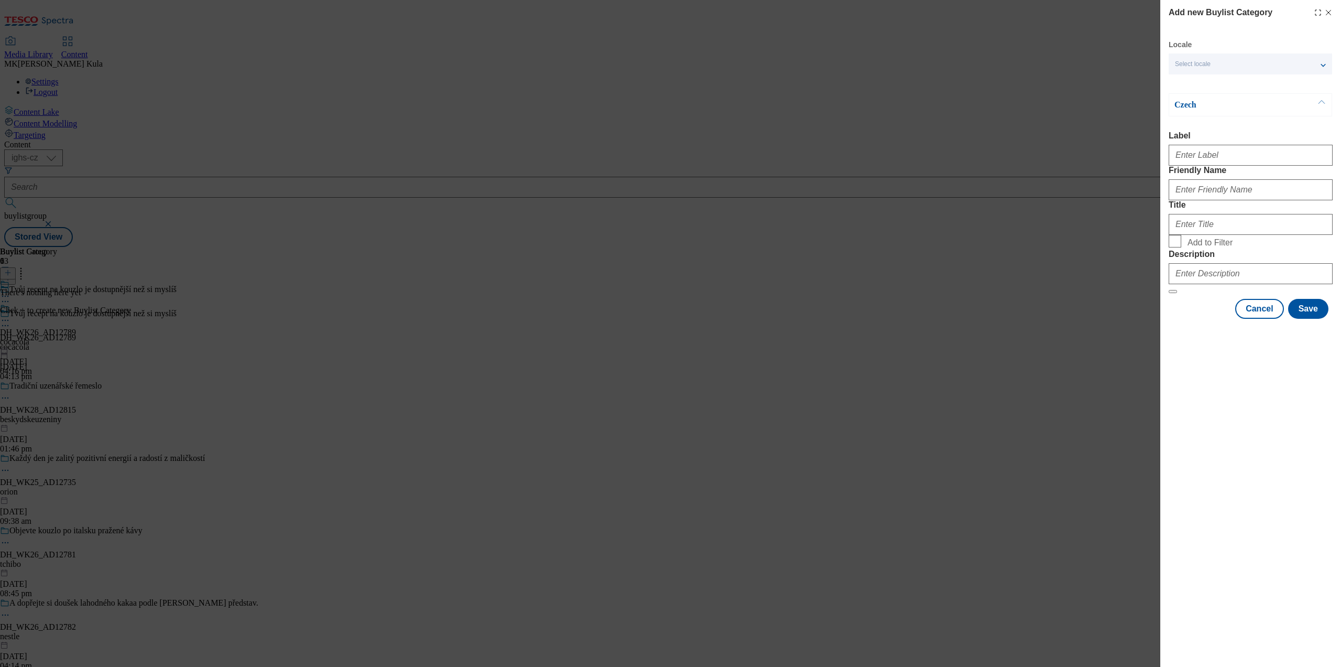
click at [1204, 69] on div "Select locale" at bounding box center [1250, 63] width 163 height 21
click at [1206, 90] on label "English" at bounding box center [1250, 85] width 163 height 23
click at [1188, 90] on input "English" at bounding box center [1181, 85] width 13 height 13
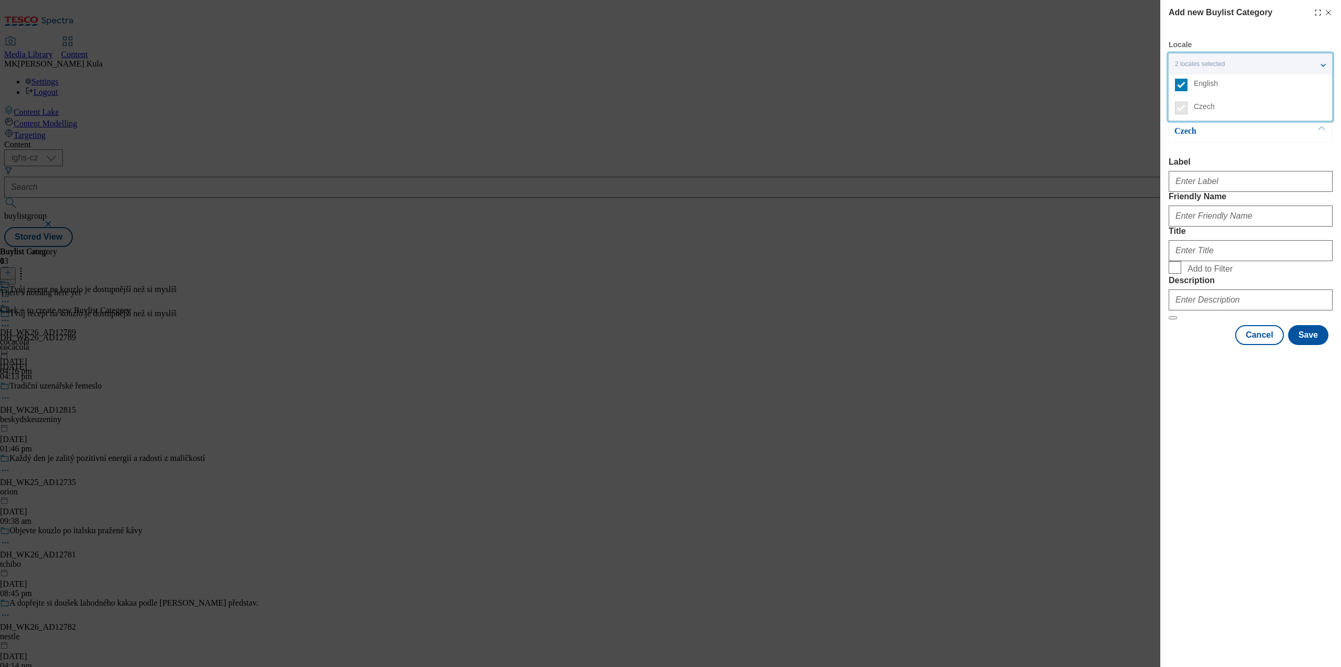
click at [1237, 155] on div "Czech Label Friendly Name Title Add to Filter Description" at bounding box center [1251, 219] width 164 height 200
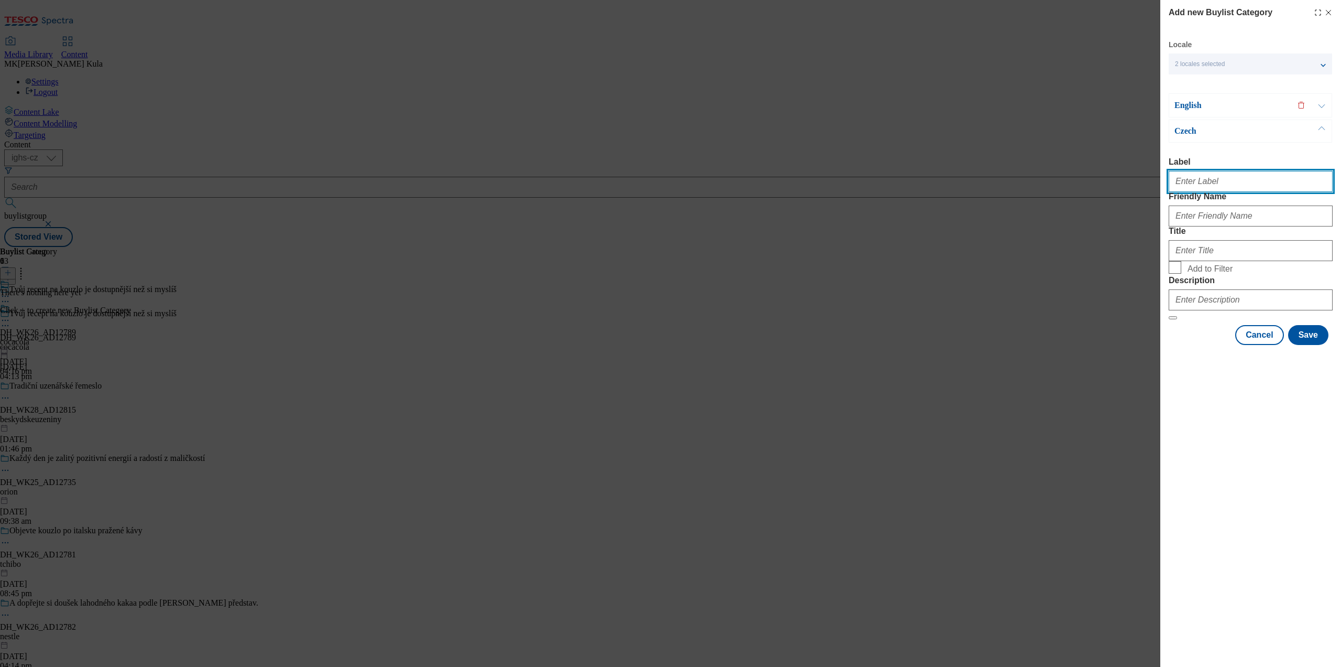
click at [1209, 182] on input "Label" at bounding box center [1251, 181] width 164 height 21
paste input "DH_WK26_AD12789"
type input "DH_WK26_AD12789"
click at [1204, 226] on input "Friendly Name" at bounding box center [1251, 215] width 164 height 21
paste input "cocacola"
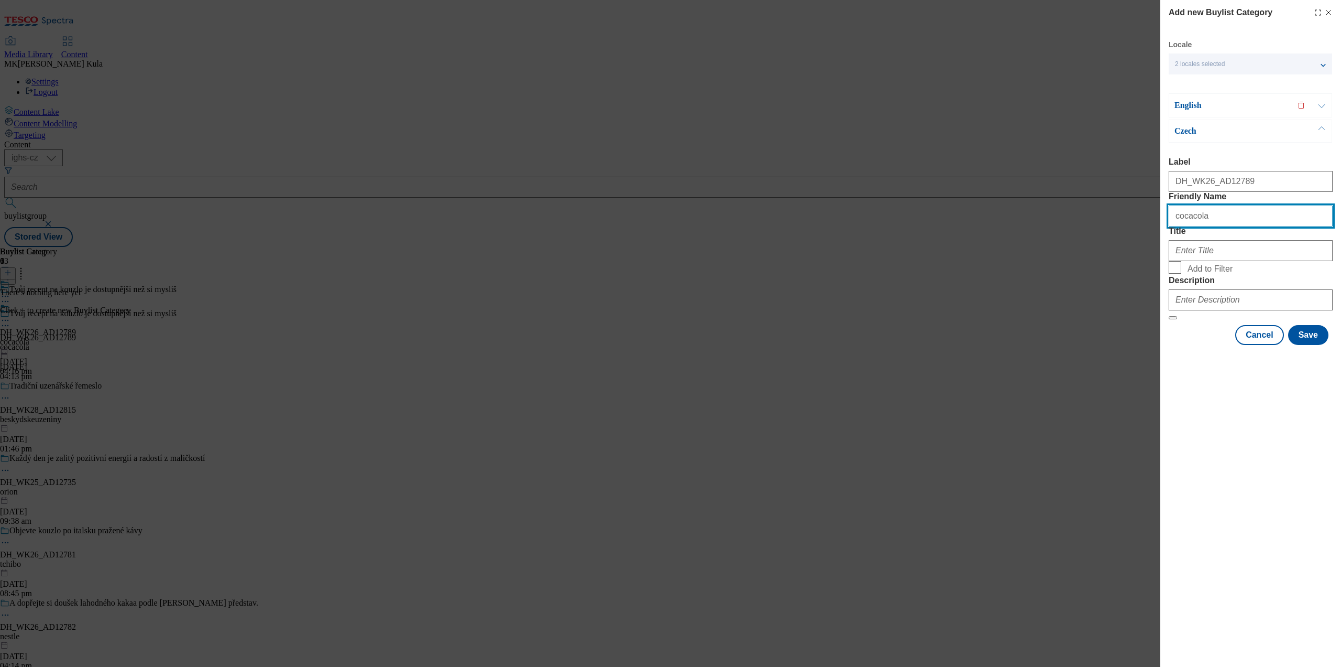
type input "cocacola"
click at [1197, 261] on input "Title" at bounding box center [1251, 250] width 164 height 21
click at [1203, 261] on input "Title" at bounding box center [1251, 250] width 164 height 21
paste input "CocaCola"
type input "CocaCola"
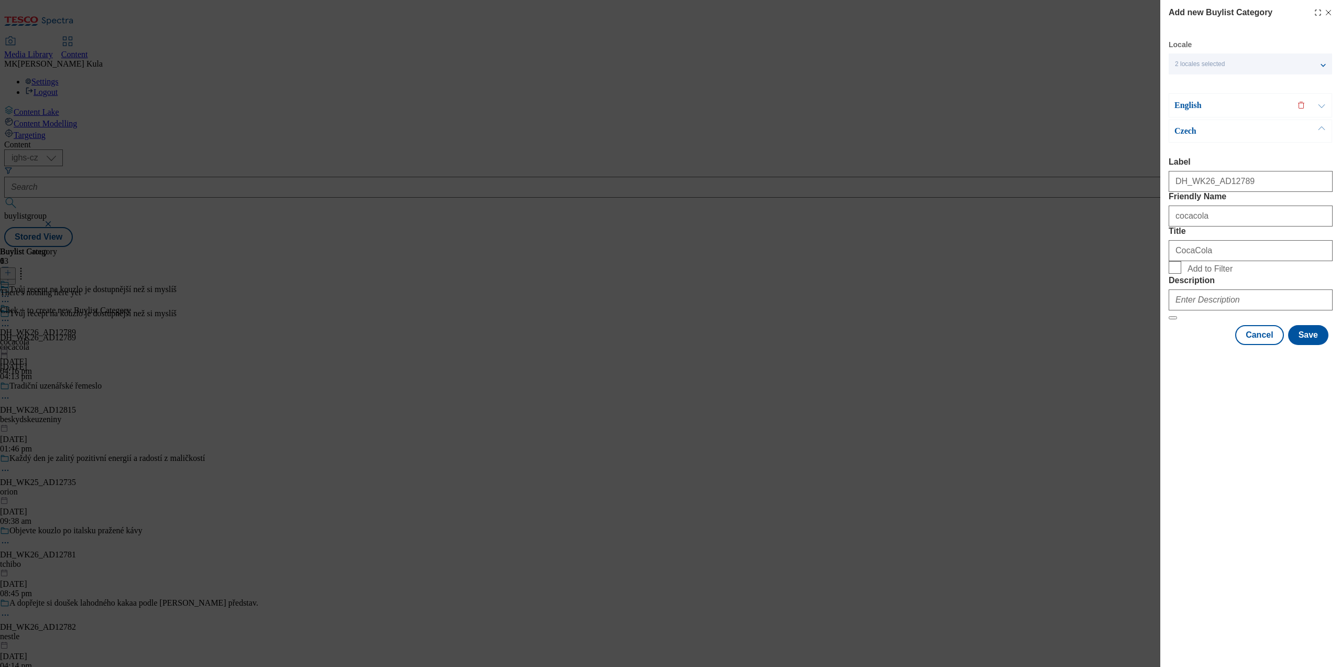
click at [1271, 499] on div "Add new Buylist Category Locale 2 locales selected English Czech English Label …" at bounding box center [1251, 333] width 181 height 667
click at [1201, 310] on input "Description" at bounding box center [1251, 299] width 164 height 21
click at [1201, 261] on input "CocaCola" at bounding box center [1251, 250] width 164 height 21
click at [1205, 310] on input "Description" at bounding box center [1251, 299] width 164 height 21
paste input "CocaCola"
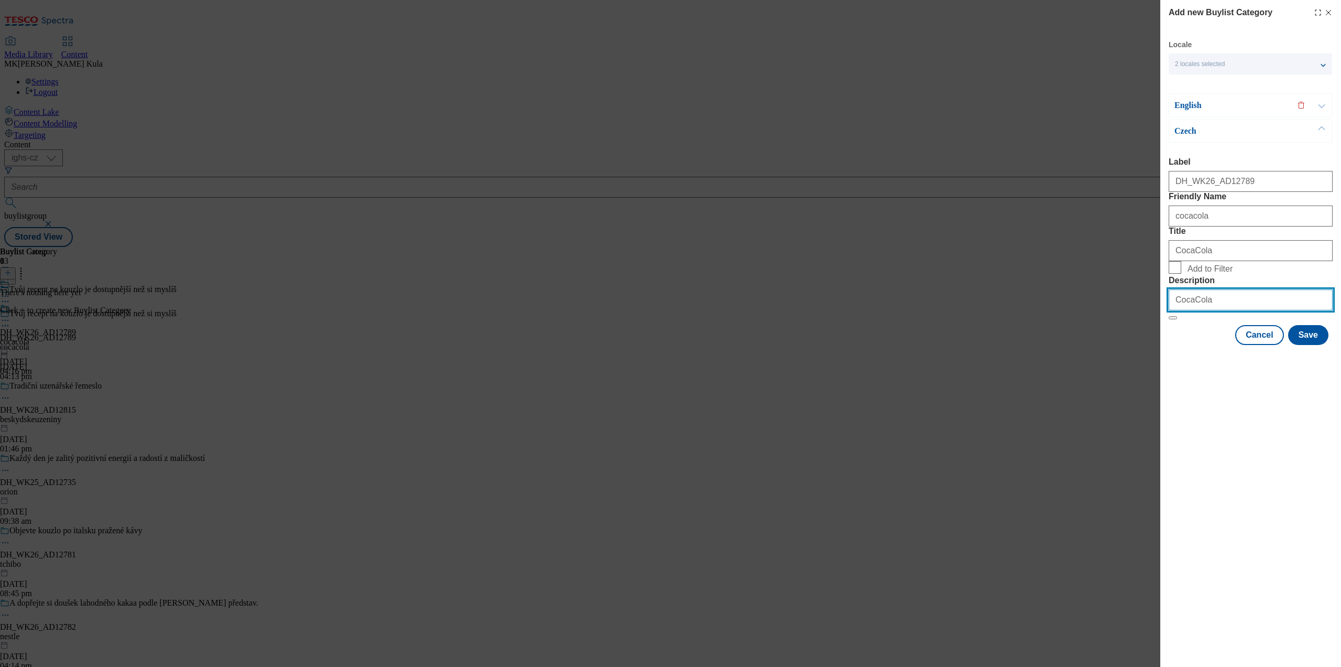
type input "CocaCola"
click at [1218, 475] on div "Add new Buylist Category Locale 2 locales selected English Czech English Label …" at bounding box center [1251, 333] width 181 height 667
click at [1259, 101] on p "English" at bounding box center [1230, 105] width 110 height 10
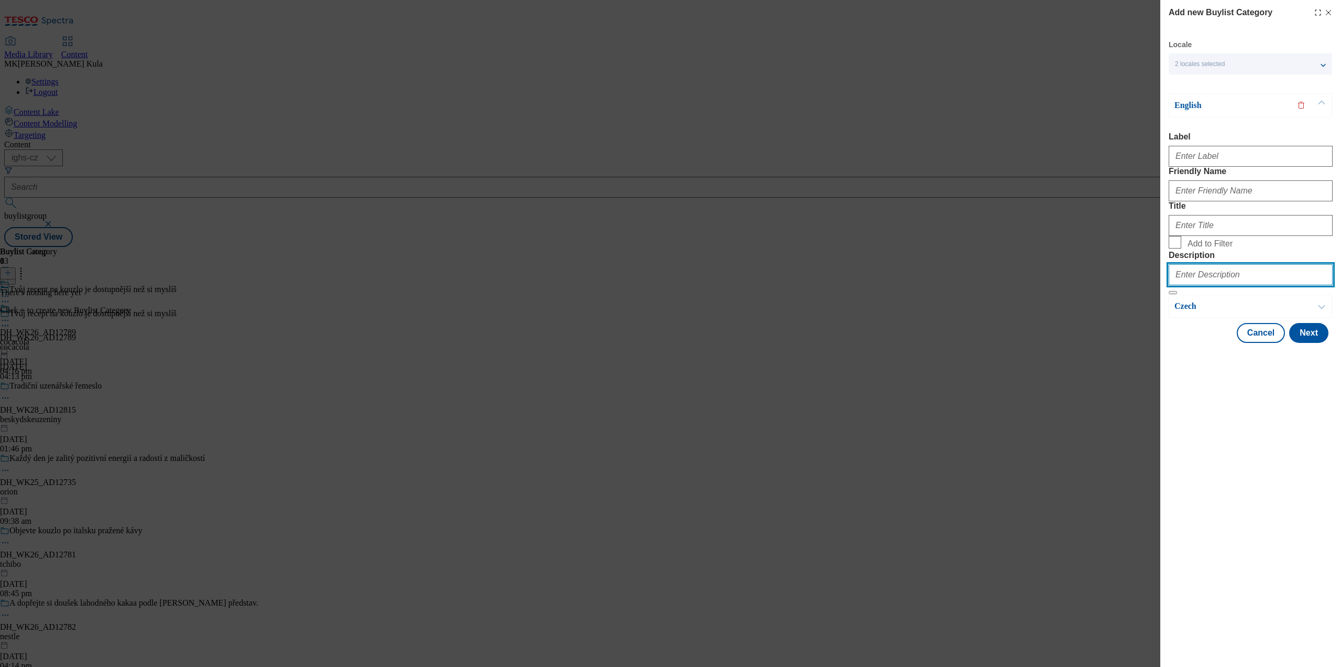
click at [1230, 285] on input "Description" at bounding box center [1251, 274] width 164 height 21
paste input "CocaCola"
type input "CocaCola"
click at [1202, 108] on p "English" at bounding box center [1230, 105] width 110 height 10
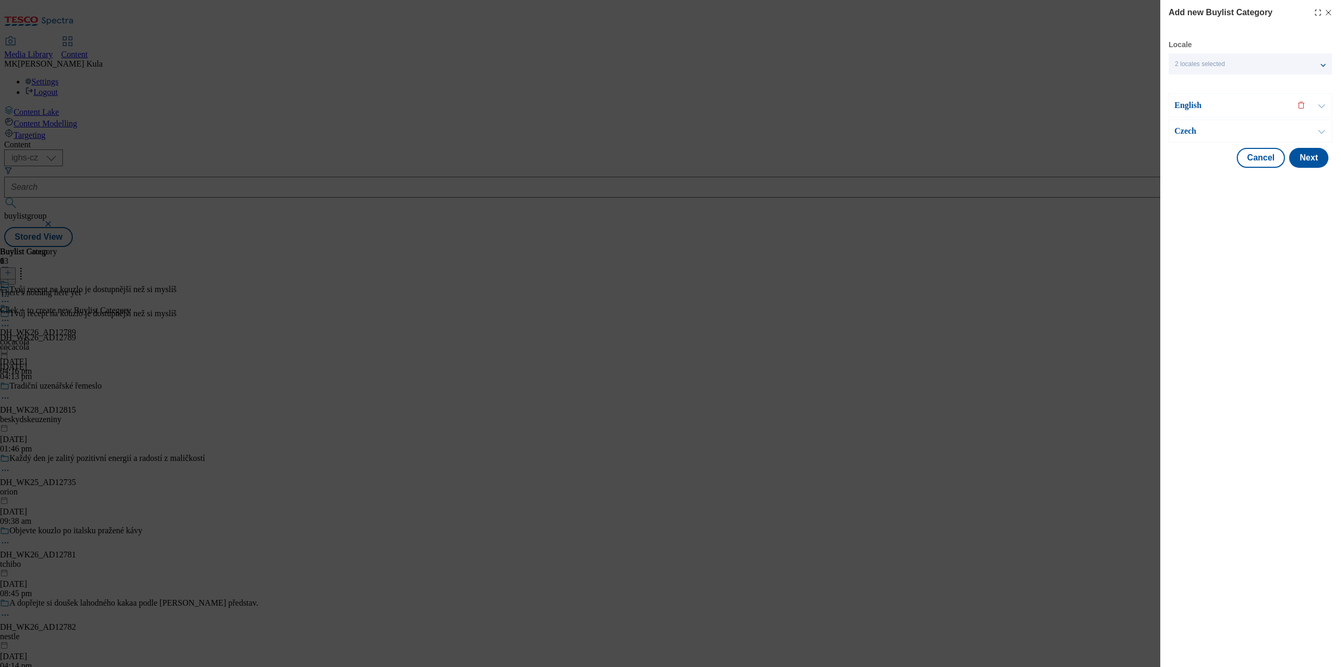
click at [1199, 132] on p "Czech" at bounding box center [1230, 131] width 110 height 10
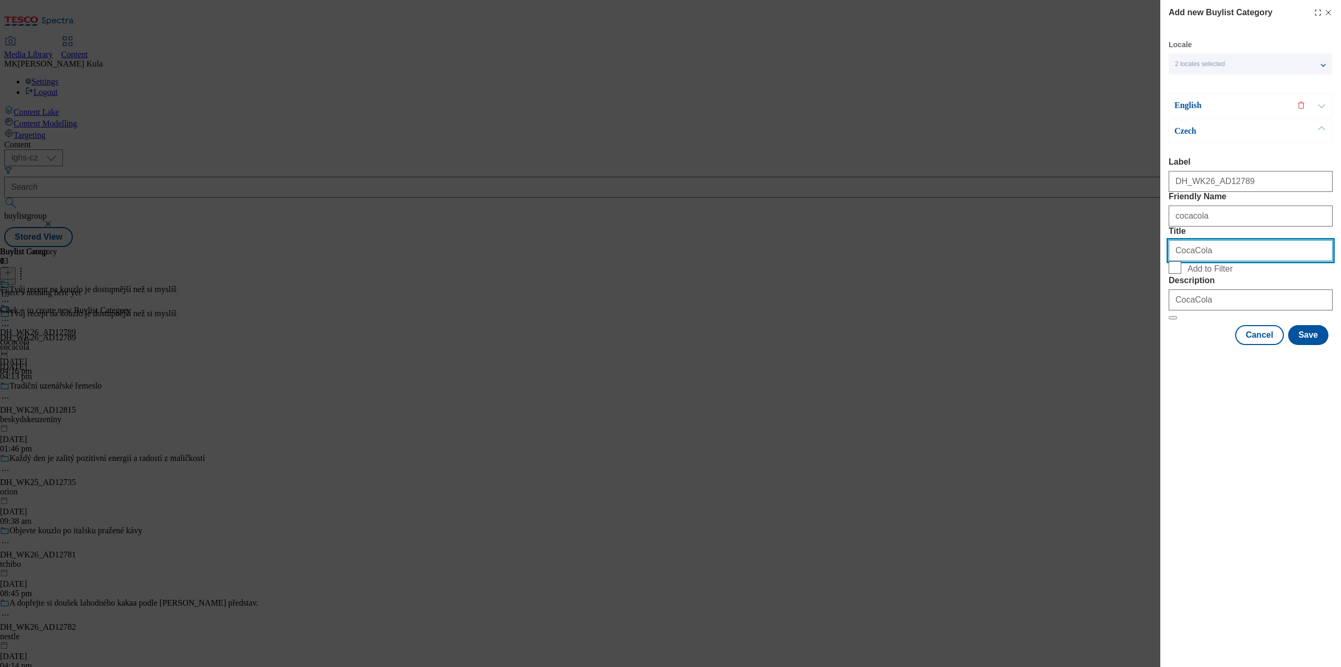
drag, startPoint x: 1214, startPoint y: 297, endPoint x: 1121, endPoint y: 299, distance: 93.3
click at [1121, 299] on div "Add new Buylist Category Locale 2 locales selected English Czech English Label …" at bounding box center [670, 333] width 1341 height 667
click at [1213, 109] on p "English" at bounding box center [1230, 105] width 110 height 10
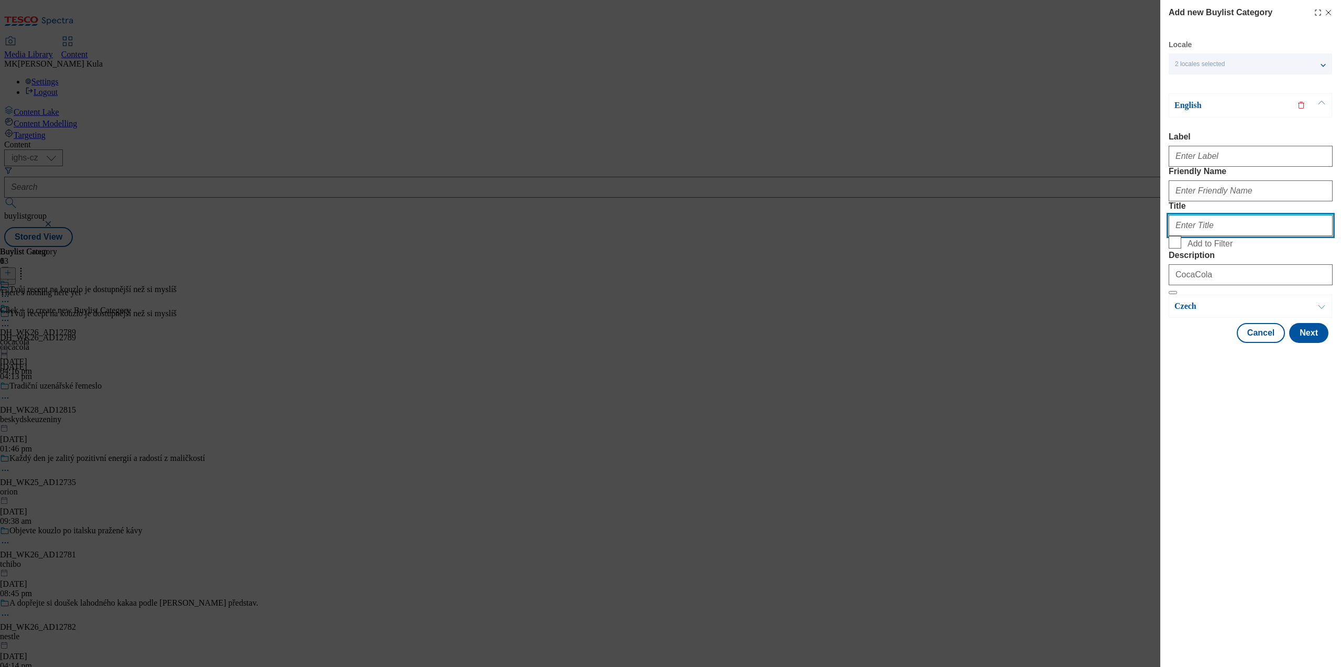
drag, startPoint x: 1232, startPoint y: 269, endPoint x: 1112, endPoint y: 277, distance: 120.3
click at [1112, 277] on div "Add new Buylist Category Locale 2 locales selected English Czech English Label …" at bounding box center [670, 333] width 1341 height 667
paste input "CocaCola"
type input "CocaCola"
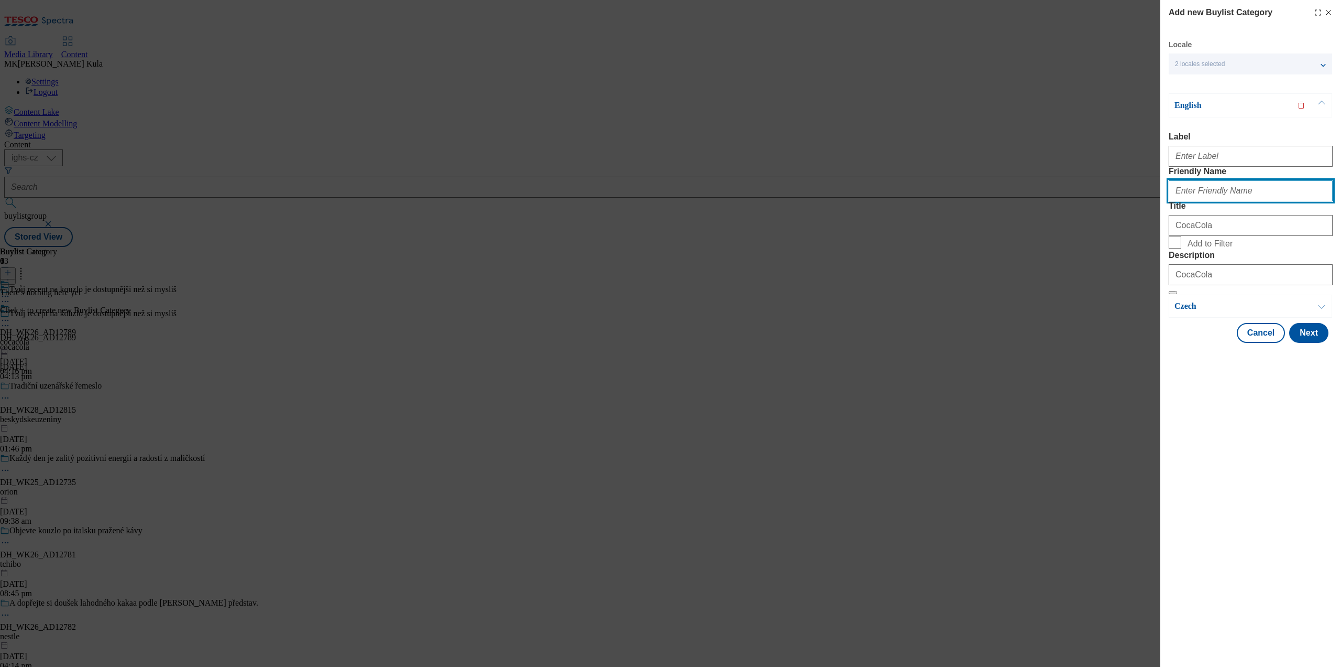
drag, startPoint x: 1210, startPoint y: 219, endPoint x: 1210, endPoint y: 204, distance: 14.7
click at [1210, 201] on input "Friendly Name" at bounding box center [1251, 190] width 164 height 21
paste input "cocacola"
type input "cocacola"
click at [1203, 151] on input "Label" at bounding box center [1251, 156] width 164 height 21
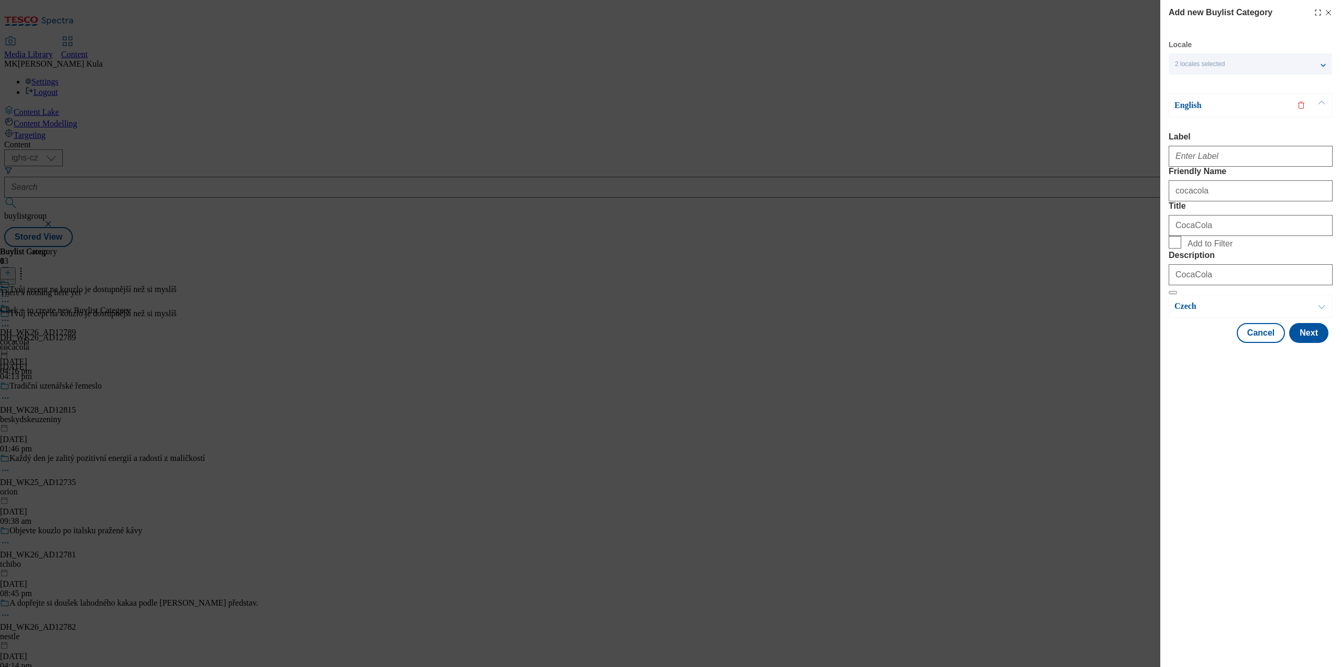
click at [1220, 147] on div "Modal" at bounding box center [1251, 153] width 164 height 25
click at [1219, 153] on input "Label" at bounding box center [1251, 156] width 164 height 21
paste input "DH_WK26_AD12789"
type input "DH_WK26_AD12789"
click at [1240, 559] on div "Add new Buylist Category Locale 2 locales selected English Czech English Label …" at bounding box center [1251, 333] width 181 height 667
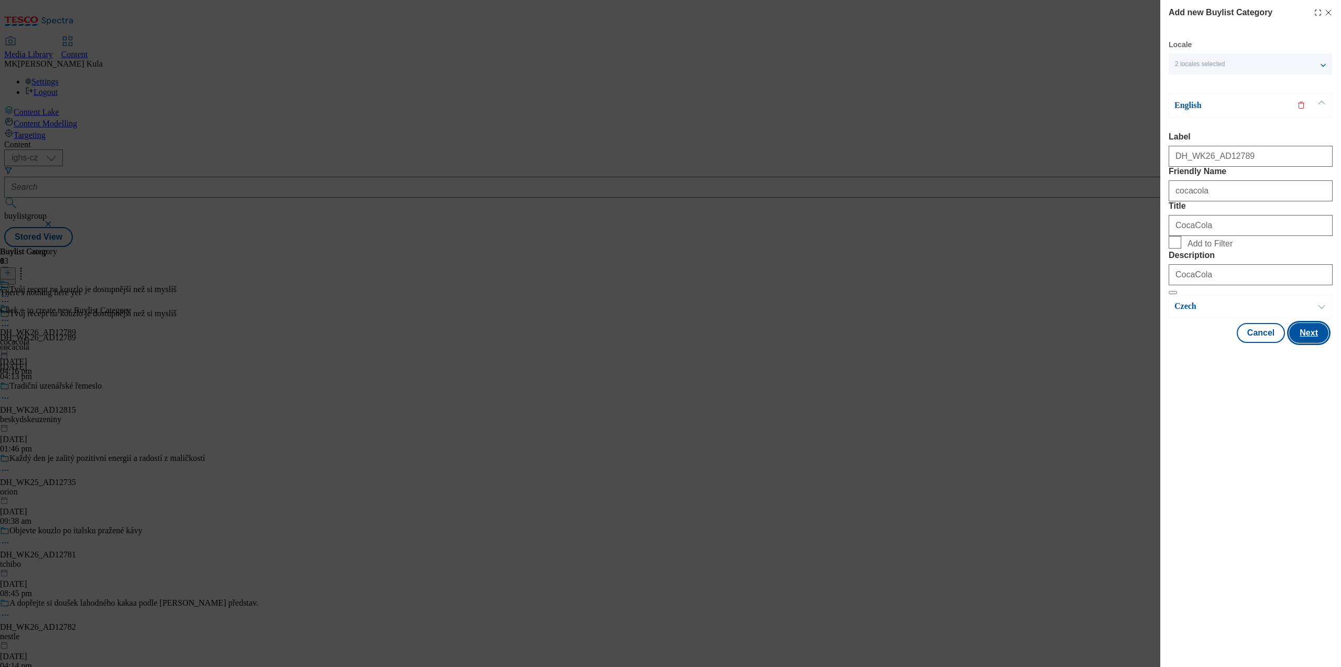
click at [1306, 343] on button "Next" at bounding box center [1309, 333] width 39 height 20
click at [1315, 345] on button "Save" at bounding box center [1309, 335] width 40 height 20
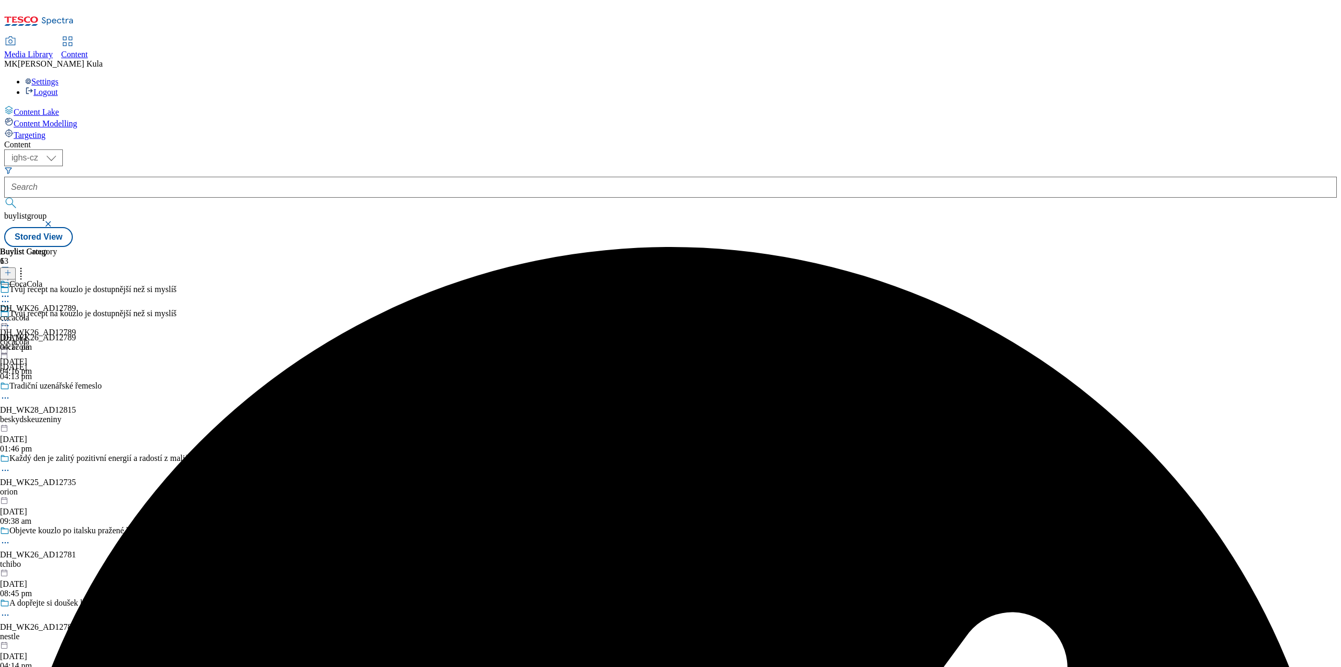
click at [76, 313] on div "cocacola" at bounding box center [38, 317] width 76 height 9
click at [16, 267] on button at bounding box center [8, 273] width 16 height 12
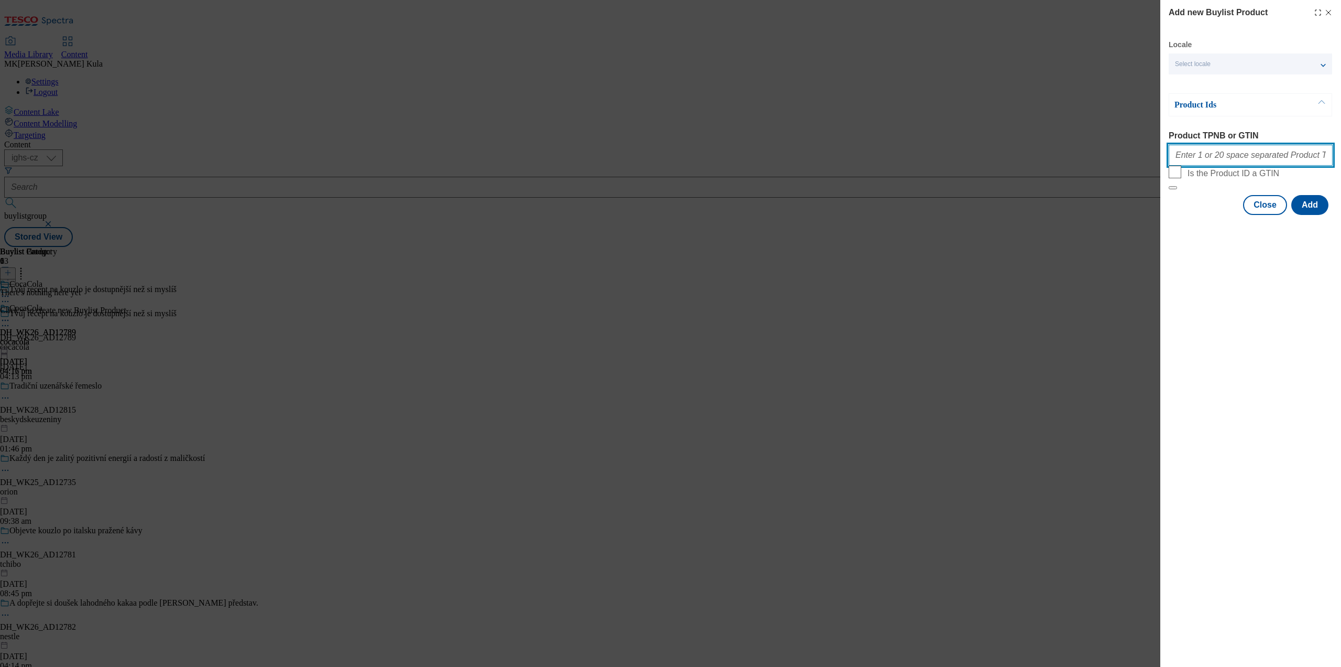
click at [1217, 166] on input "Product TPNB or GTIN" at bounding box center [1251, 155] width 164 height 21
paste input "200001682,218272500,219267628,220000103,220258771,130395590,121568630,220332365…"
type input "200001682,218272500,219267628,220000103,220258771,130395590,121568630,220332365…"
click at [1257, 391] on div "Add new Buylist Product Locale Select locale English Czech Product Ids Product …" at bounding box center [1251, 333] width 181 height 667
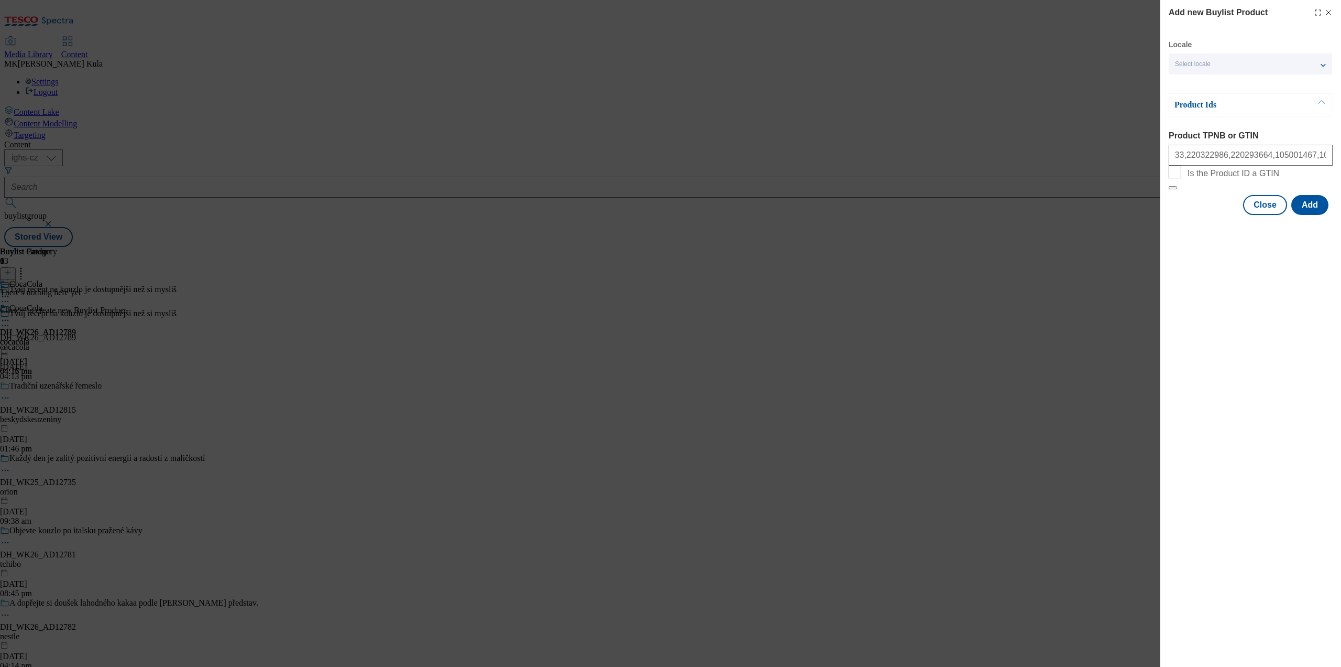
scroll to position [0, 0]
click at [1313, 215] on button "Add" at bounding box center [1310, 205] width 37 height 20
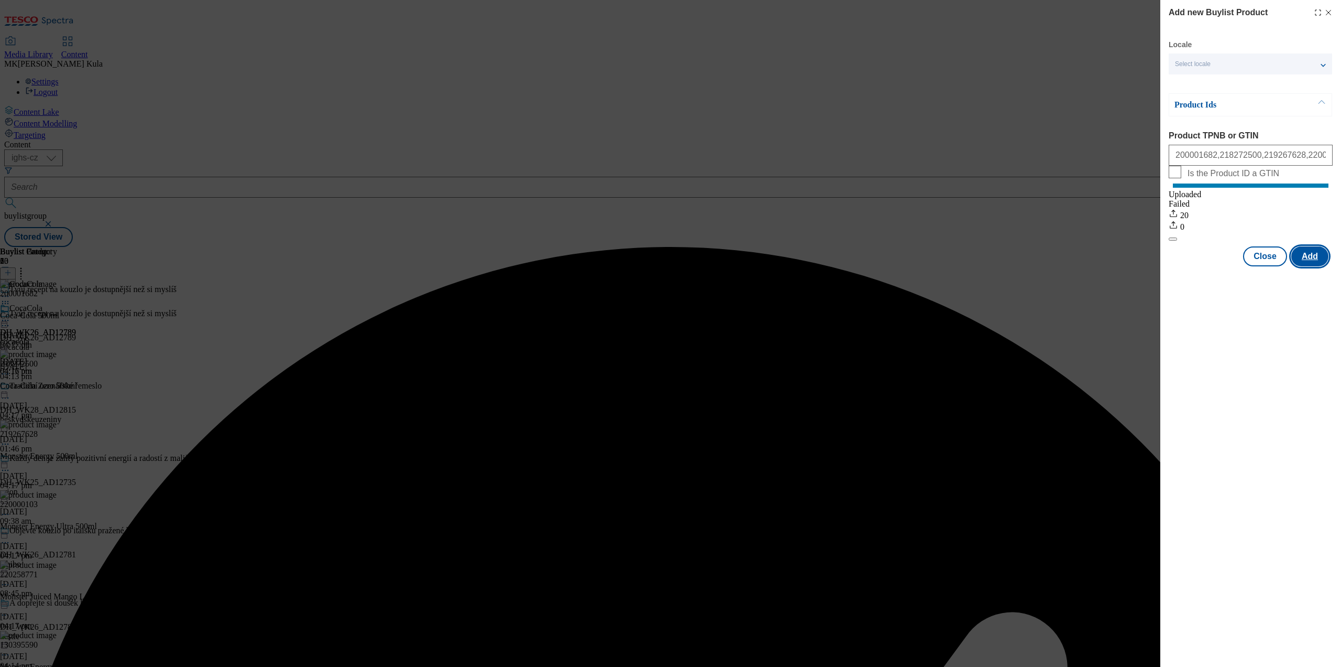
click at [1317, 266] on button "Add" at bounding box center [1310, 256] width 37 height 20
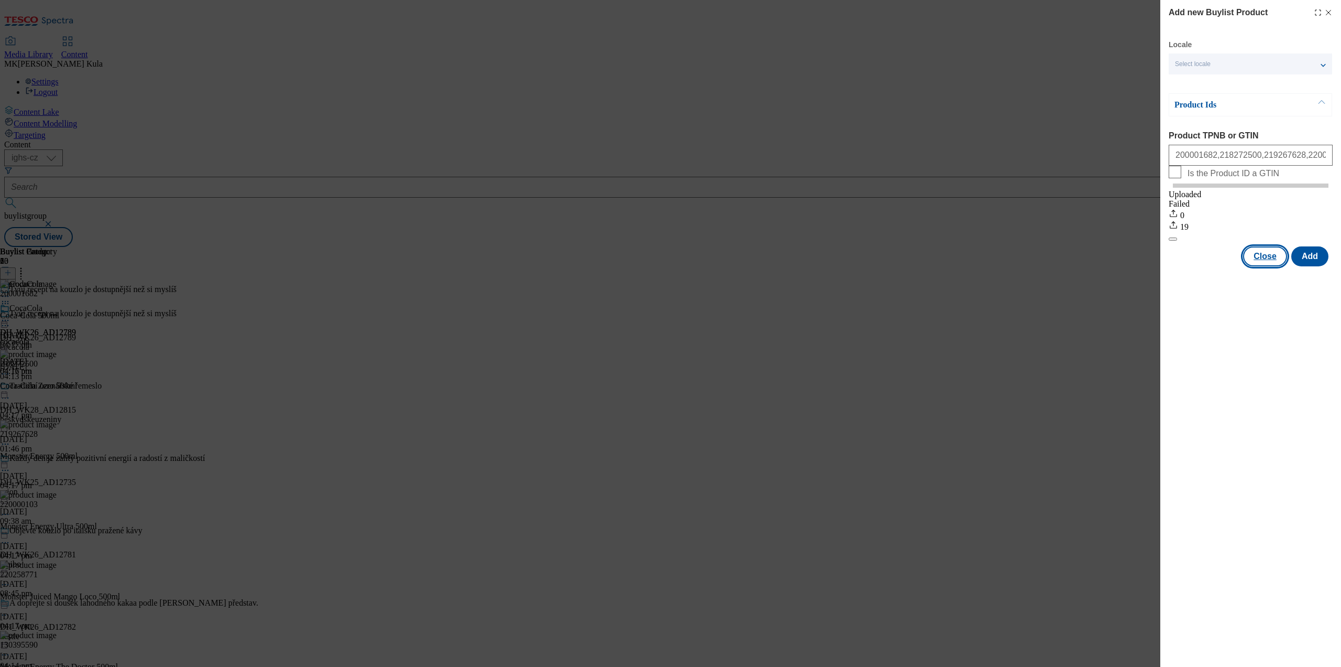
click at [1262, 266] on button "Close" at bounding box center [1265, 256] width 44 height 20
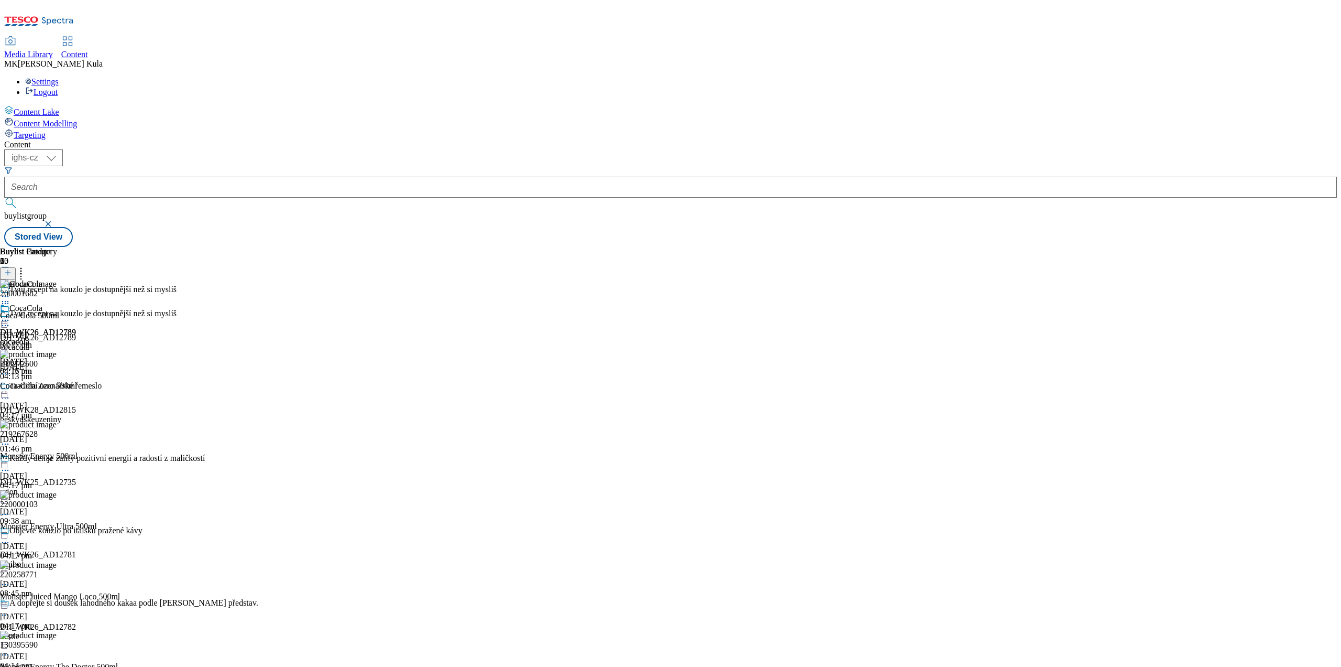
click at [10, 315] on icon at bounding box center [5, 320] width 10 height 10
click at [76, 315] on div at bounding box center [38, 321] width 76 height 13
click at [61, 384] on button "Preview" at bounding box center [41, 390] width 40 height 12
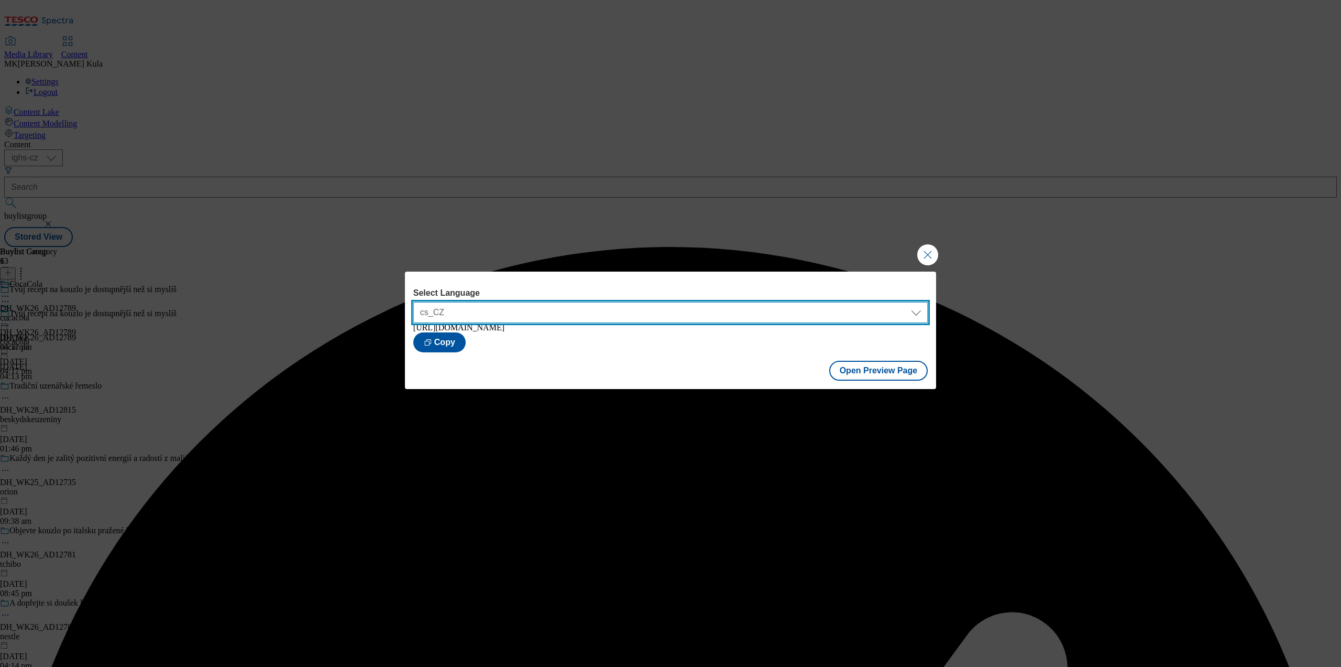
drag, startPoint x: 663, startPoint y: 309, endPoint x: 652, endPoint y: 314, distance: 12.2
click at [663, 309] on select "cs_CZ en_GB" at bounding box center [670, 312] width 515 height 21
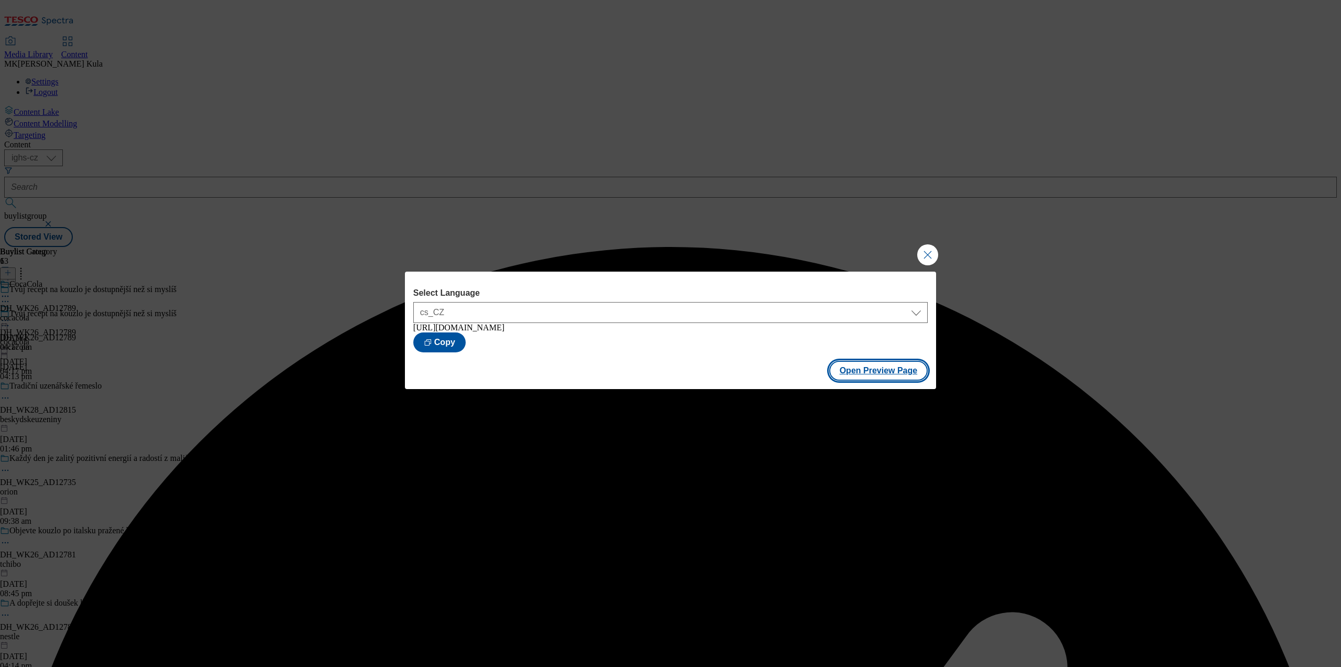
click at [871, 373] on button "Open Preview Page" at bounding box center [879, 371] width 99 height 20
click at [927, 250] on button "Close Modal" at bounding box center [928, 254] width 21 height 21
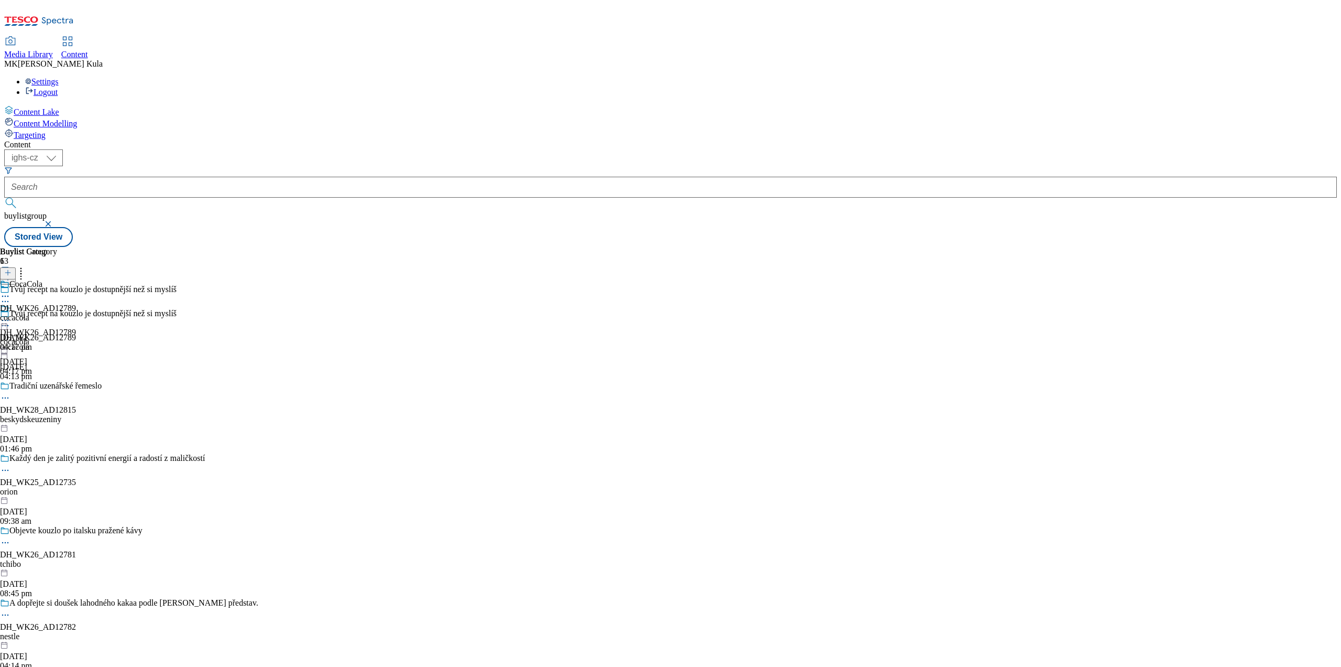
click at [10, 315] on icon at bounding box center [5, 320] width 10 height 10
click at [87, 411] on span "Open Preview Url" at bounding box center [59, 415] width 54 height 8
click at [76, 313] on div "cocacola" at bounding box center [38, 317] width 76 height 9
click at [76, 303] on div "CocaCola DH_WK26_AD12789 cocacola 14 Aug 2025 04:17 pm" at bounding box center [38, 339] width 76 height 72
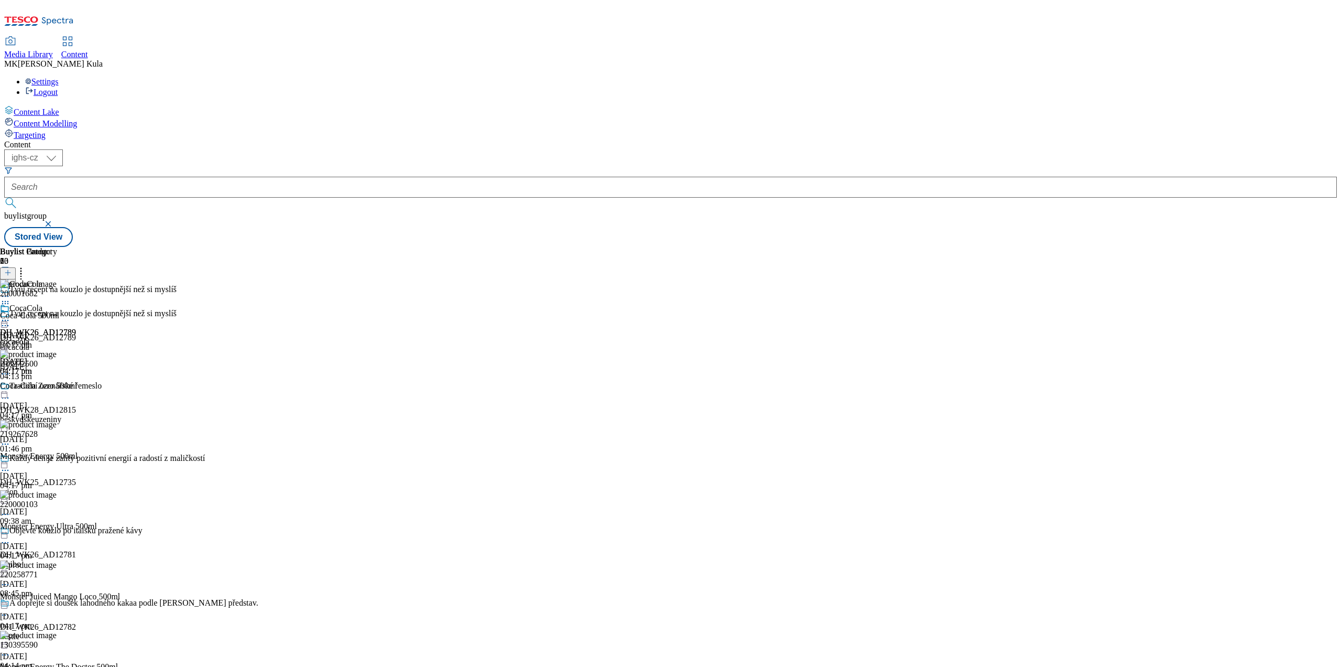
click at [10, 315] on icon at bounding box center [5, 320] width 10 height 10
click at [26, 266] on icon at bounding box center [21, 271] width 10 height 10
click at [10, 315] on icon at bounding box center [5, 320] width 10 height 10
click at [68, 399] on span "Un-preview" at bounding box center [49, 403] width 35 height 8
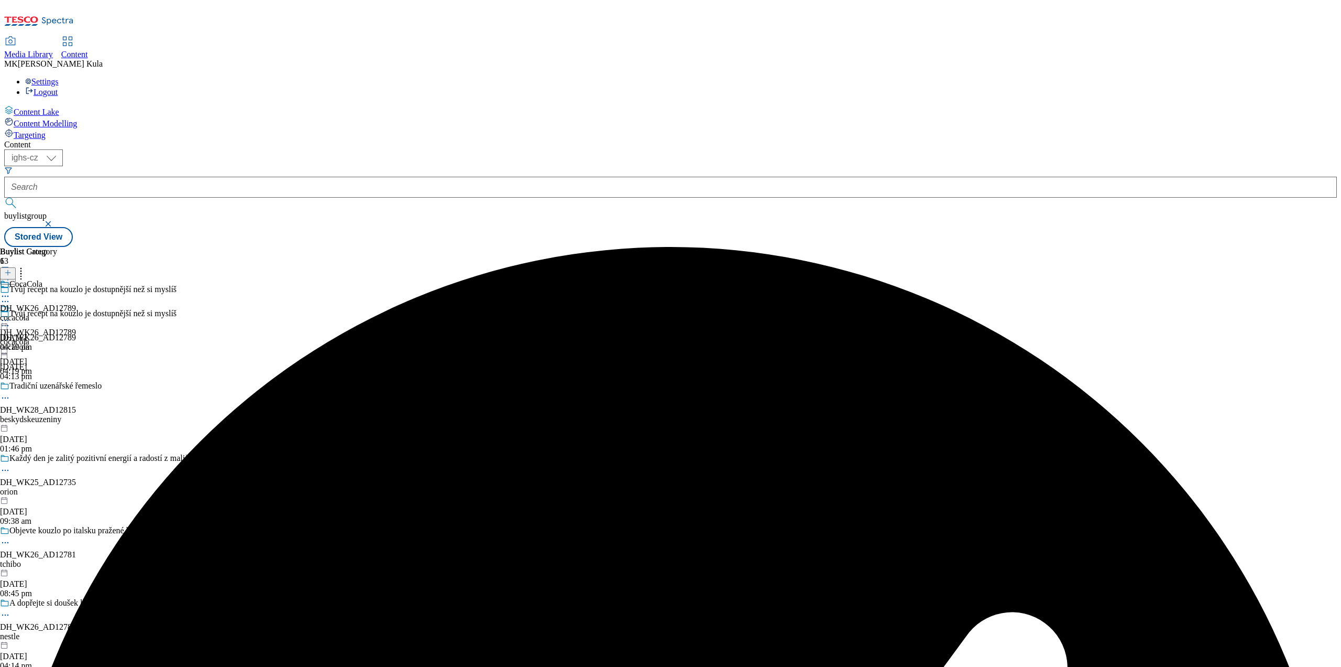
click at [76, 313] on div "cocacola" at bounding box center [38, 317] width 76 height 9
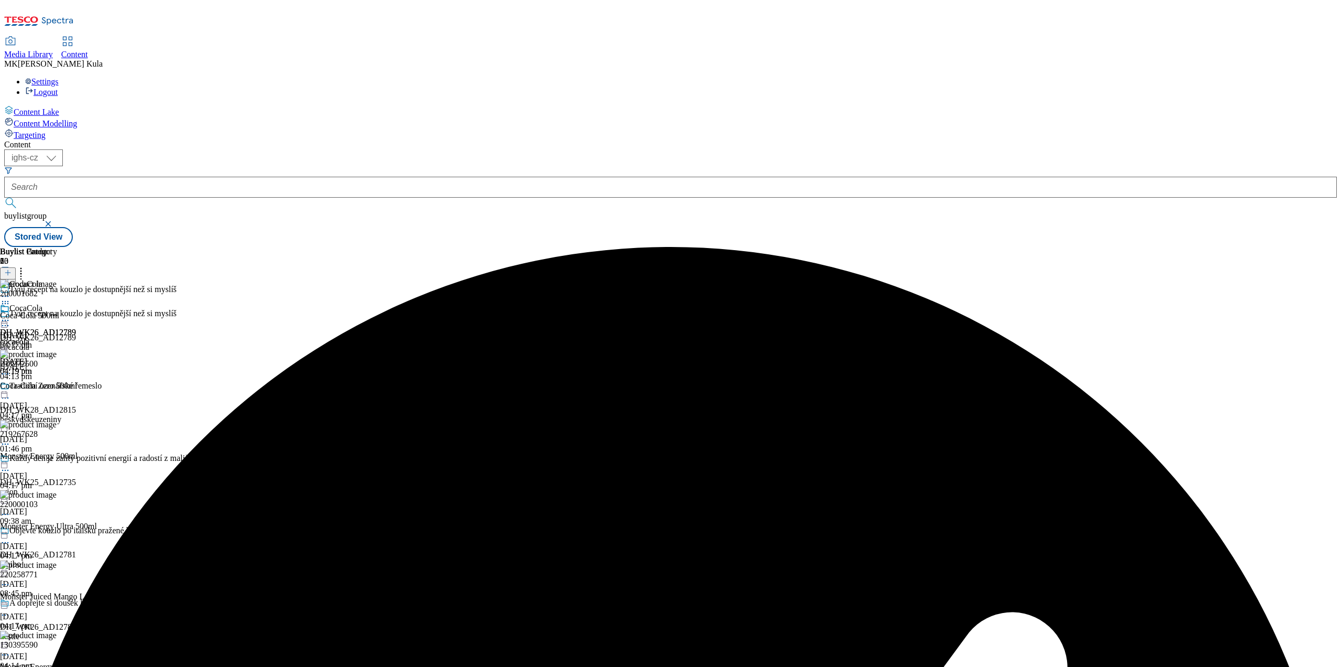
click at [76, 337] on div "cocacola" at bounding box center [38, 341] width 76 height 9
click at [26, 266] on icon at bounding box center [21, 271] width 10 height 10
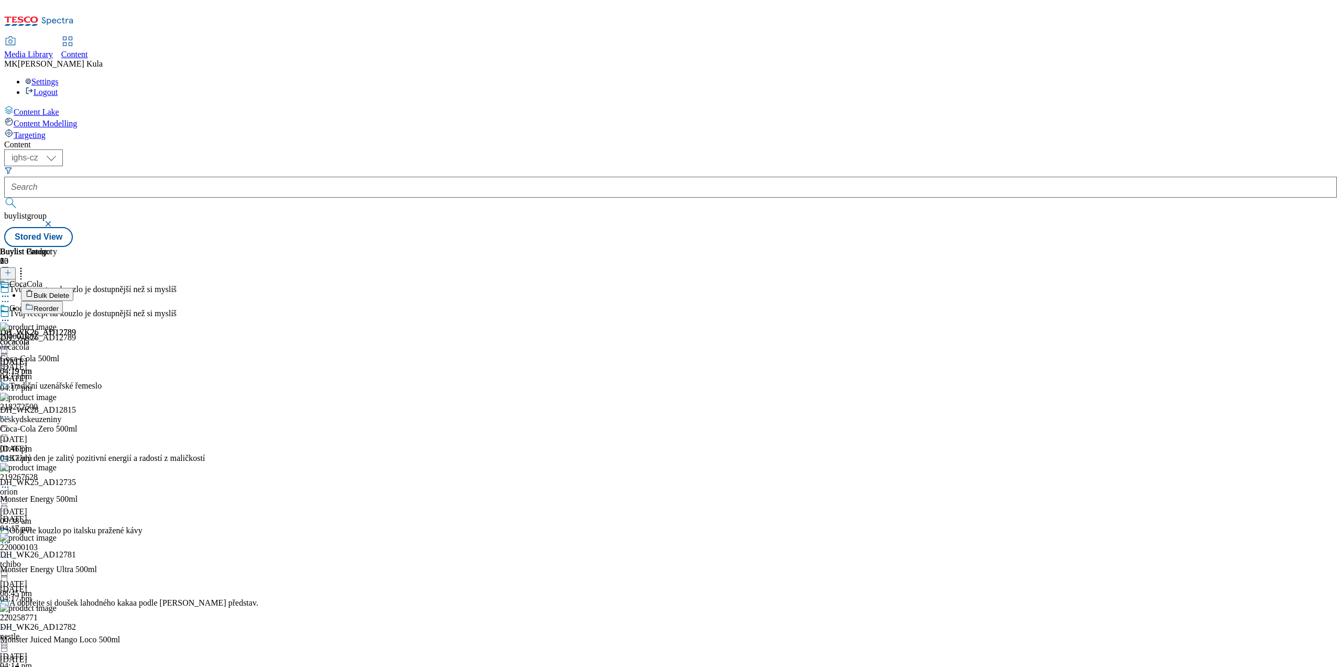
click at [8, 270] on line at bounding box center [8, 272] width 0 height 5
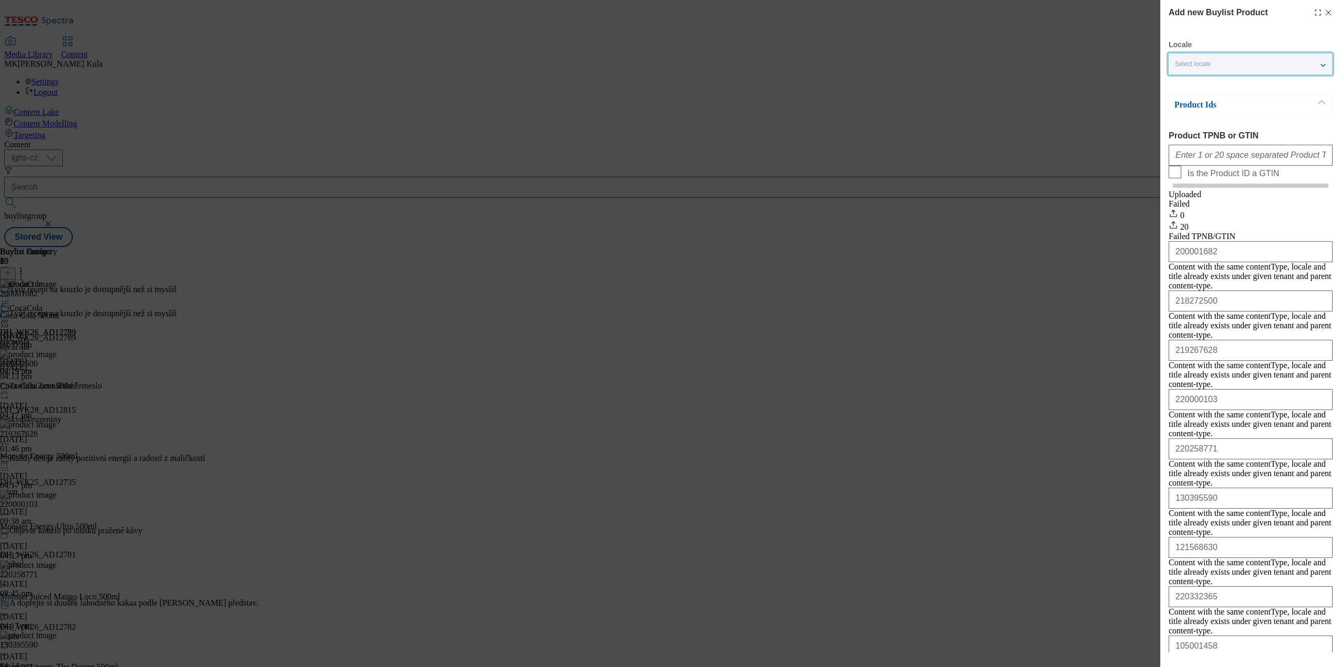
click at [1251, 58] on div "Select locale" at bounding box center [1250, 63] width 163 height 21
click at [1197, 81] on span "English" at bounding box center [1206, 84] width 24 height 6
click at [1188, 81] on input "English" at bounding box center [1181, 85] width 13 height 13
click at [1291, 133] on label "Product TPNB or GTIN" at bounding box center [1251, 135] width 164 height 9
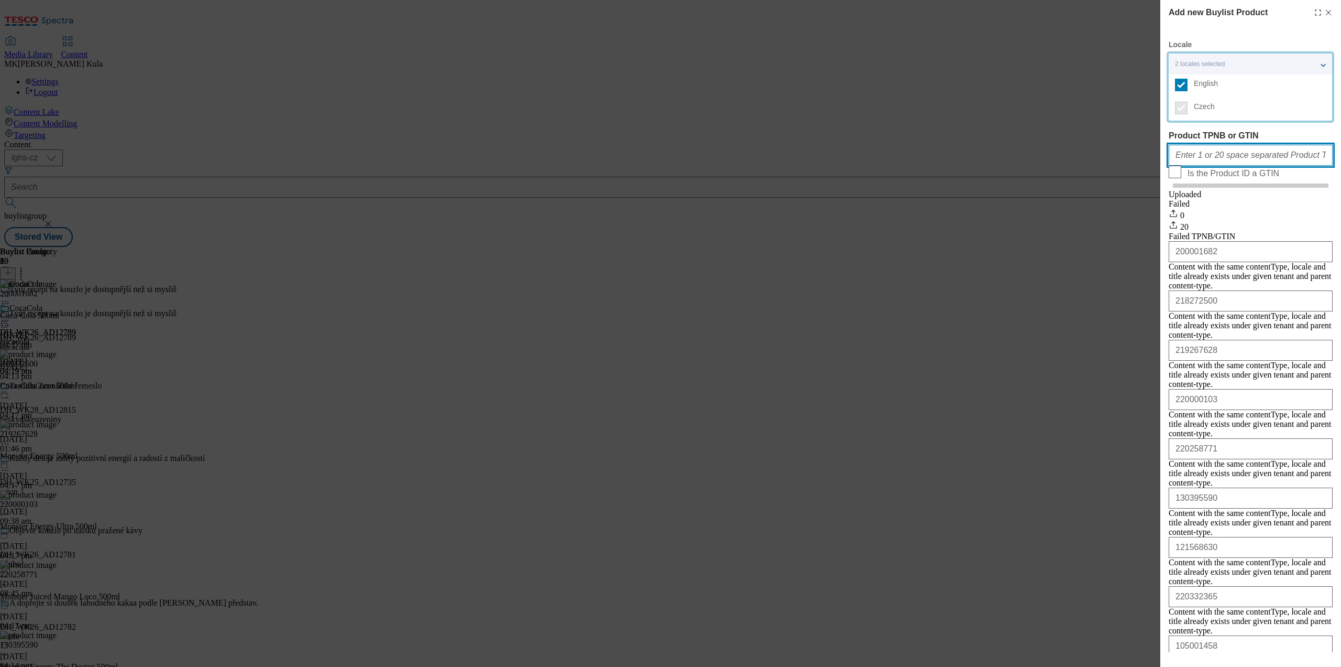
click at [1291, 145] on input "Product TPNB or GTIN" at bounding box center [1251, 155] width 164 height 21
click at [1230, 103] on span "Czech" at bounding box center [1260, 106] width 132 height 9
click at [1262, 34] on div "Add new Buylist Product Locale 2 locales selected English Czech Product Ids Pro…" at bounding box center [1251, 633] width 164 height 1254
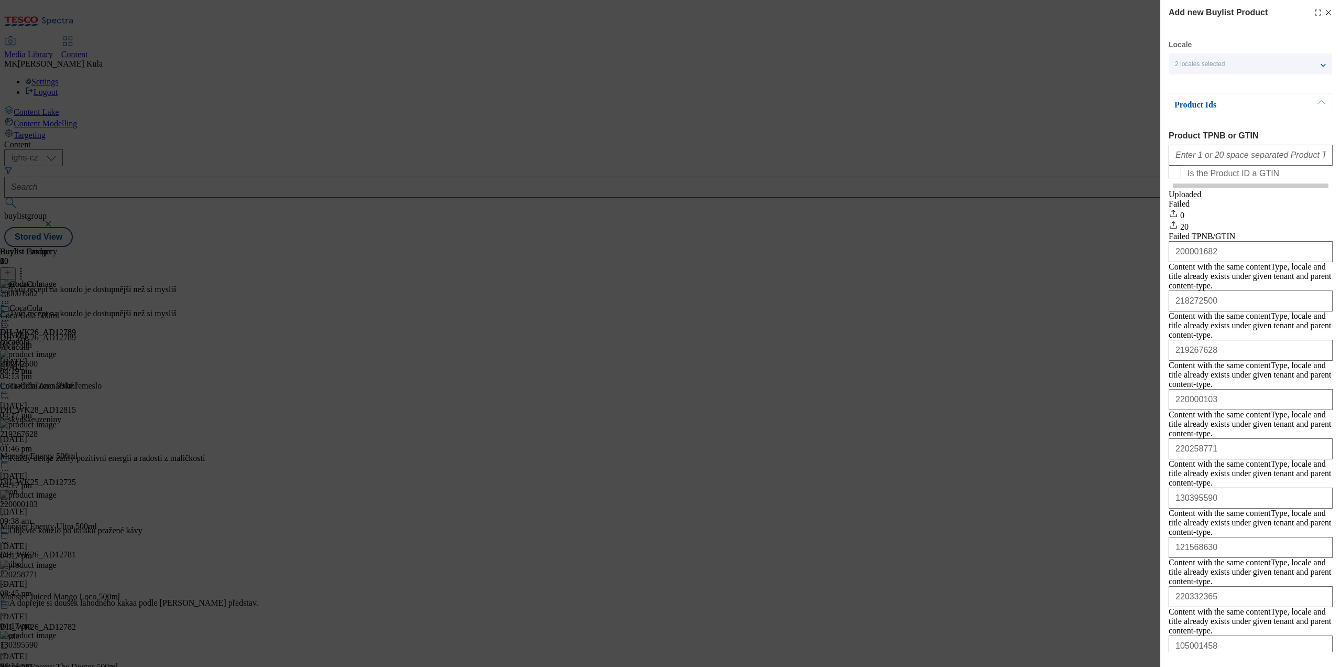
click at [1225, 61] on span "2 locales selected" at bounding box center [1200, 64] width 50 height 8
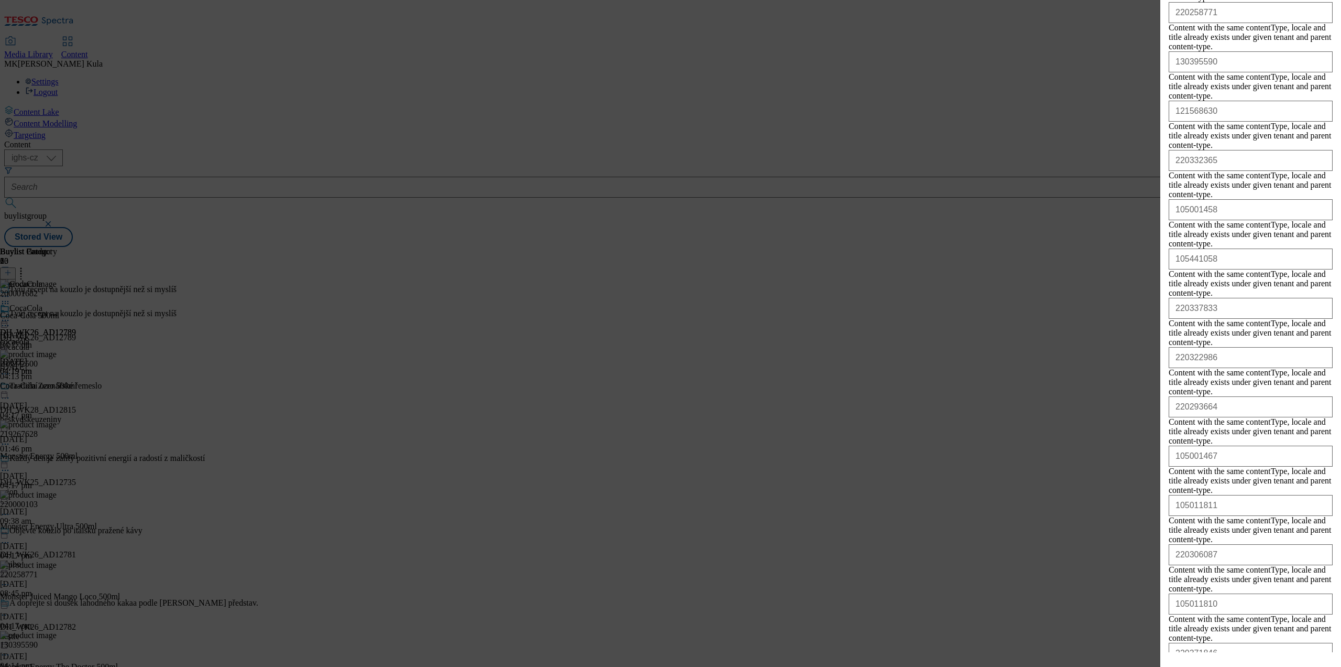
scroll to position [479, 0]
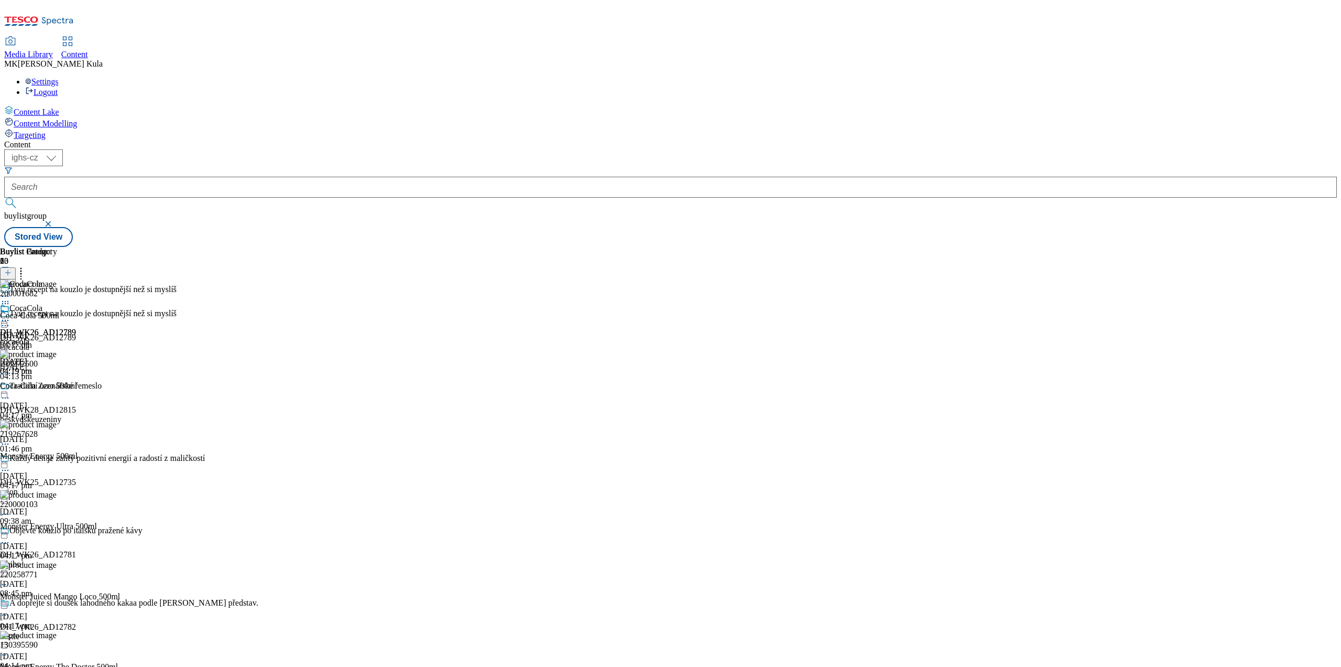
scroll to position [0, 0]
click at [26, 266] on icon at bounding box center [21, 271] width 10 height 10
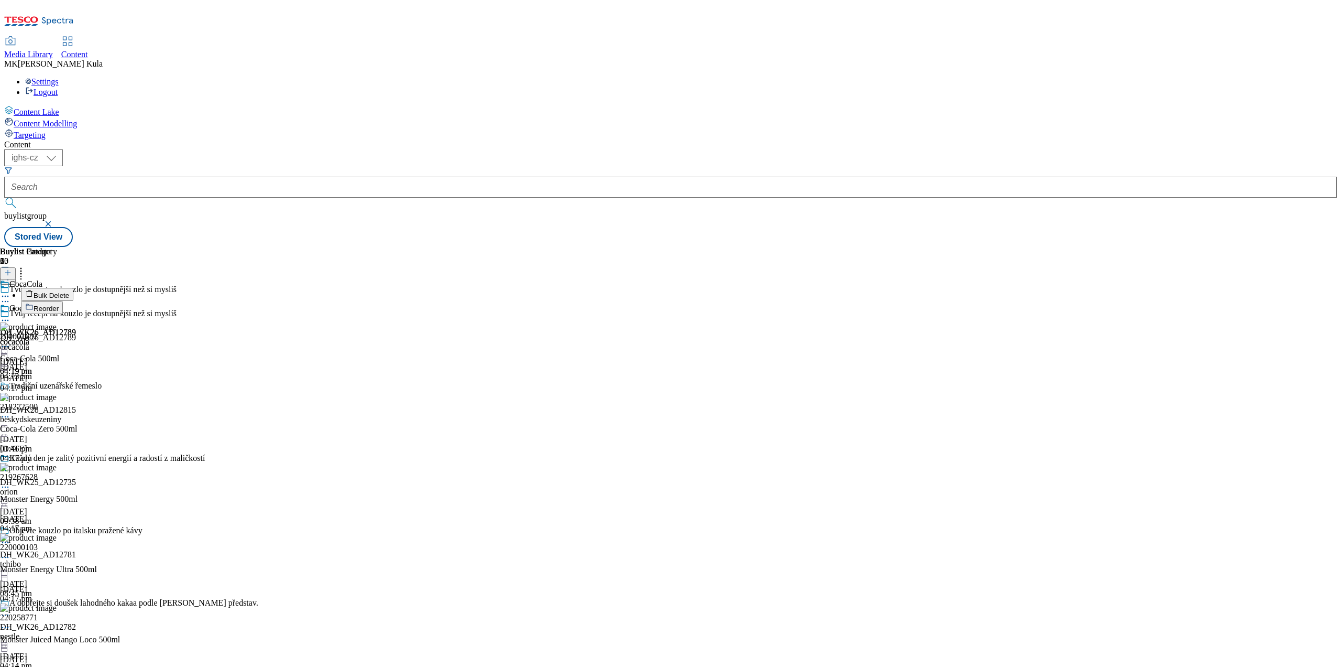
click at [10, 315] on icon at bounding box center [5, 320] width 10 height 10
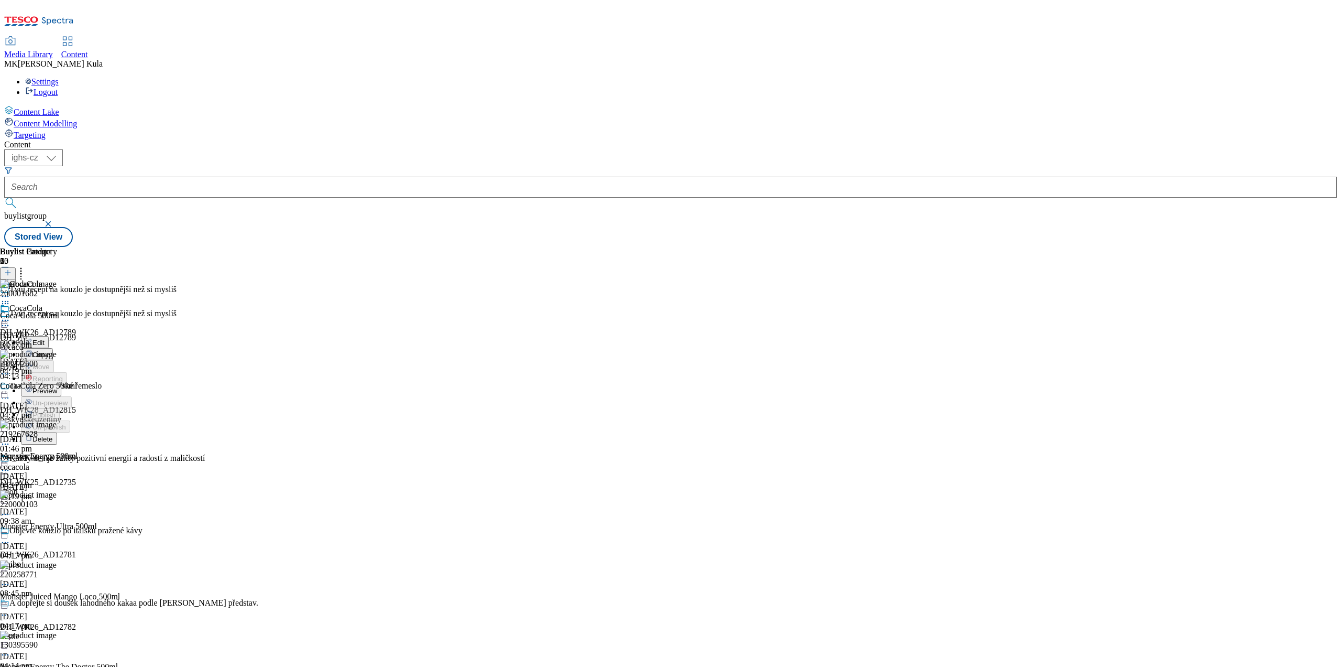
click at [61, 384] on button "Preview" at bounding box center [41, 390] width 40 height 12
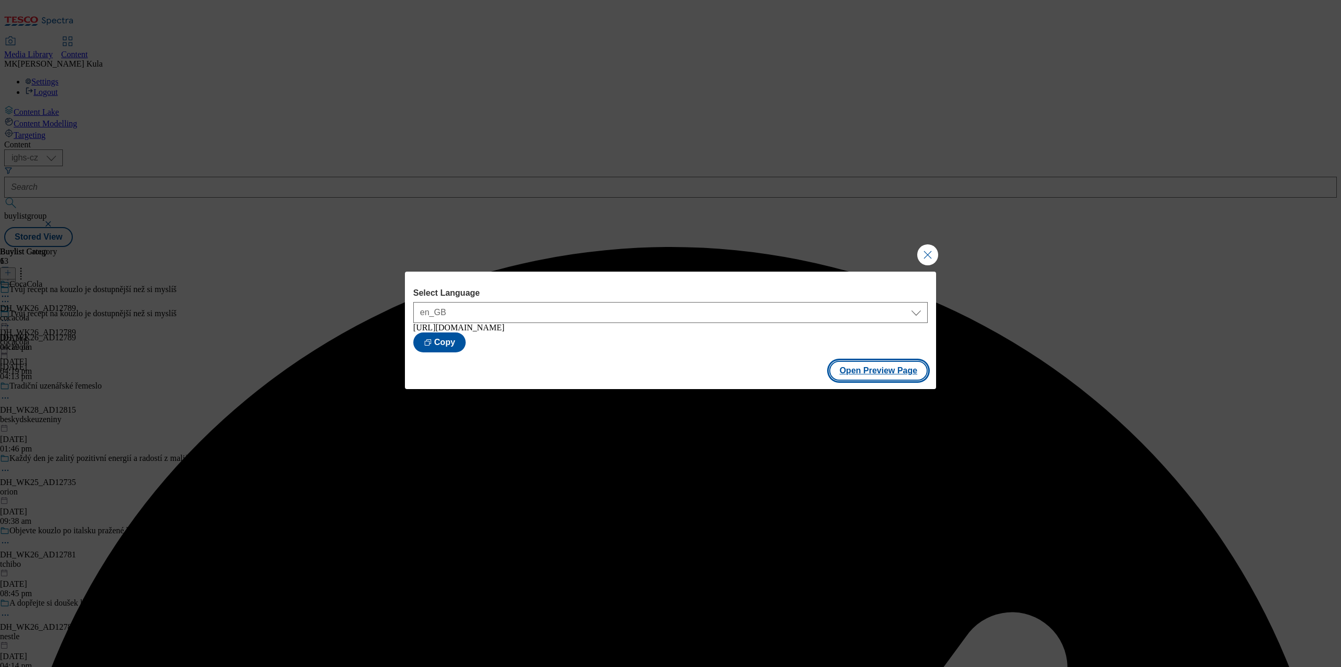
click at [886, 373] on button "Open Preview Page" at bounding box center [879, 371] width 99 height 20
click at [932, 253] on button "Close Modal" at bounding box center [928, 254] width 21 height 21
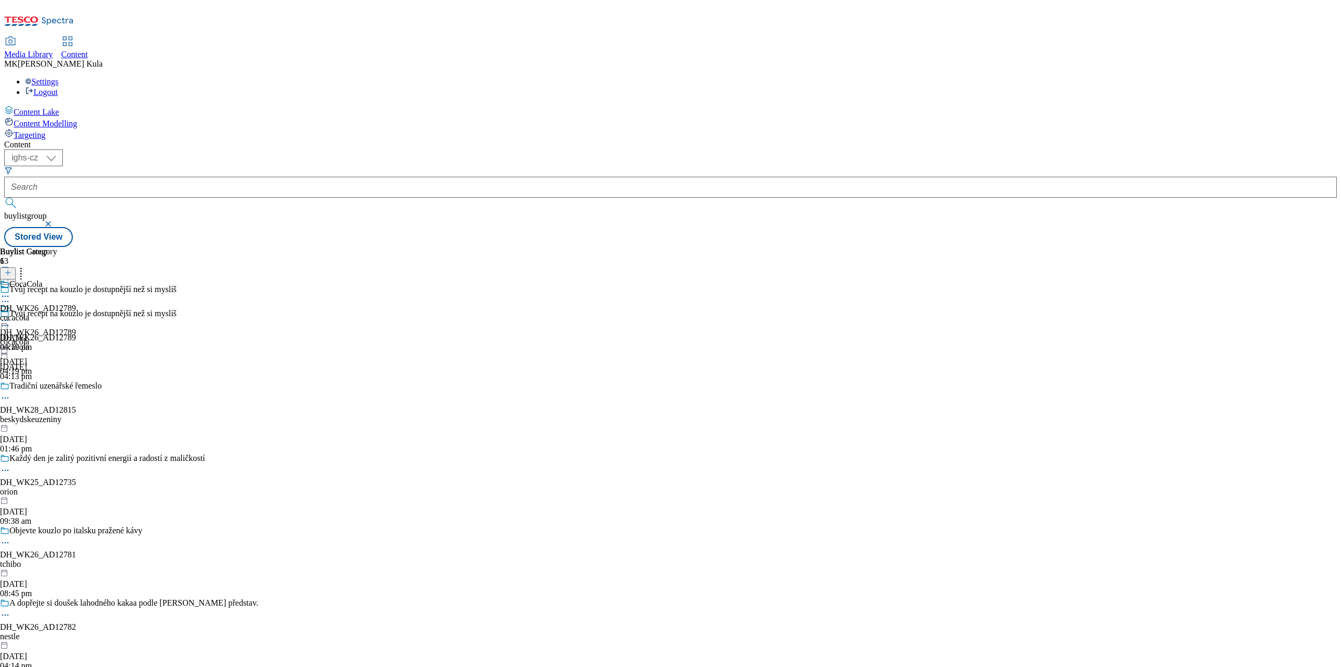
click at [76, 313] on div "cocacola" at bounding box center [38, 317] width 76 height 9
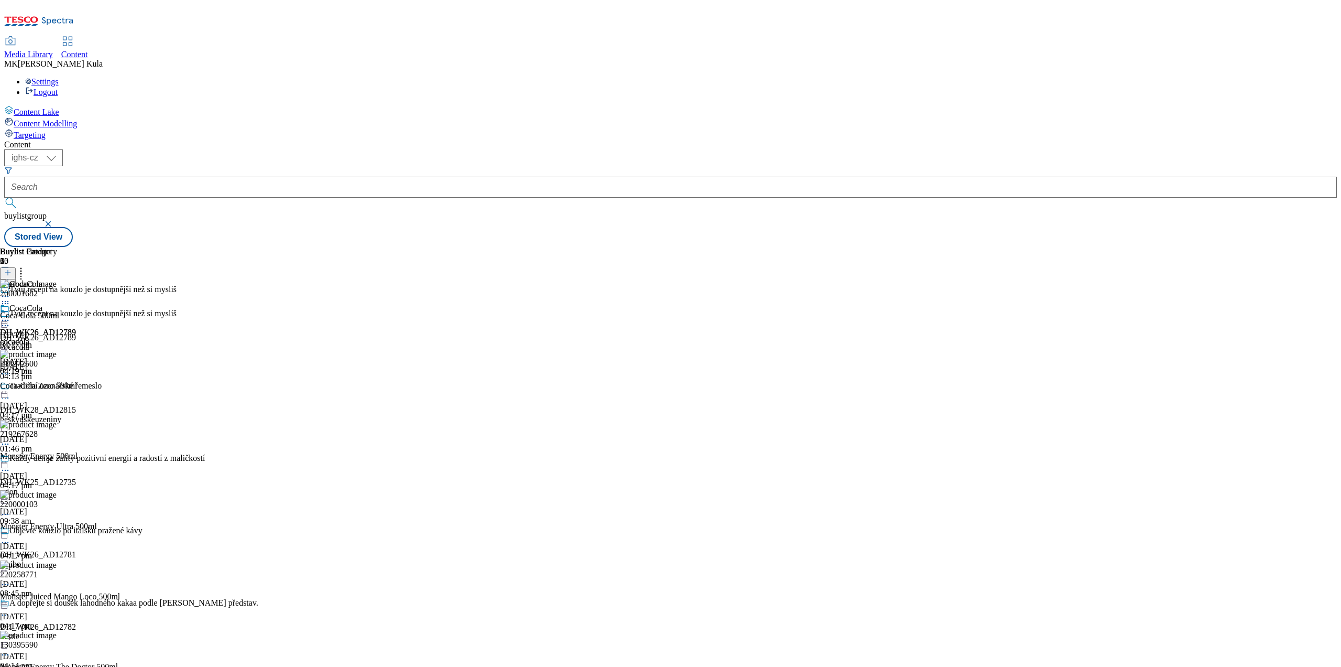
click at [76, 337] on div "cocacola" at bounding box center [38, 341] width 76 height 9
click at [10, 315] on icon at bounding box center [5, 320] width 10 height 10
click at [68, 399] on span "Un-preview" at bounding box center [49, 403] width 35 height 8
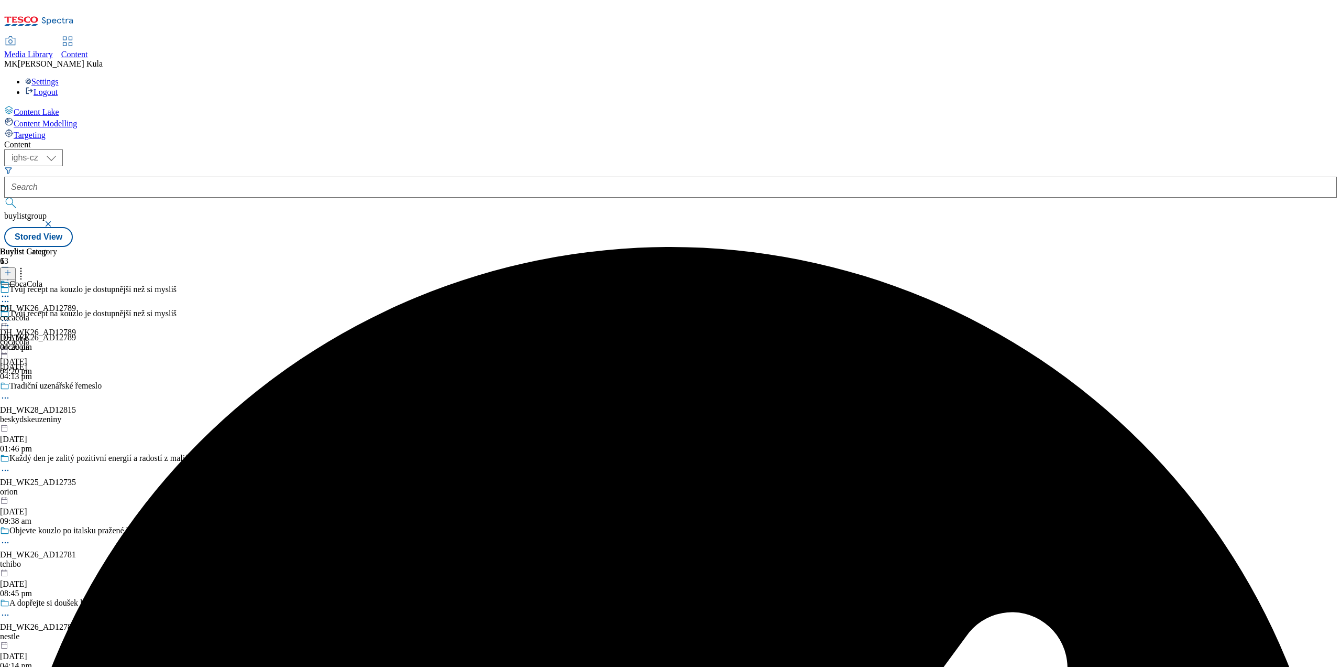
click at [76, 313] on div "cocacola" at bounding box center [38, 317] width 76 height 9
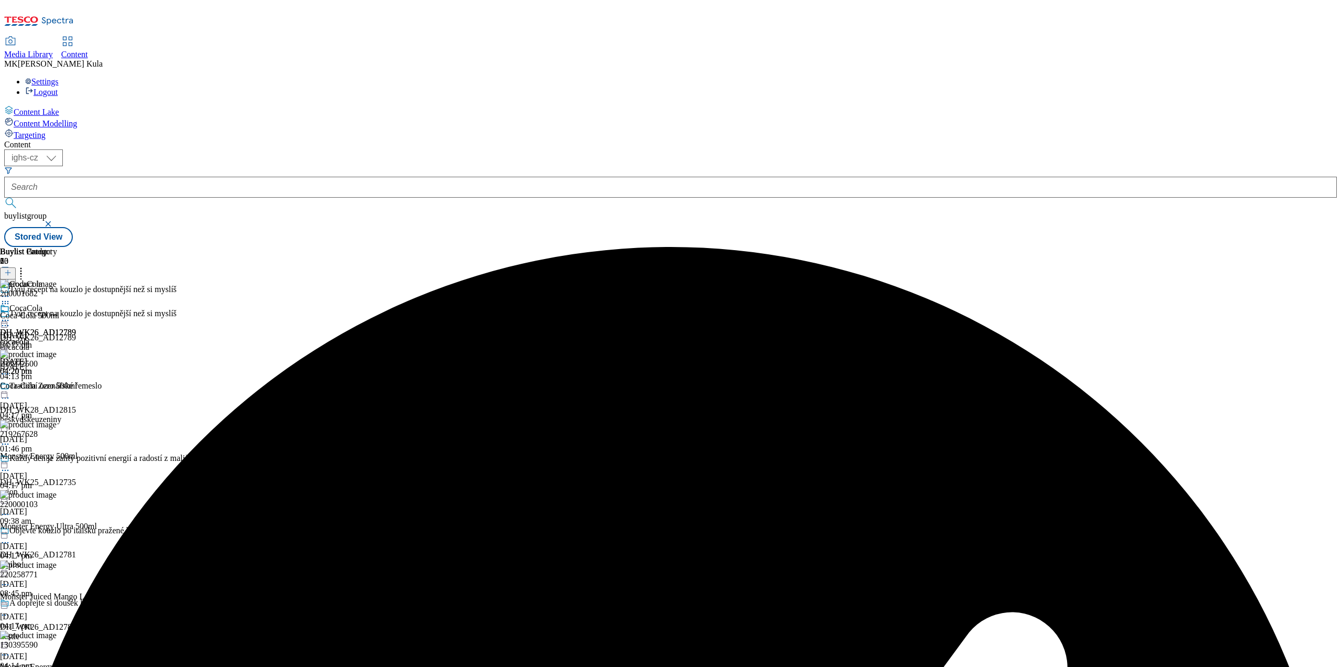
click at [76, 337] on div "cocacola" at bounding box center [38, 341] width 76 height 9
click at [26, 266] on icon at bounding box center [21, 271] width 10 height 10
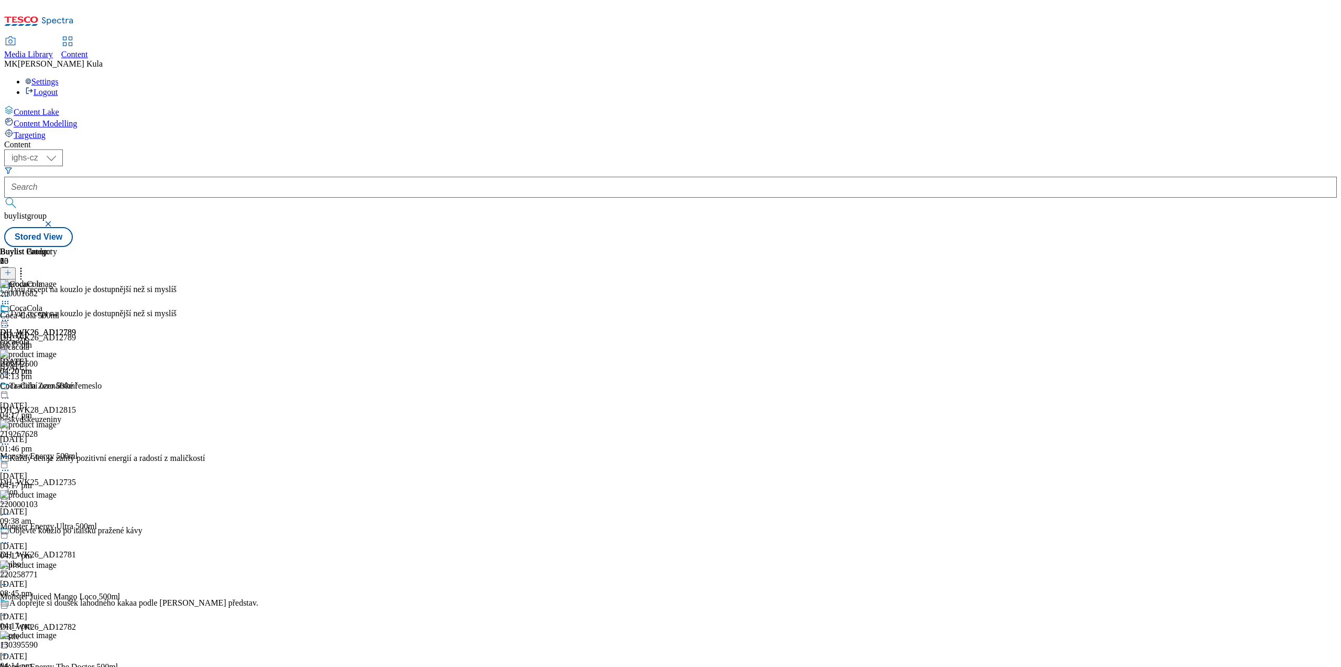
click at [12, 269] on icon at bounding box center [7, 272] width 7 height 7
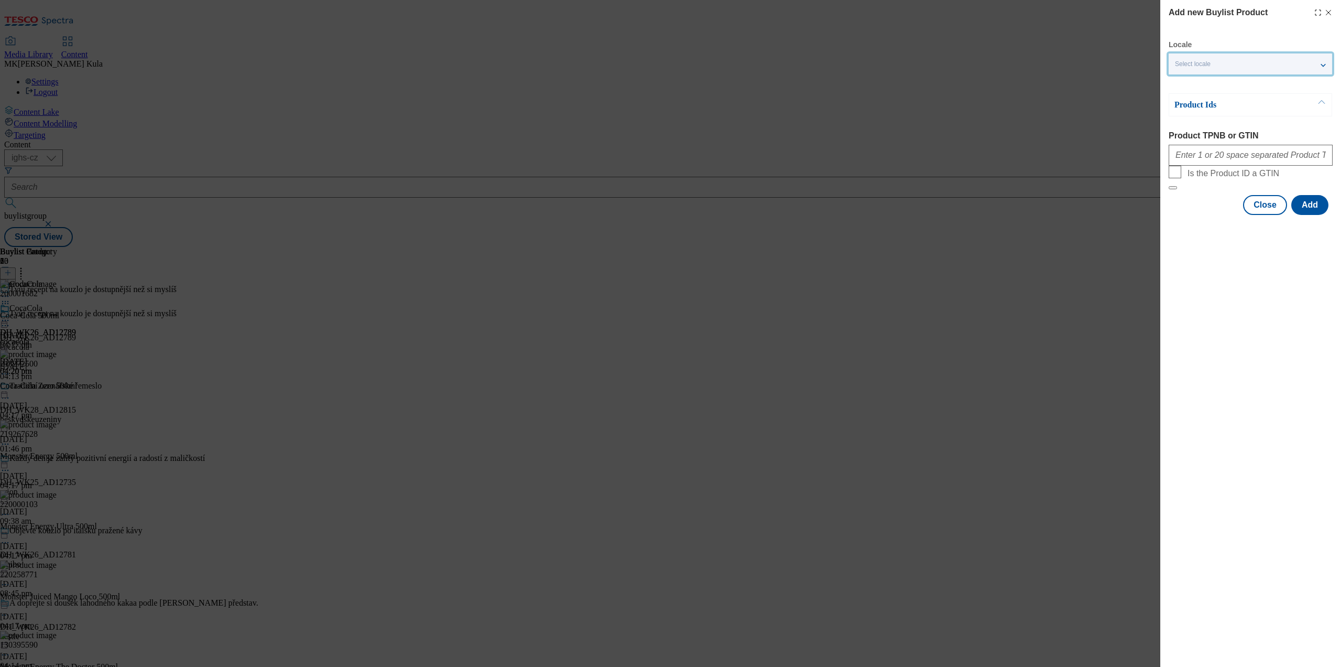
click at [1236, 57] on div "Select locale" at bounding box center [1250, 63] width 163 height 21
click at [1207, 92] on label "English" at bounding box center [1250, 85] width 163 height 23
click at [1188, 91] on input "English" at bounding box center [1181, 85] width 13 height 13
click at [1248, 274] on div "Add new Buylist Product Locale 2 locales selected English Czech Product Ids Pro…" at bounding box center [1251, 333] width 181 height 667
click at [1286, 111] on div "Product Ids" at bounding box center [1250, 104] width 163 height 23
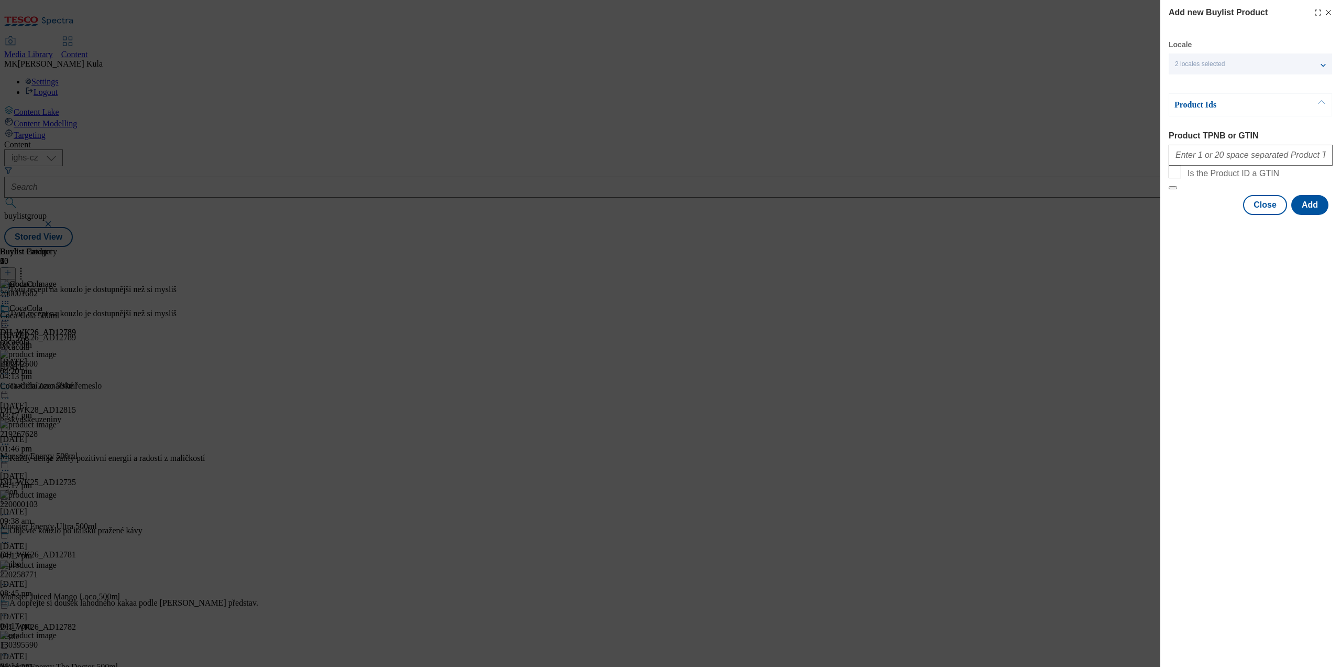
click at [1275, 106] on p "Product Ids" at bounding box center [1230, 105] width 110 height 10
click at [1262, 60] on div "2 locales selected" at bounding box center [1250, 63] width 163 height 21
click at [1215, 262] on div "Add new Buylist Product Locale 2 locales selected English Czech Product Ids Pro…" at bounding box center [1251, 333] width 181 height 667
click at [1293, 102] on div "Product Ids" at bounding box center [1250, 104] width 163 height 23
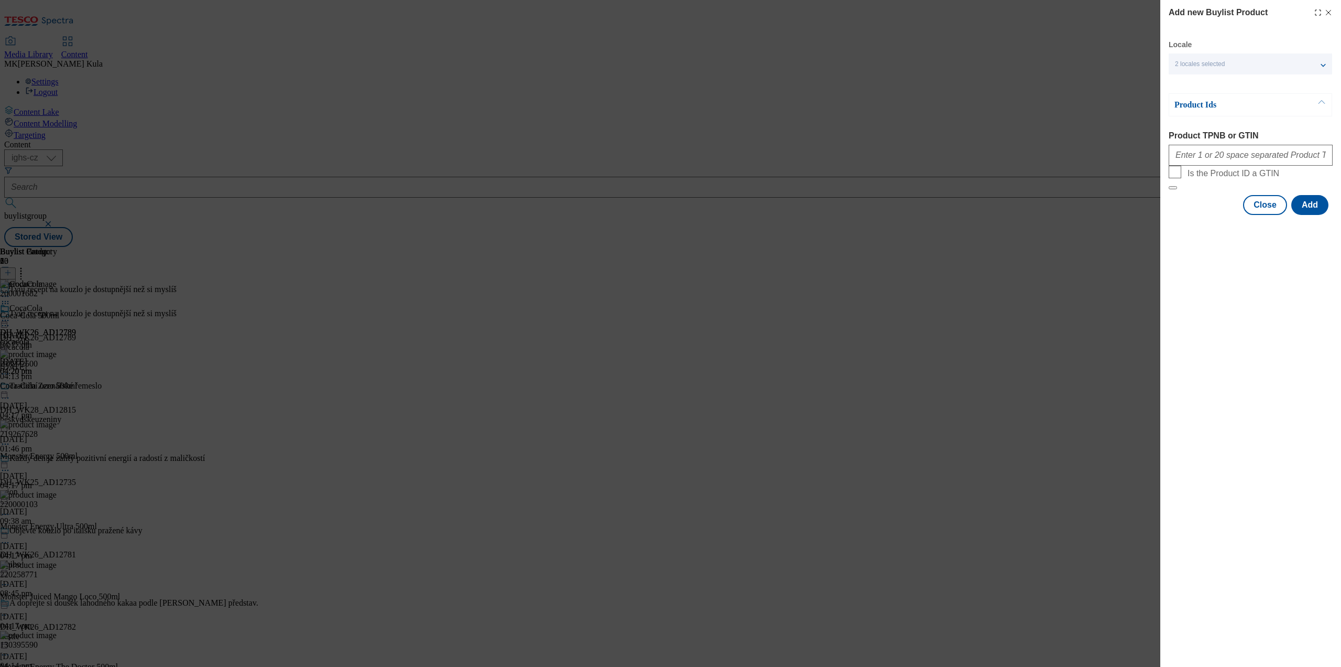
click at [1327, 103] on button "Modal" at bounding box center [1322, 105] width 20 height 22
click at [1321, 94] on button "Modal" at bounding box center [1322, 105] width 20 height 22
click at [1326, 67] on div "2 locales selected" at bounding box center [1250, 63] width 163 height 21
click at [1221, 265] on div "Add new Buylist Product Locale 2 locales selected English Czech Product Ids Pro…" at bounding box center [1251, 333] width 181 height 667
click at [1195, 159] on input "Product TPNB or GTIN" at bounding box center [1251, 155] width 164 height 21
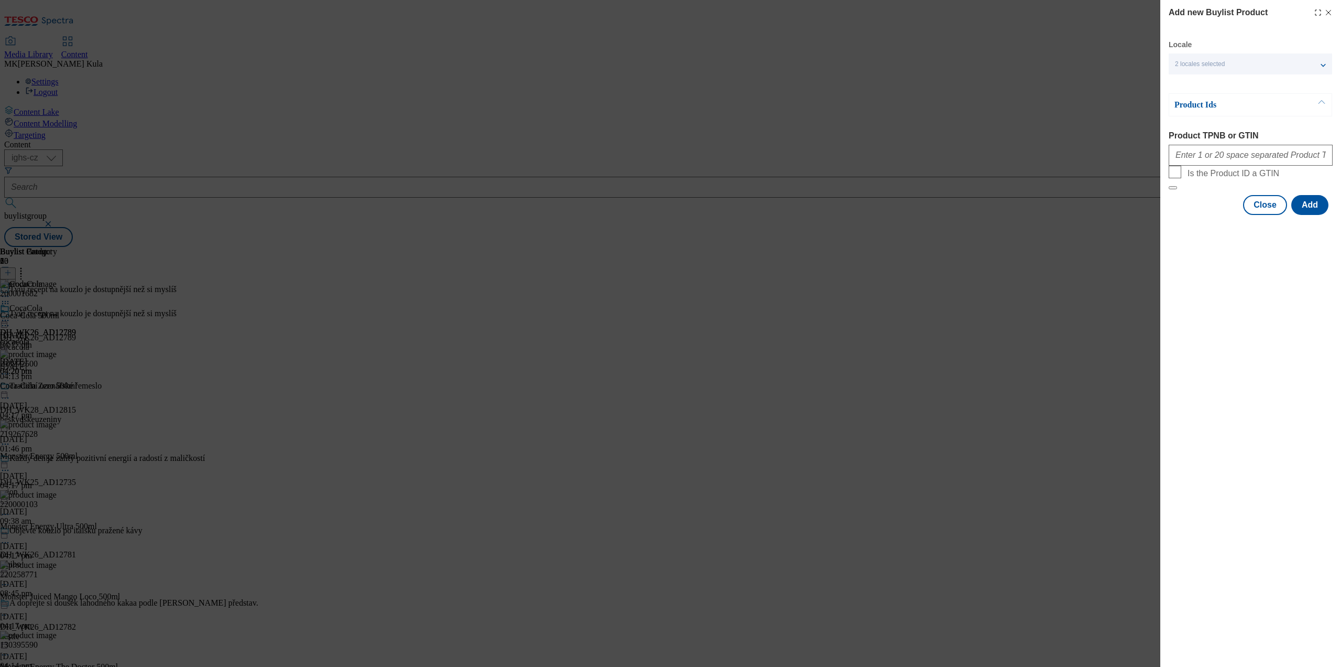
click at [1218, 406] on div "Add new Buylist Product Locale 2 locales selected English Czech Product Ids Pro…" at bounding box center [1251, 333] width 181 height 667
click at [1330, 13] on icon "Modal" at bounding box center [1329, 12] width 8 height 8
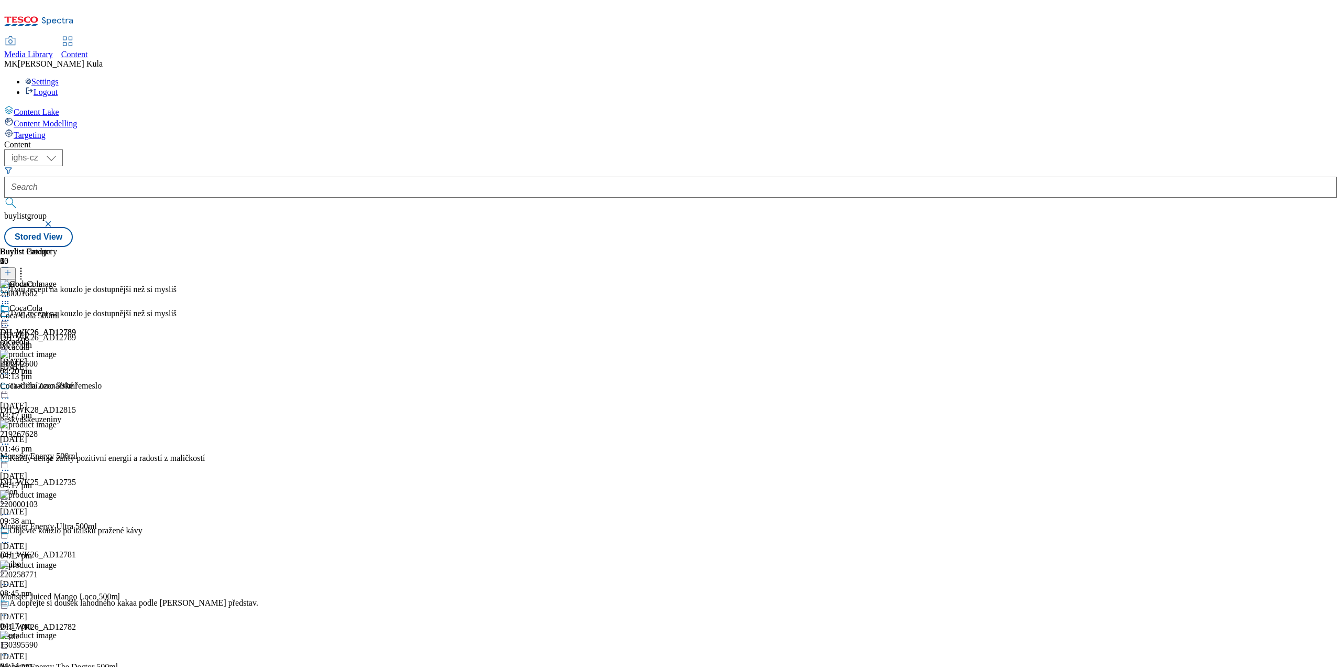
click at [10, 298] on icon at bounding box center [5, 303] width 10 height 10
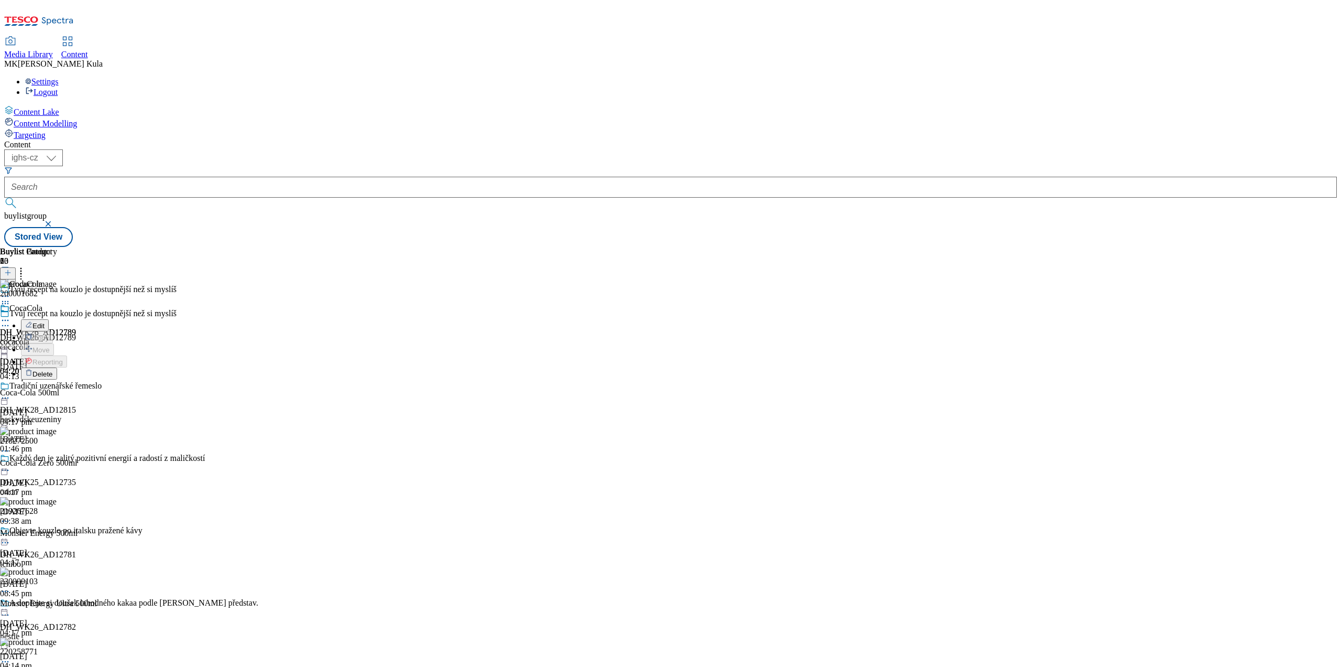
click at [57, 367] on button "Delete" at bounding box center [39, 373] width 36 height 12
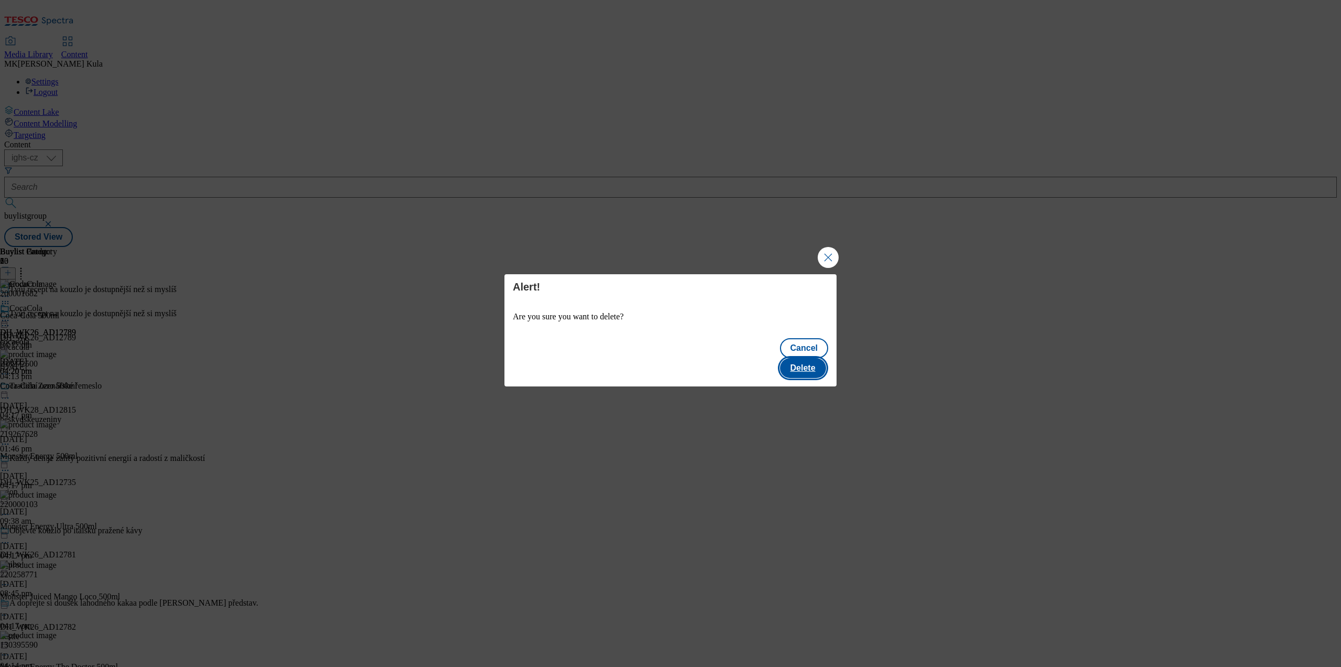
click at [812, 358] on button "Delete" at bounding box center [803, 368] width 46 height 20
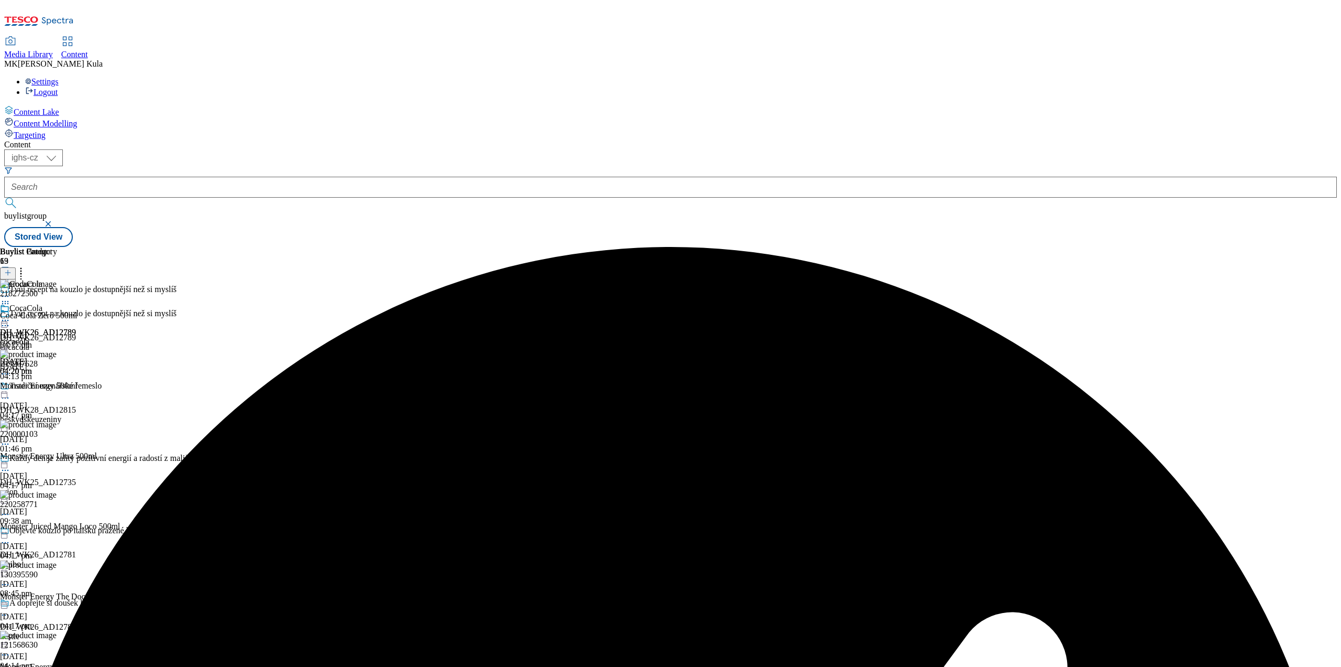
click at [165, 279] on div "218272500 Coca-Cola Zero 500ml 14 Aug 2025 04:17 pm" at bounding box center [82, 314] width 165 height 70
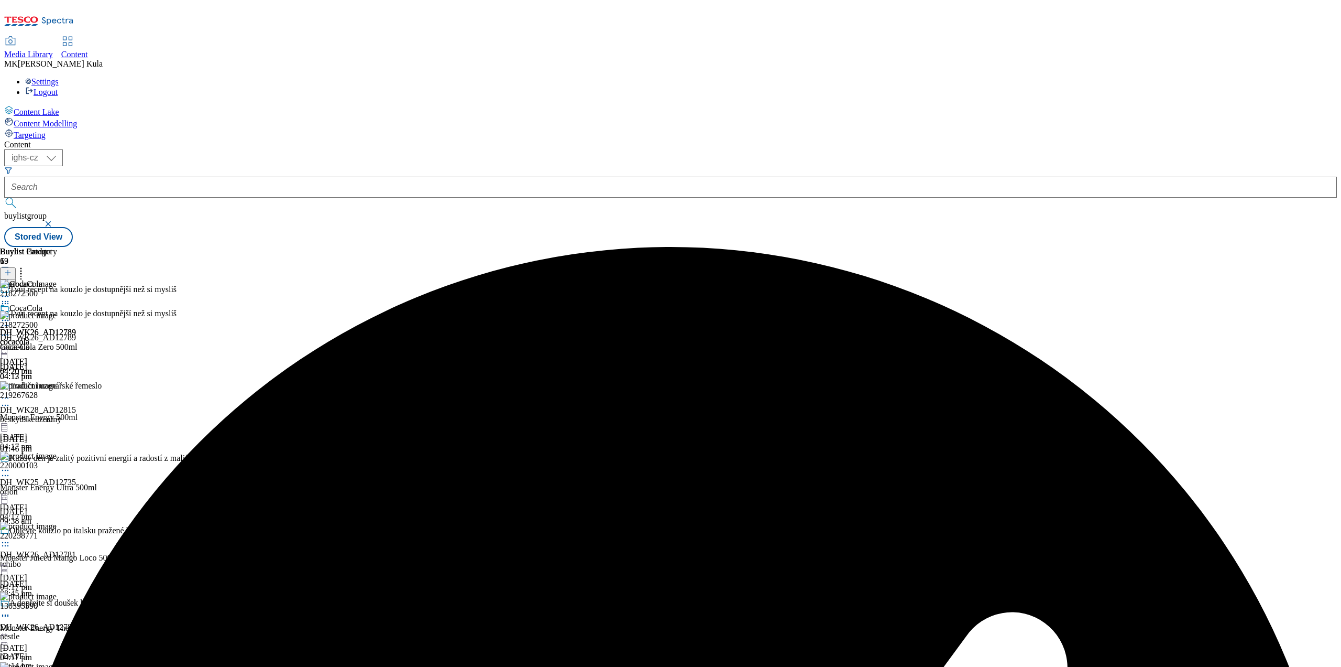
click at [10, 330] on icon at bounding box center [5, 335] width 10 height 10
click at [57, 399] on button "Delete" at bounding box center [39, 405] width 36 height 12
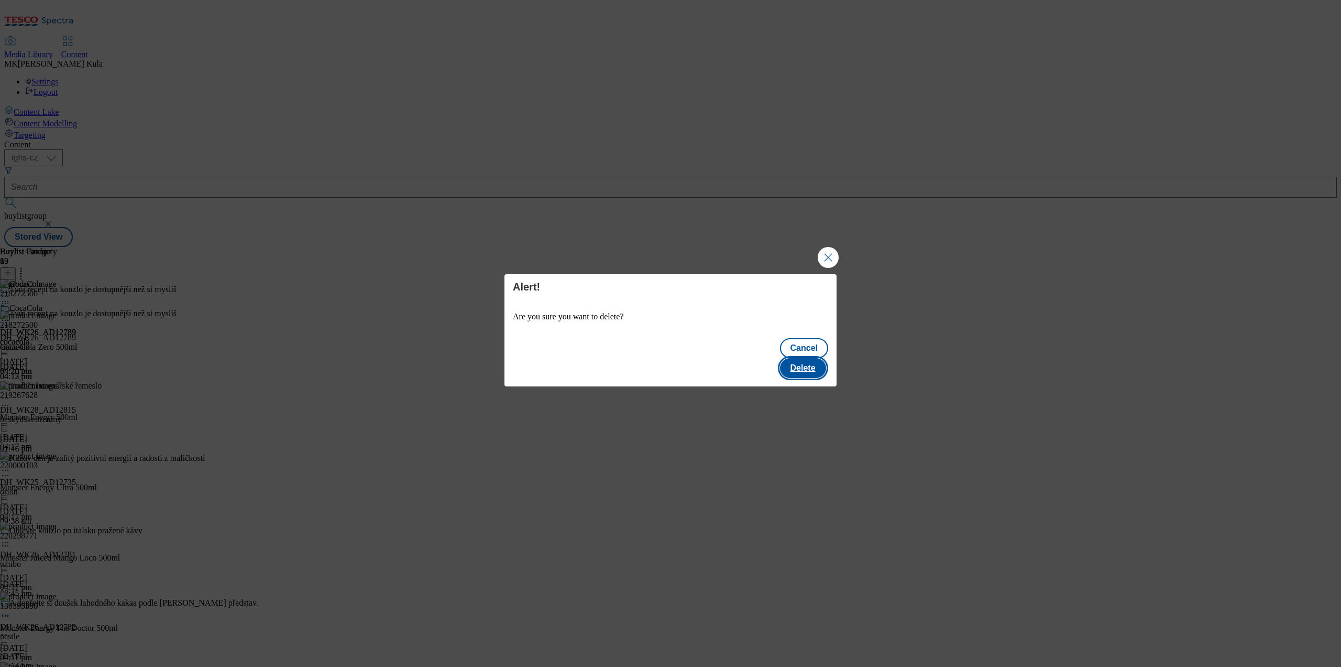
click at [804, 358] on button "Delete" at bounding box center [803, 368] width 46 height 20
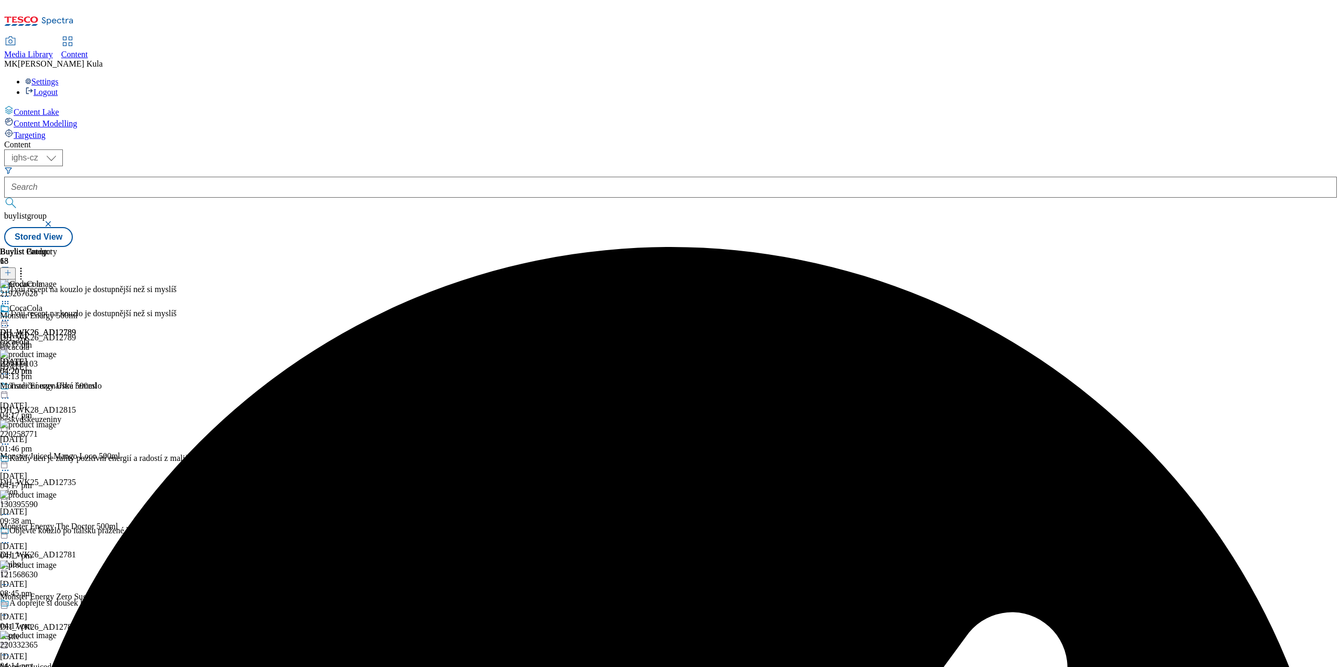
click at [10, 298] on icon at bounding box center [5, 303] width 10 height 10
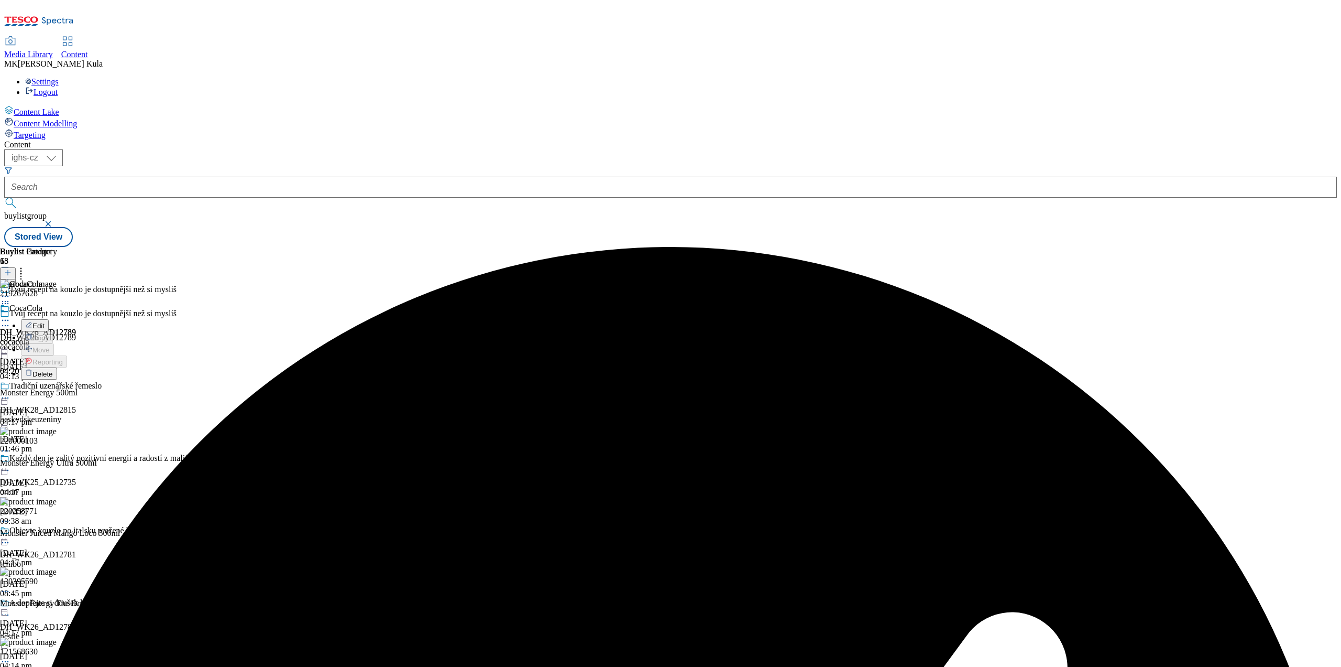
click at [165, 367] on li "Delete" at bounding box center [93, 373] width 144 height 12
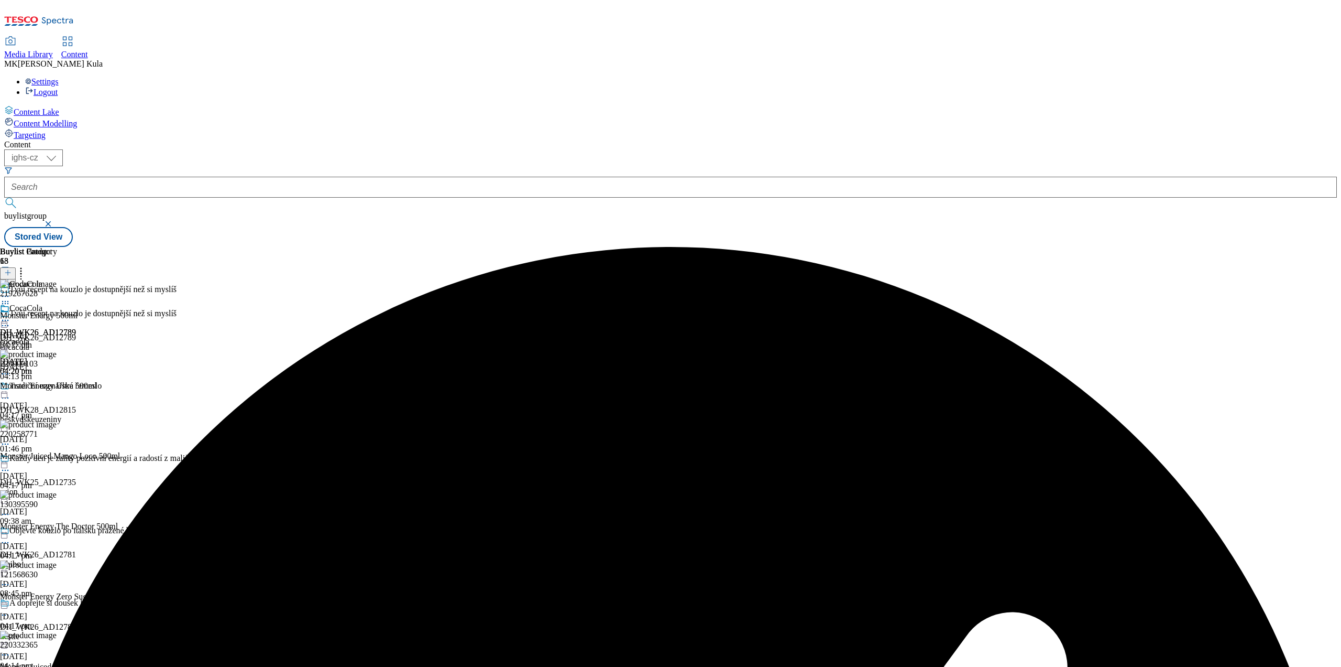
click at [10, 298] on icon at bounding box center [5, 303] width 10 height 10
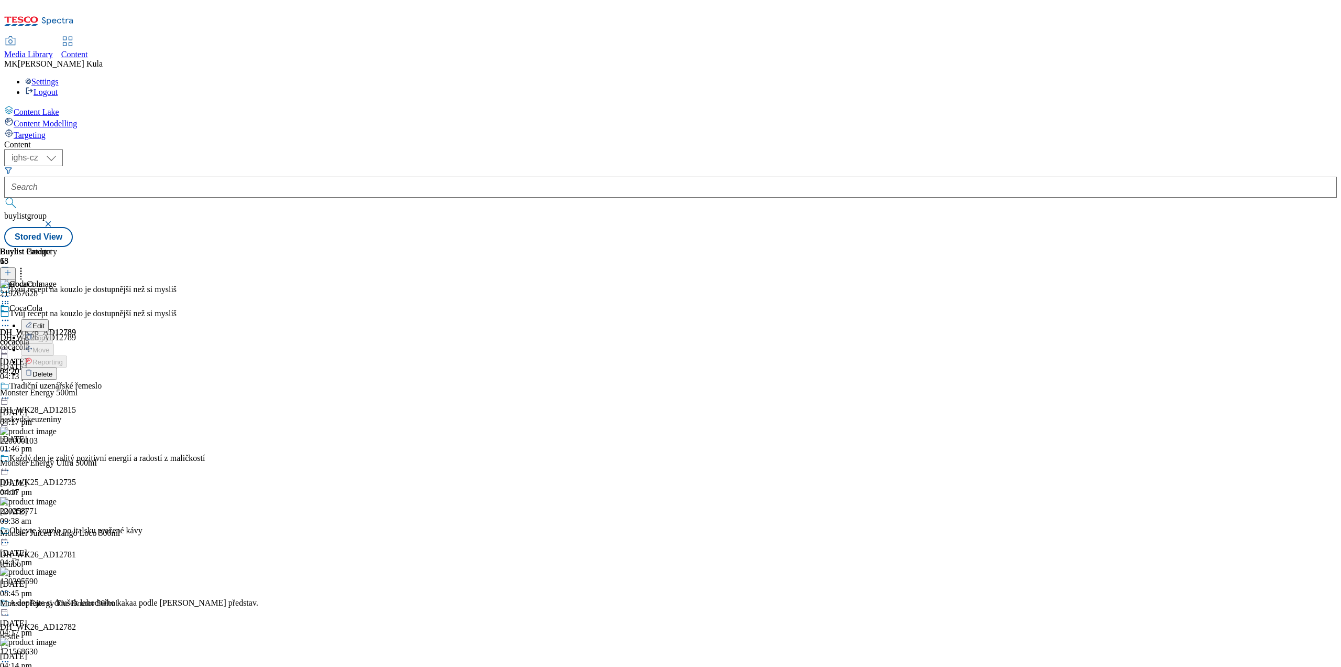
click at [165, 367] on li "Delete" at bounding box center [93, 373] width 144 height 12
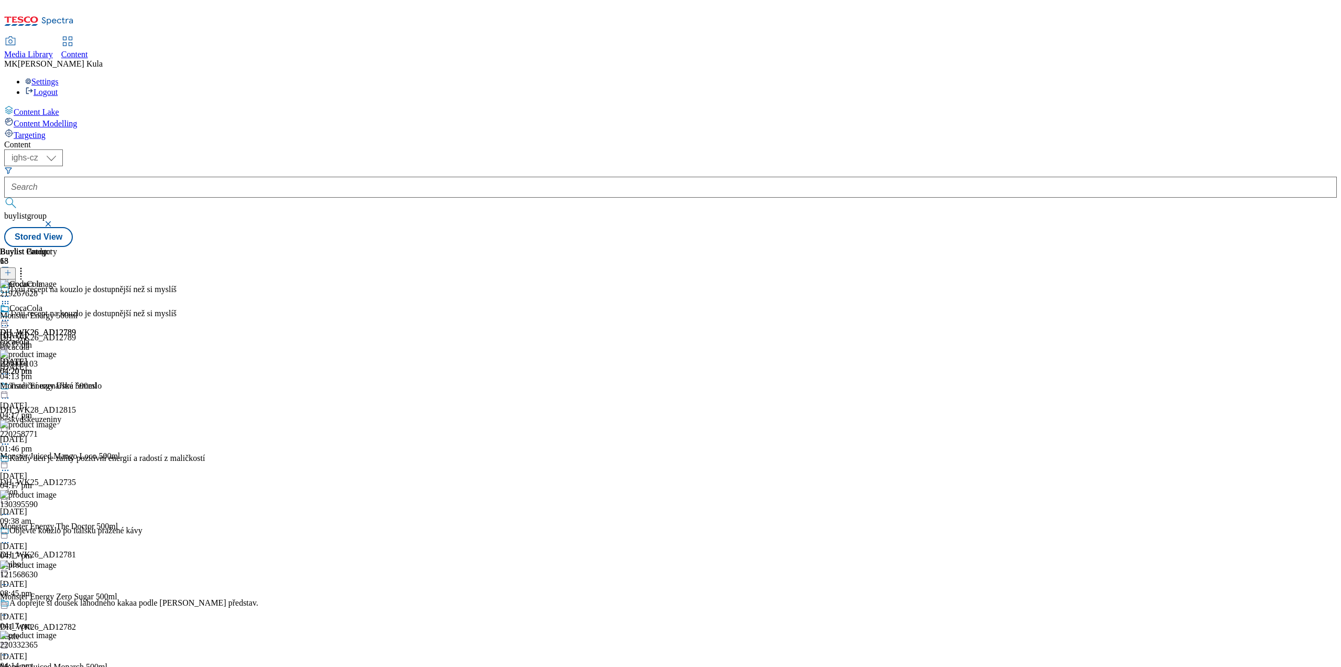
click at [26, 266] on icon at bounding box center [21, 271] width 10 height 10
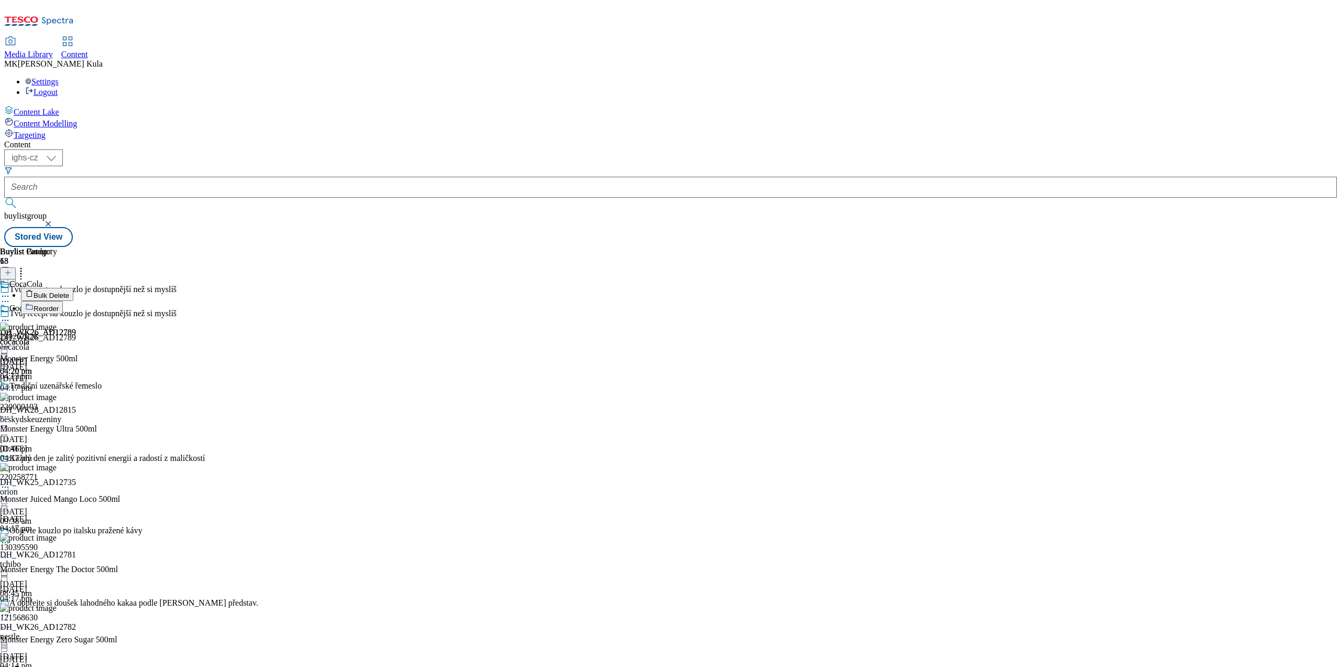
click at [73, 288] on button "Bulk Delete" at bounding box center [47, 294] width 52 height 13
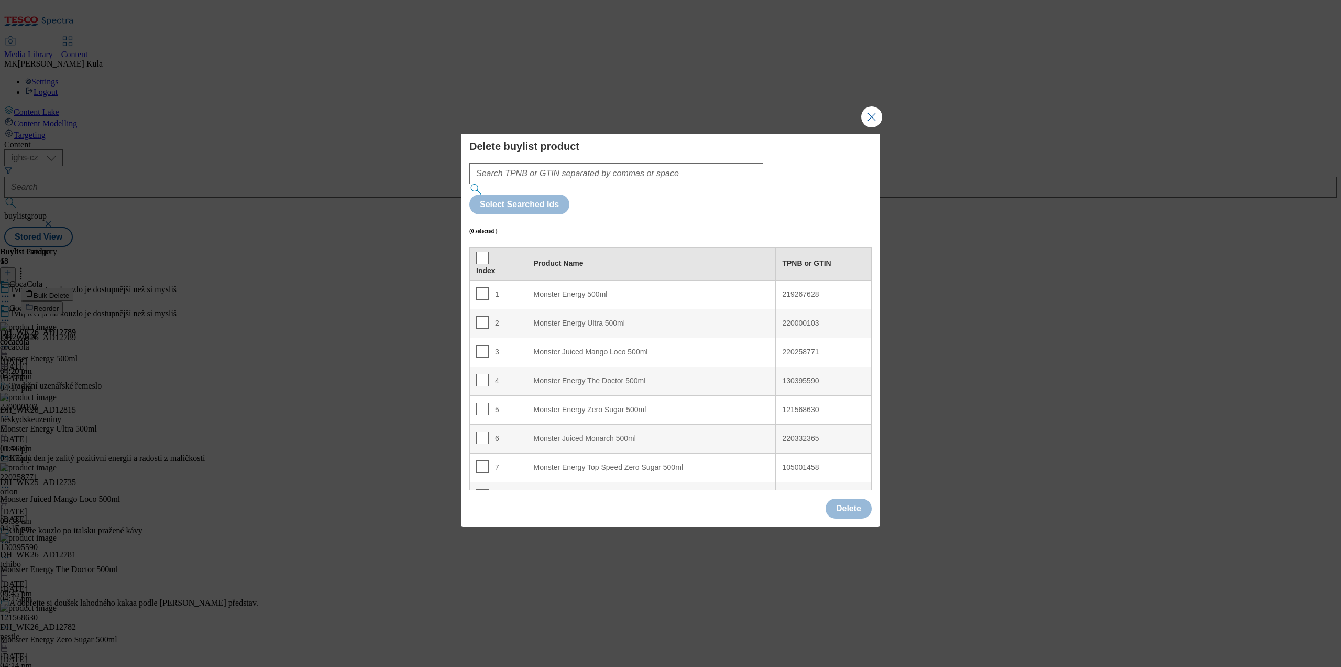
click at [487, 252] on div "Index" at bounding box center [498, 264] width 45 height 24
click at [480, 252] on input "Modal" at bounding box center [482, 258] width 13 height 13
checkbox input "true"
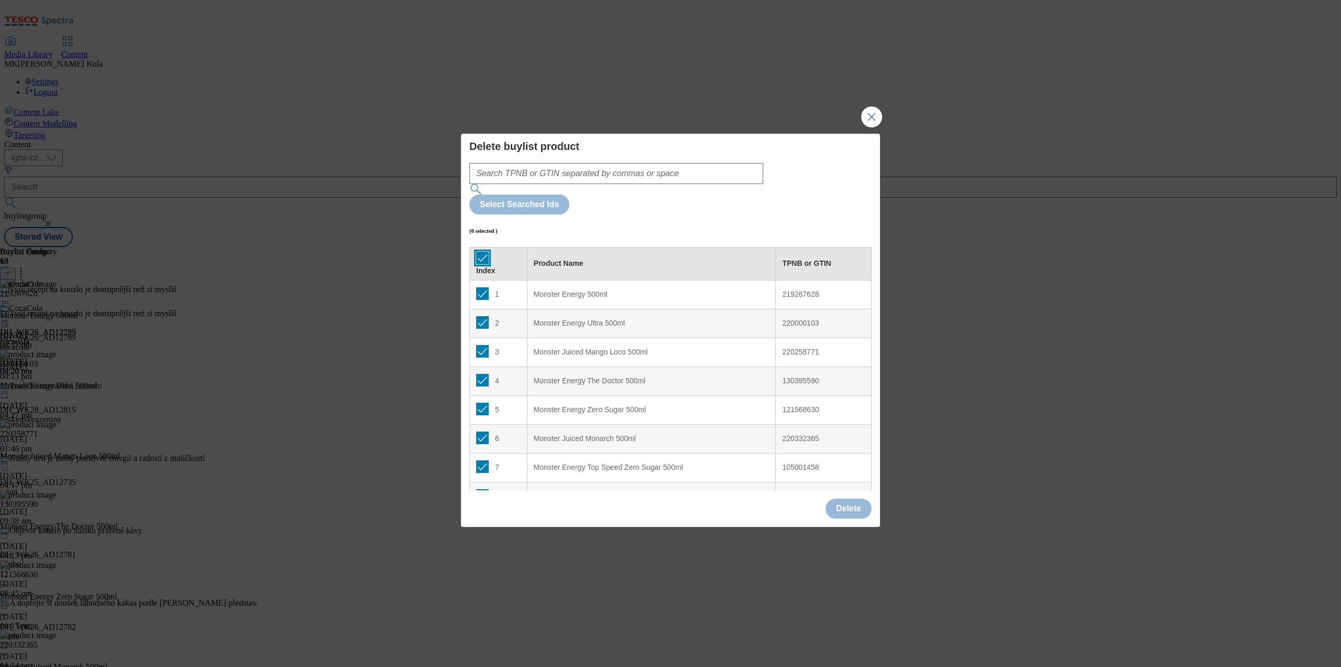
checkbox input "true"
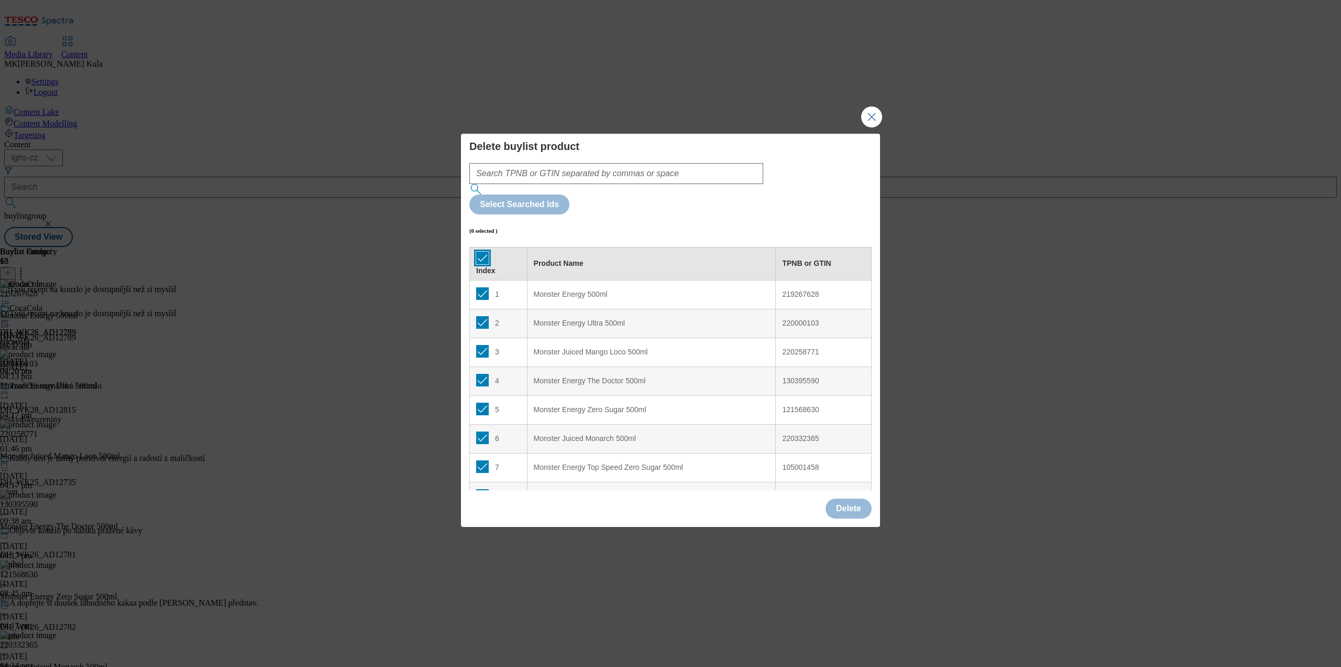
checkbox input "true"
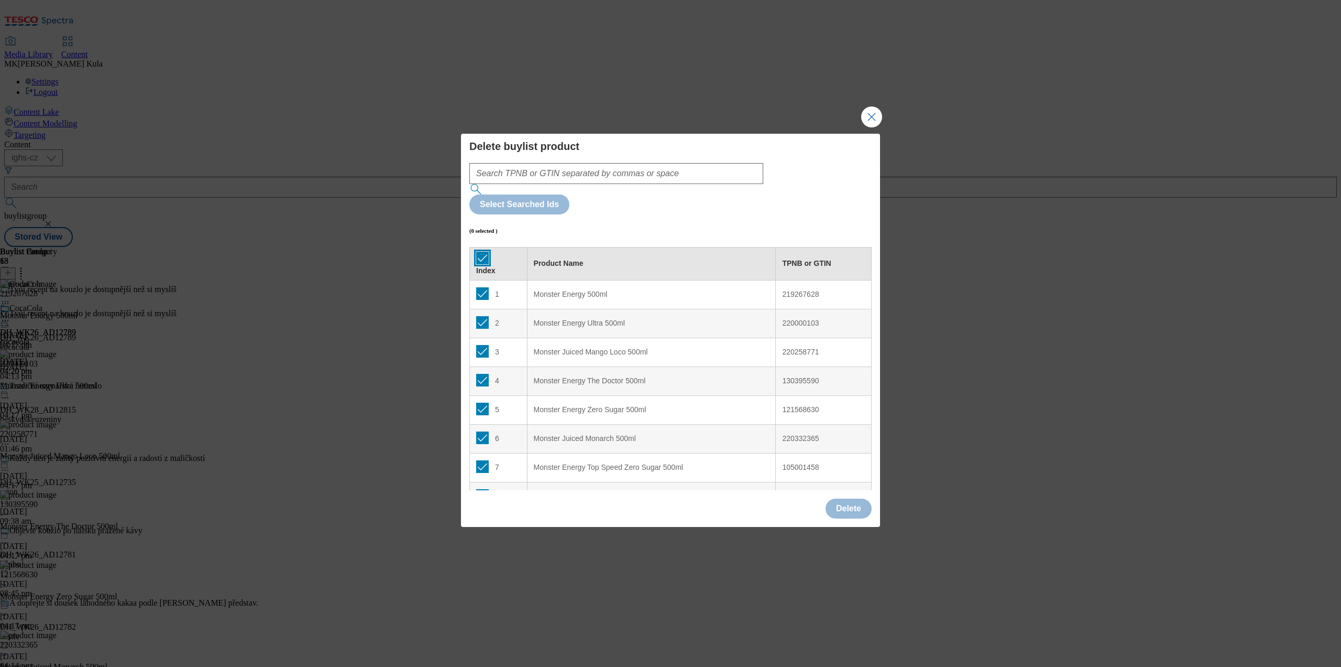
checkbox input "true"
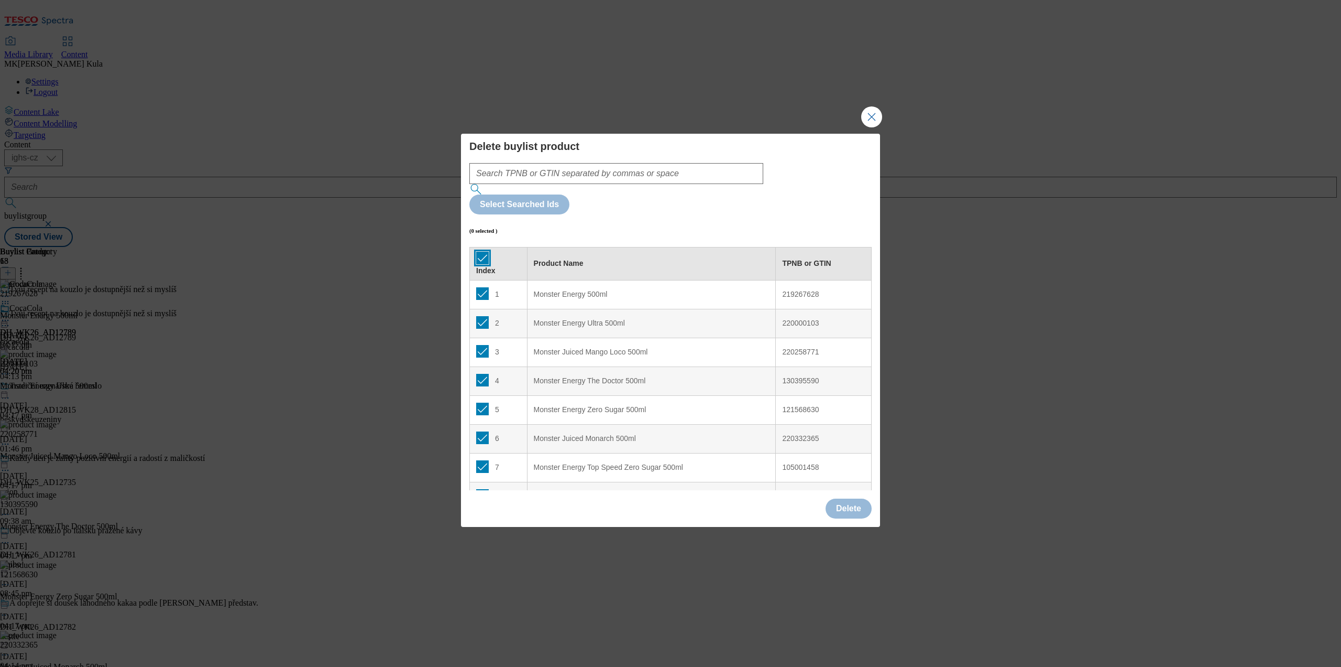
checkbox input "true"
click at [857, 498] on button "Delete" at bounding box center [849, 508] width 46 height 20
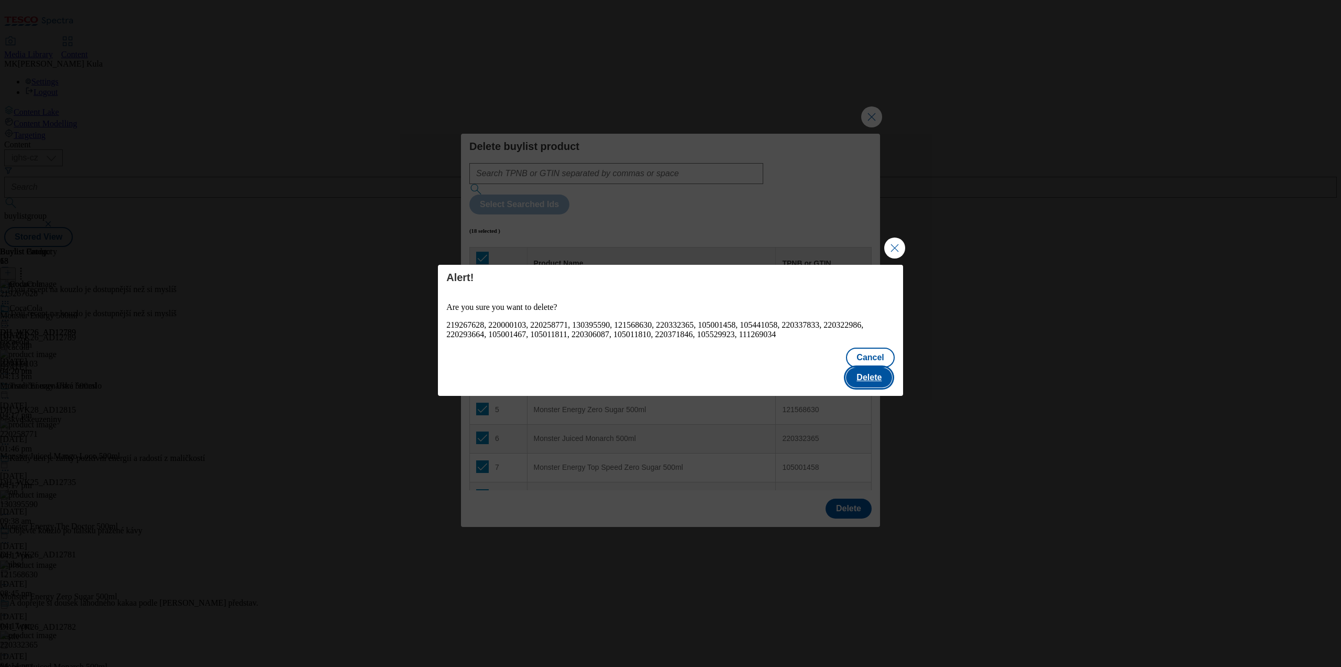
click at [875, 369] on button "Delete" at bounding box center [869, 377] width 46 height 20
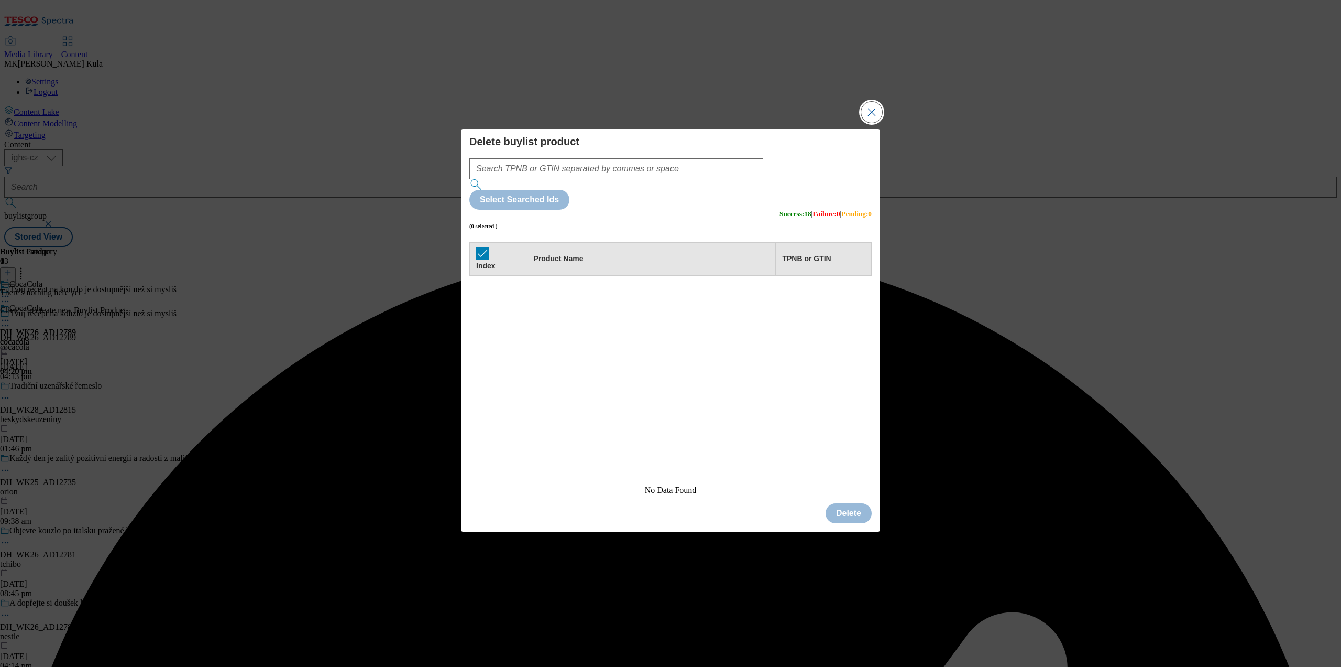
click at [874, 123] on button "Close Modal" at bounding box center [871, 112] width 21 height 21
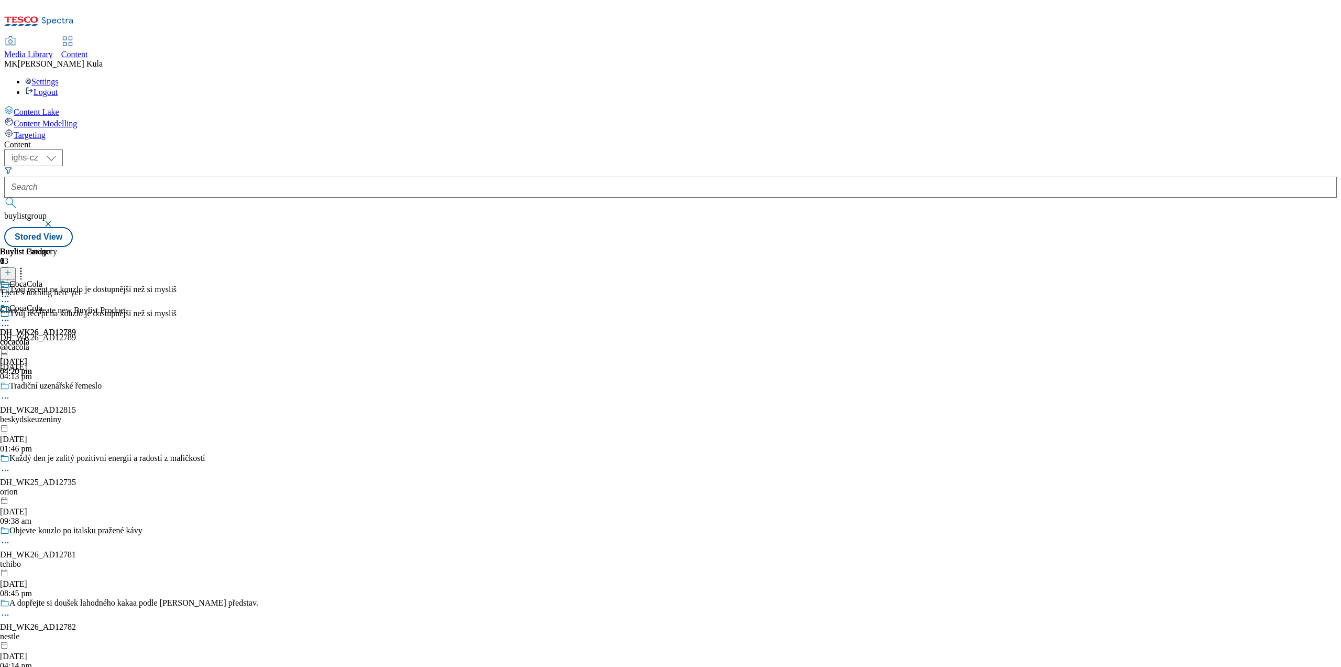
click at [26, 266] on icon at bounding box center [21, 271] width 10 height 10
click at [126, 322] on div "There's nothing here yet Click + to create new Buylist Product" at bounding box center [63, 335] width 126 height 27
click at [10, 272] on line at bounding box center [7, 272] width 5 height 0
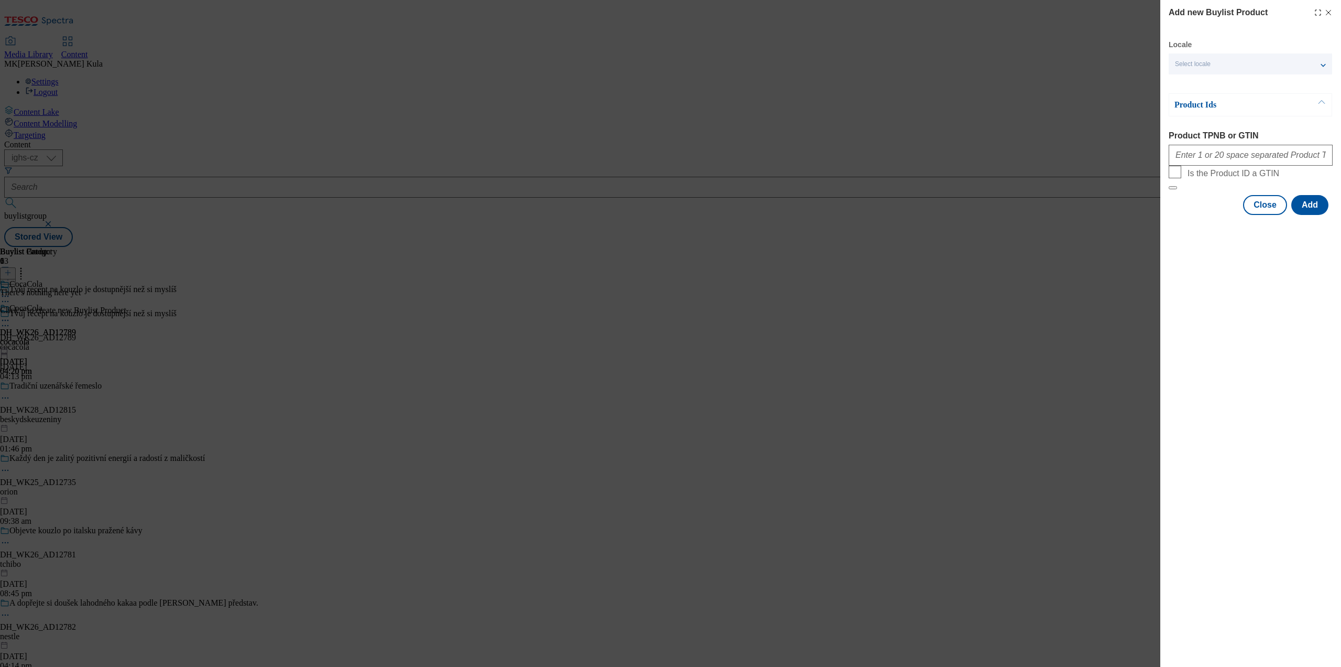
click at [1241, 62] on div "Select locale" at bounding box center [1250, 63] width 163 height 21
click at [1212, 86] on span "English" at bounding box center [1206, 84] width 24 height 6
click at [1188, 87] on input "English" at bounding box center [1181, 85] width 13 height 13
click at [1263, 306] on div "Add new Buylist Product Locale 2 locales selected English Czech Product Ids Pro…" at bounding box center [1251, 333] width 181 height 667
click at [1219, 54] on div "2 locales selected" at bounding box center [1250, 63] width 163 height 21
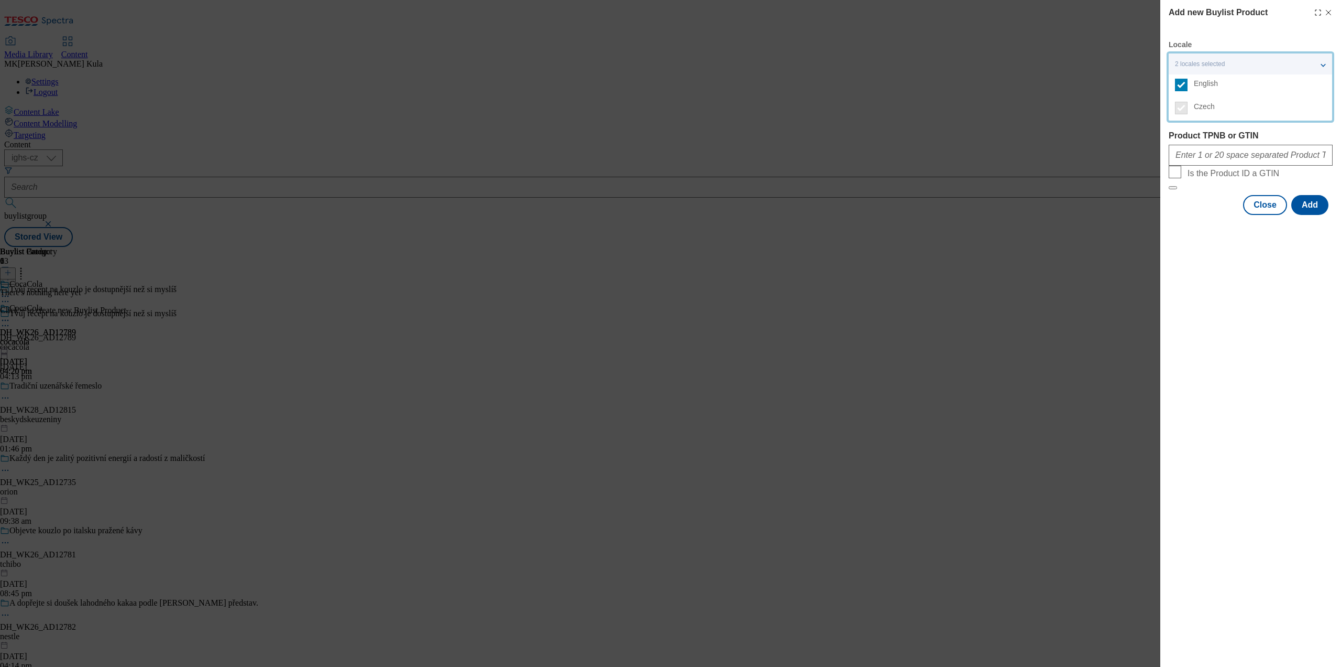
drag, startPoint x: 1224, startPoint y: 347, endPoint x: 1217, endPoint y: 159, distance: 188.8
click at [1229, 341] on div "Add new Buylist Product Locale 2 locales selected English Czech Product Ids Pro…" at bounding box center [1251, 333] width 181 height 667
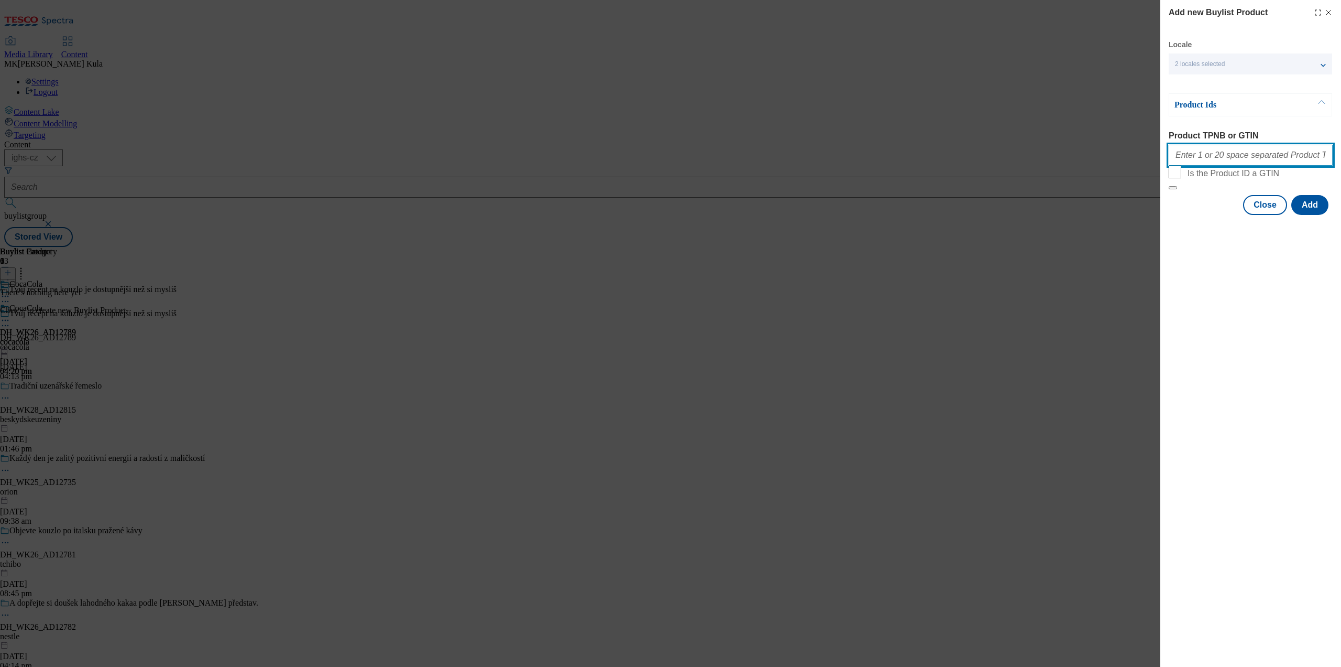
click at [1217, 157] on input "Product TPNB or GTIN" at bounding box center [1251, 155] width 164 height 21
paste input "200001682,218272500,219267628,220000103,220258771,130395590,121568630,220332365…"
type input "200001682,218272500,219267628,220000103,220258771,130395590,121568630,220332365…"
click at [1267, 363] on div "Add new Buylist Product Locale 2 locales selected English Czech Product Ids Pro…" at bounding box center [1251, 333] width 181 height 667
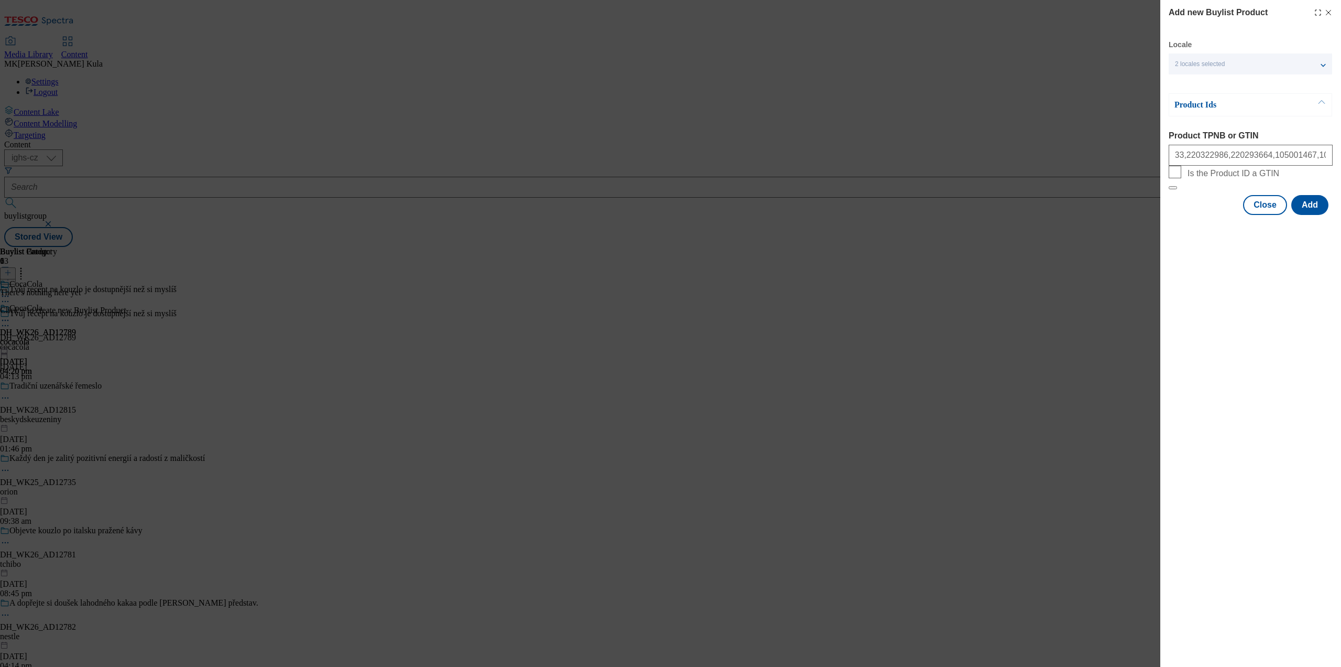
scroll to position [0, 0]
click at [1307, 215] on button "Add" at bounding box center [1310, 205] width 37 height 20
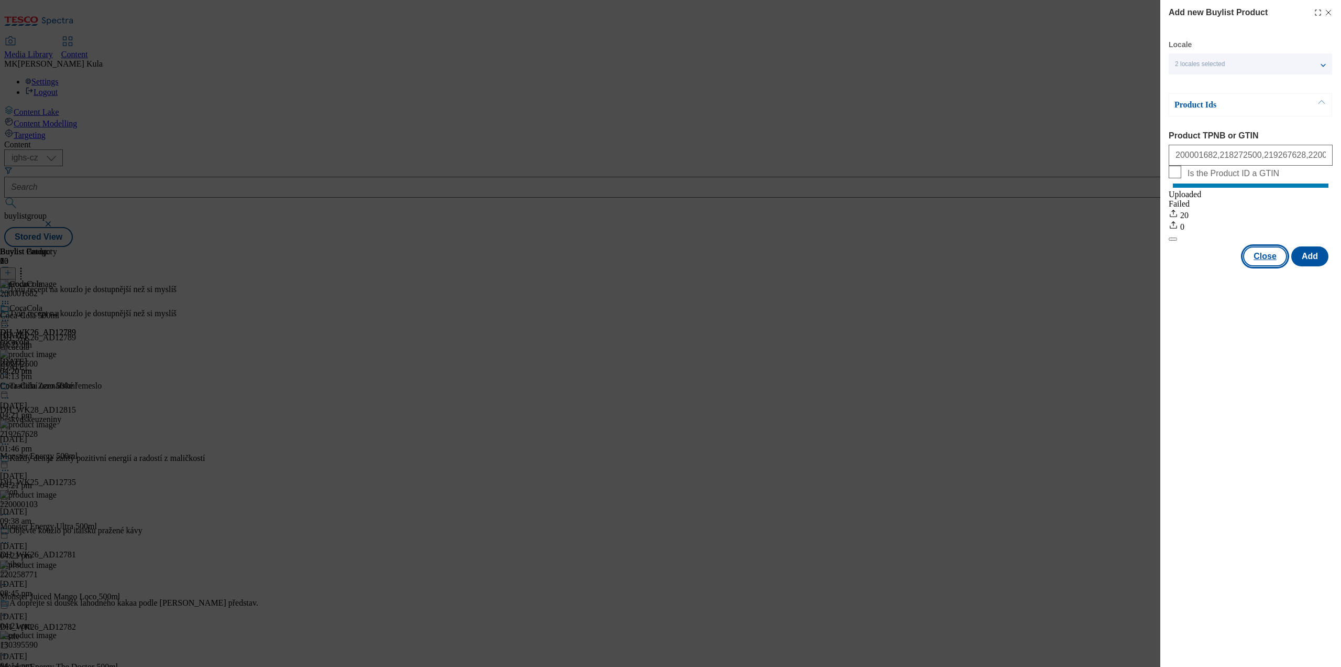
click at [1265, 266] on button "Close" at bounding box center [1265, 256] width 44 height 20
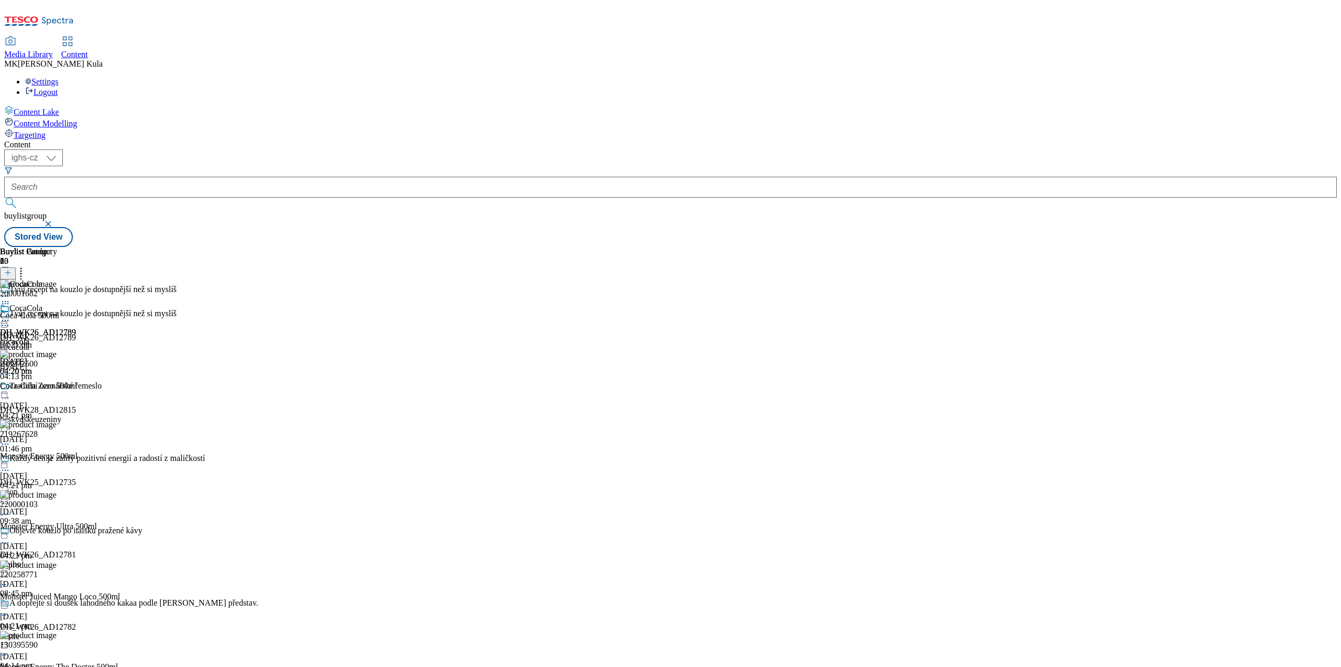
click at [10, 315] on icon at bounding box center [5, 320] width 10 height 10
click at [57, 387] on span "Preview" at bounding box center [44, 391] width 25 height 8
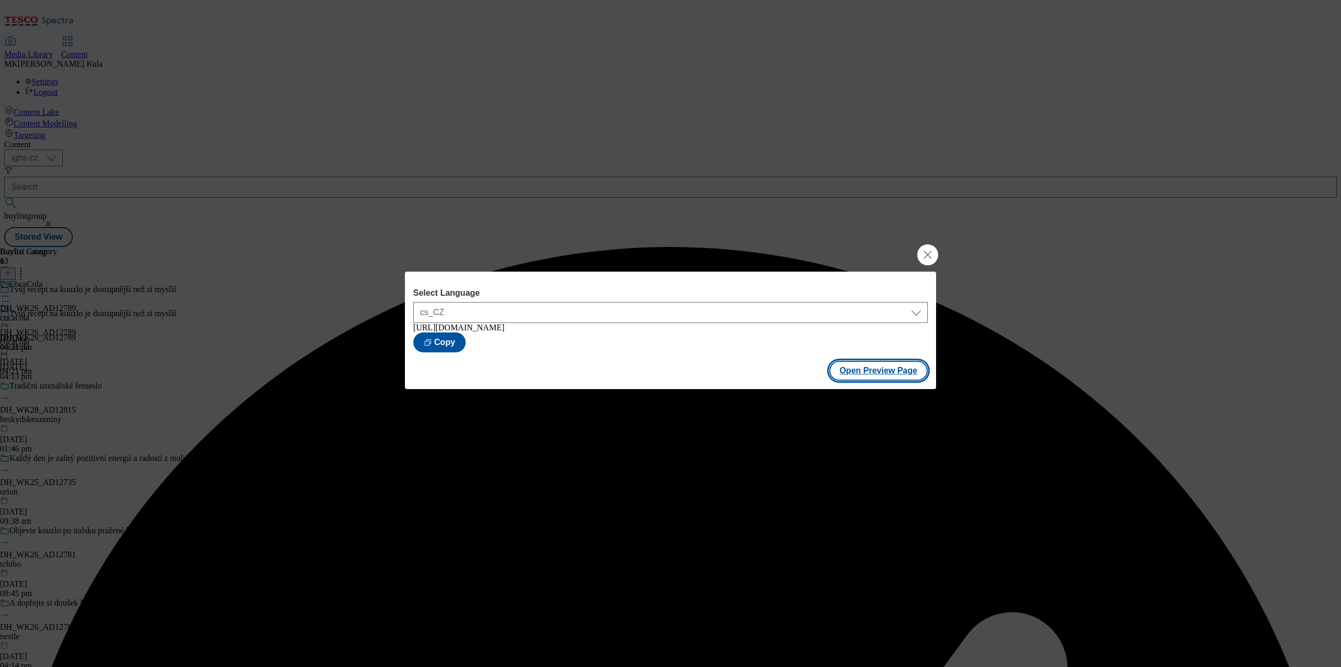
click at [870, 373] on button "Open Preview Page" at bounding box center [879, 371] width 99 height 20
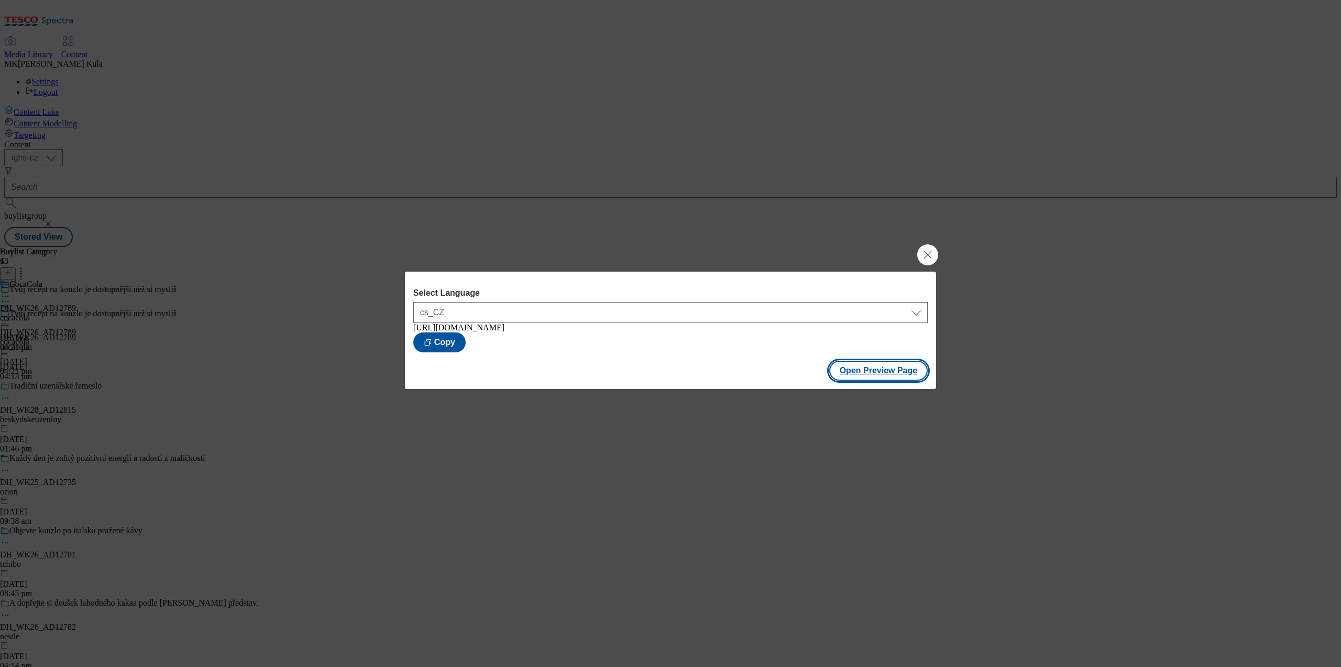
click at [872, 377] on button "Open Preview Page" at bounding box center [879, 371] width 99 height 20
click at [929, 254] on button "Close Modal" at bounding box center [928, 254] width 21 height 21
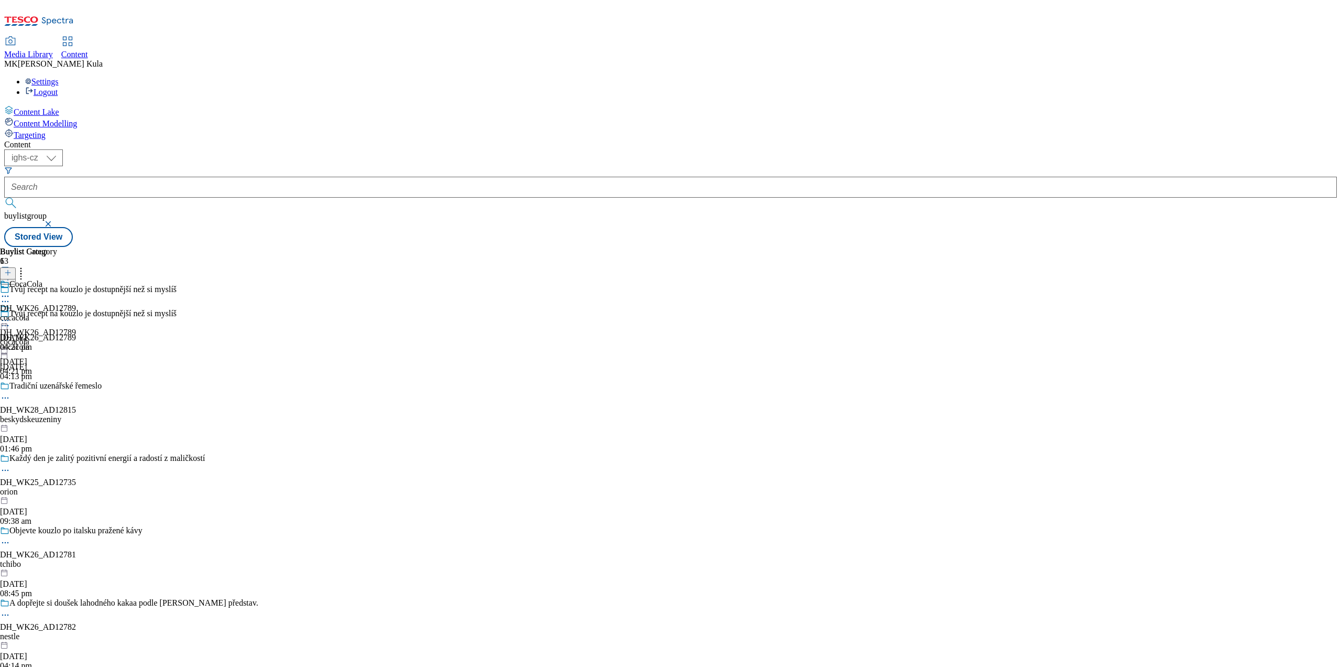
click at [10, 315] on icon at bounding box center [5, 320] width 10 height 10
click at [56, 423] on span "Publish" at bounding box center [43, 427] width 23 height 8
